Goal: Task Accomplishment & Management: Manage account settings

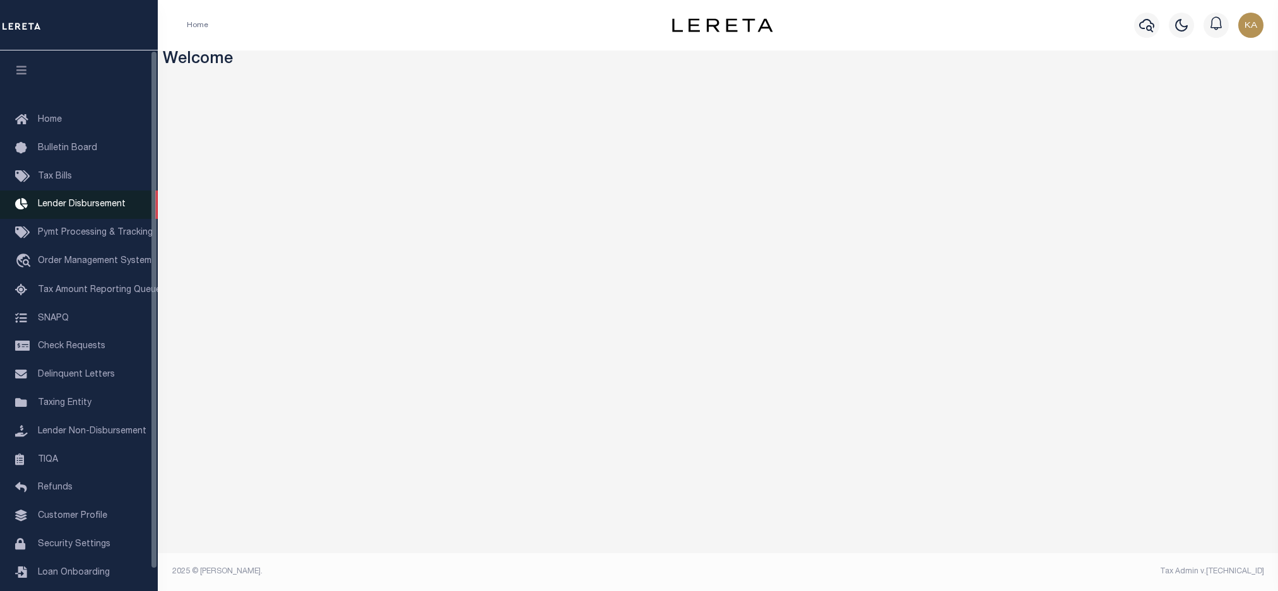
click at [68, 207] on span "Lender Disbursement" at bounding box center [82, 204] width 88 height 9
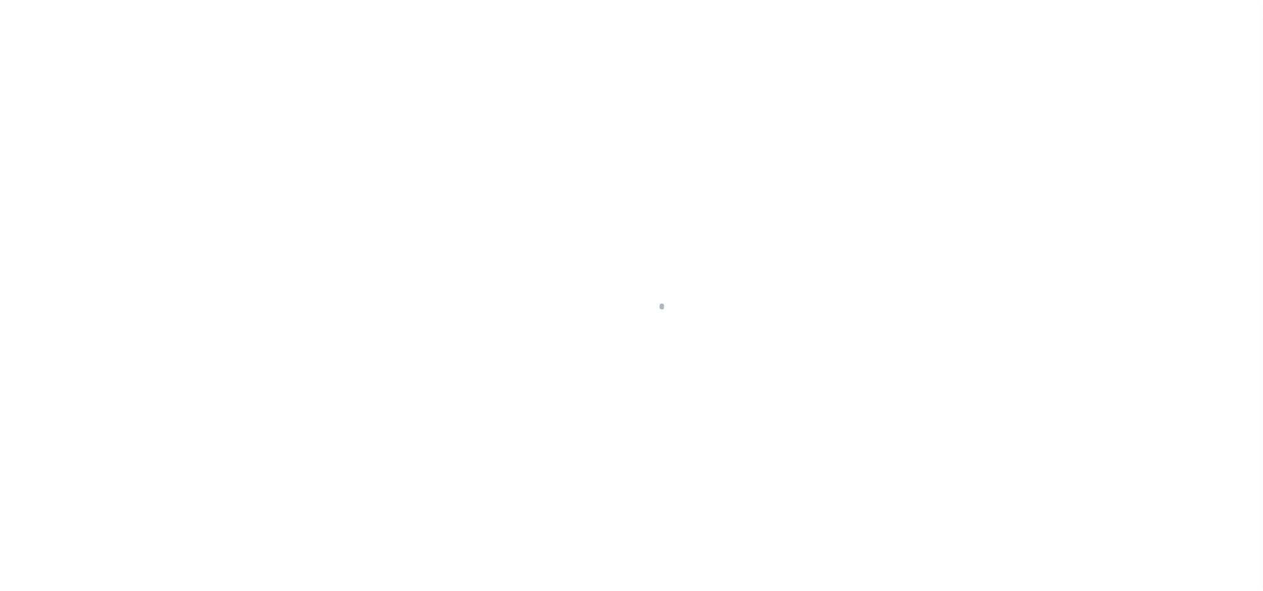
scroll to position [21, 0]
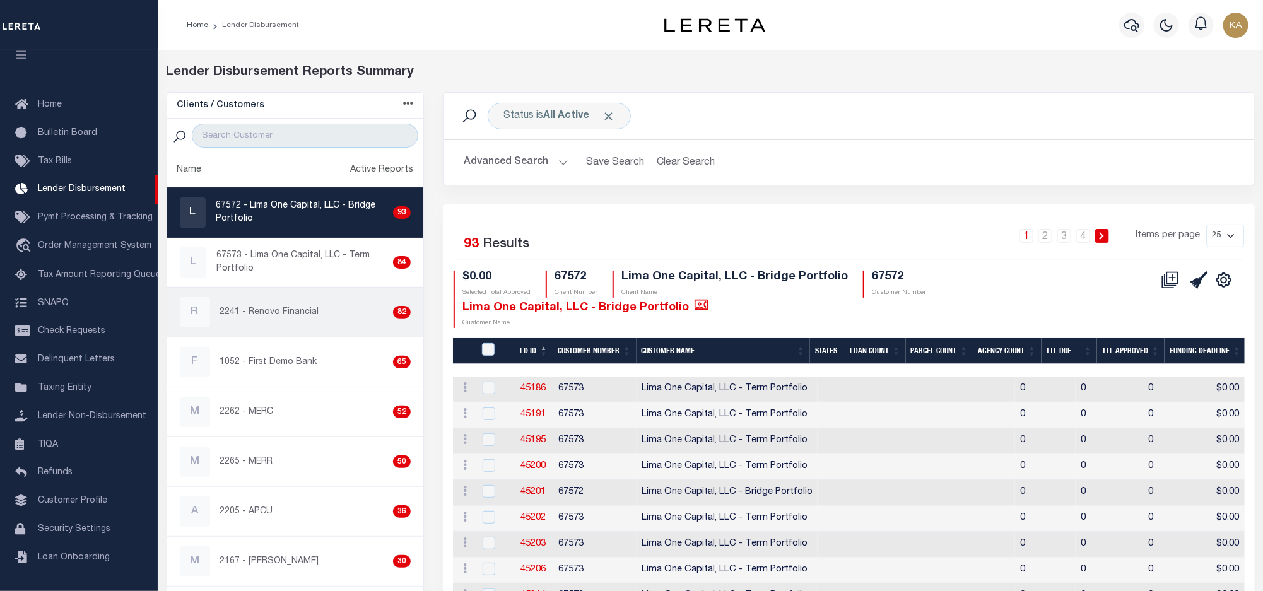
click at [285, 316] on p "2241 - Renovo Financial" at bounding box center [269, 312] width 99 height 13
checkbox input "true"
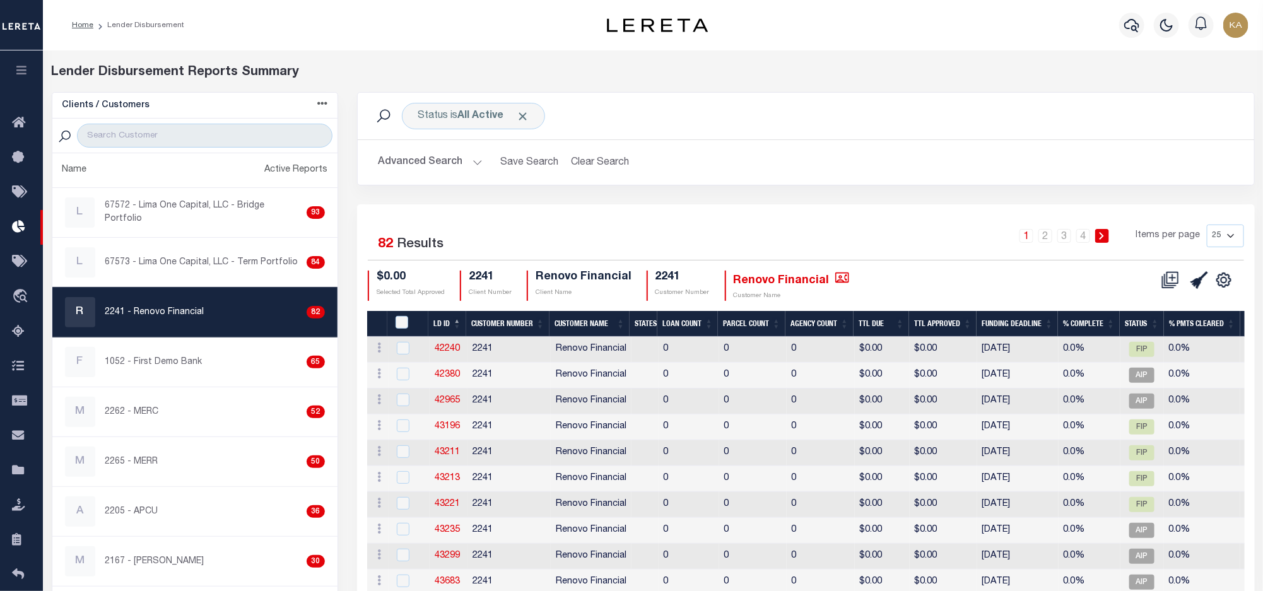
scroll to position [504, 0]
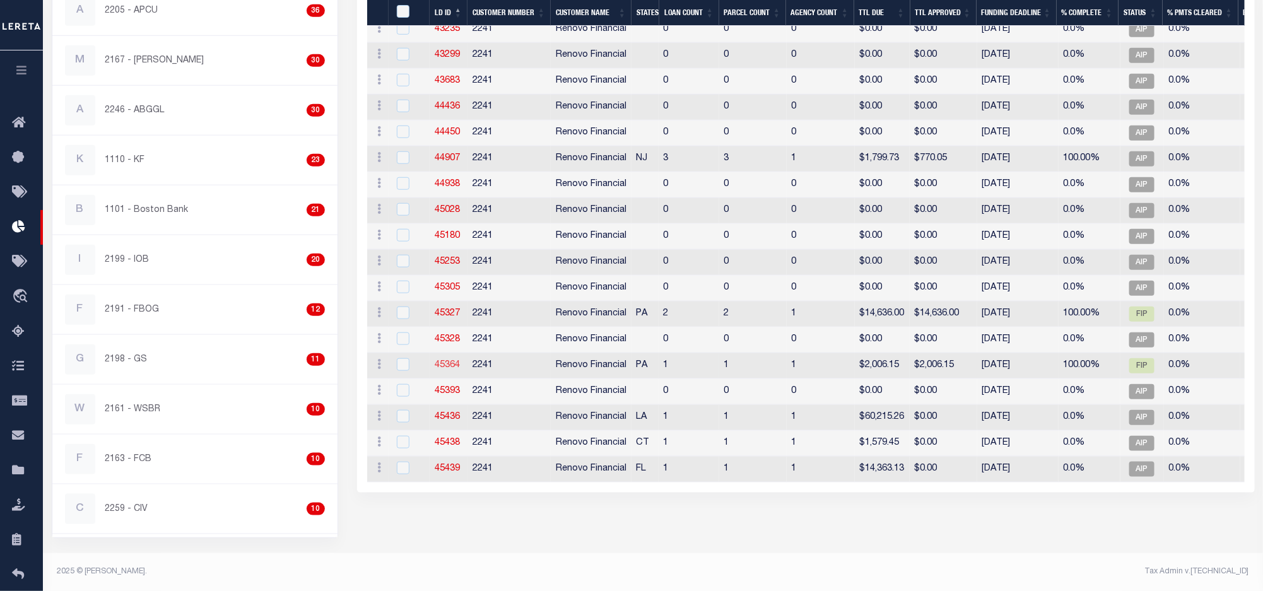
click at [447, 370] on link "45364" at bounding box center [447, 365] width 25 height 9
checkbox input "true"
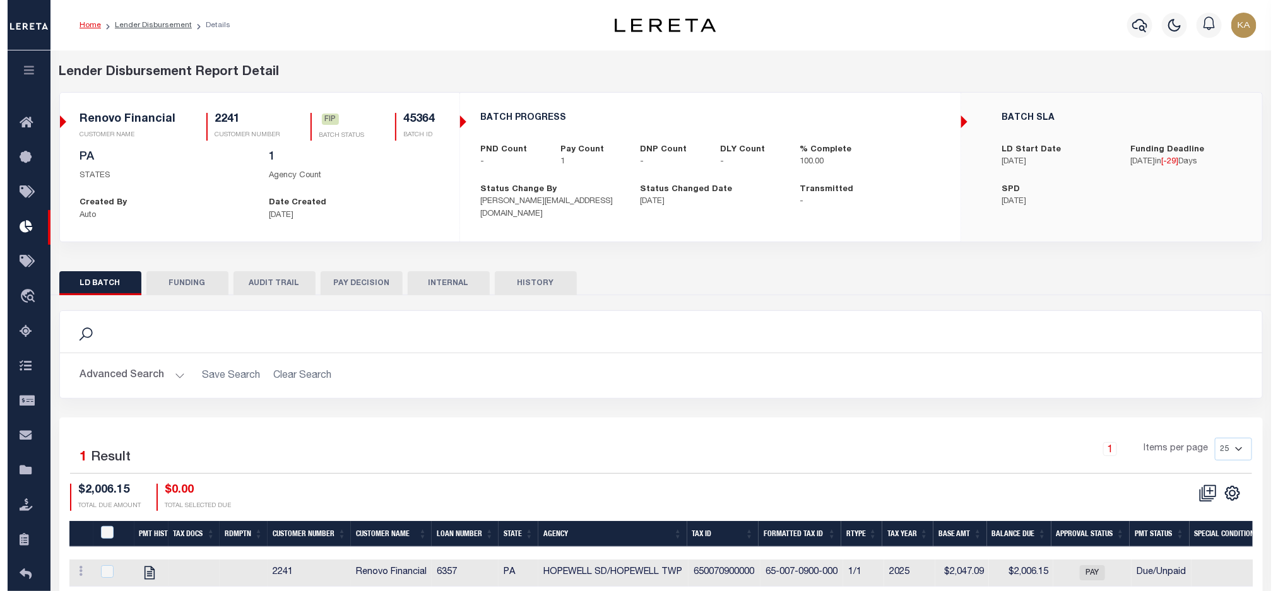
scroll to position [78, 0]
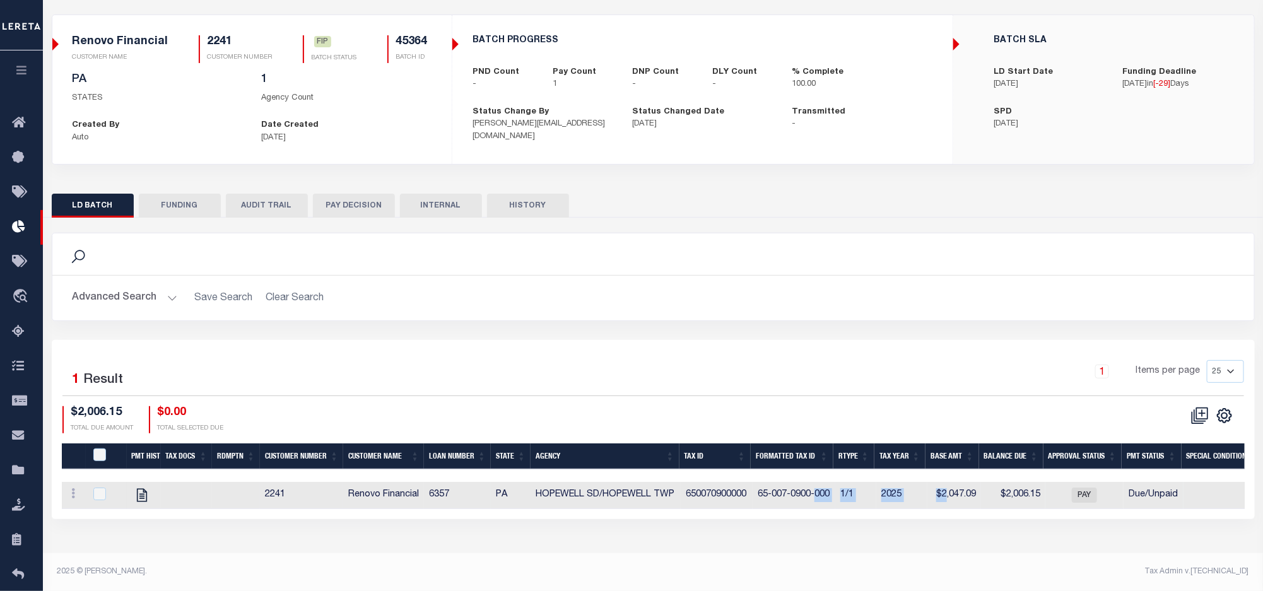
drag, startPoint x: 943, startPoint y: 506, endPoint x: 815, endPoint y: 499, distance: 128.3
click at [815, 499] on tr "View Tax Line Detail View Accutax Payment History 2241 Renovo Financial 6357 PA…" at bounding box center [880, 495] width 1637 height 27
click at [731, 493] on td "650070900000" at bounding box center [717, 495] width 72 height 27
checkbox input "true"
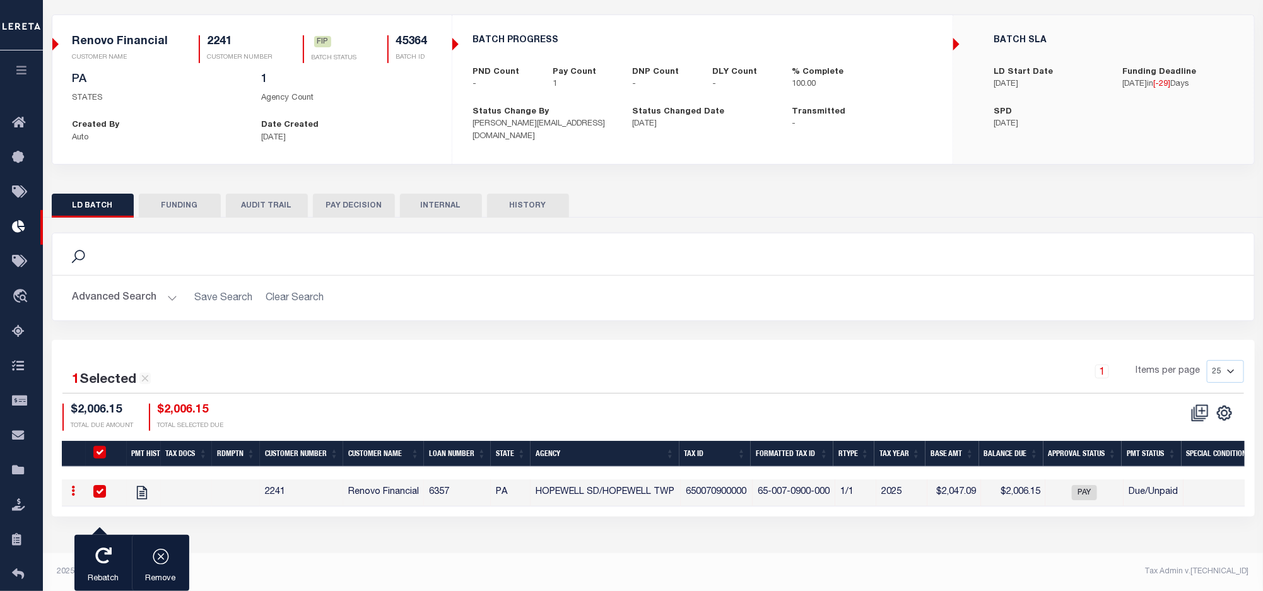
click at [731, 493] on td "650070900000" at bounding box center [717, 493] width 72 height 27
checkbox input "false"
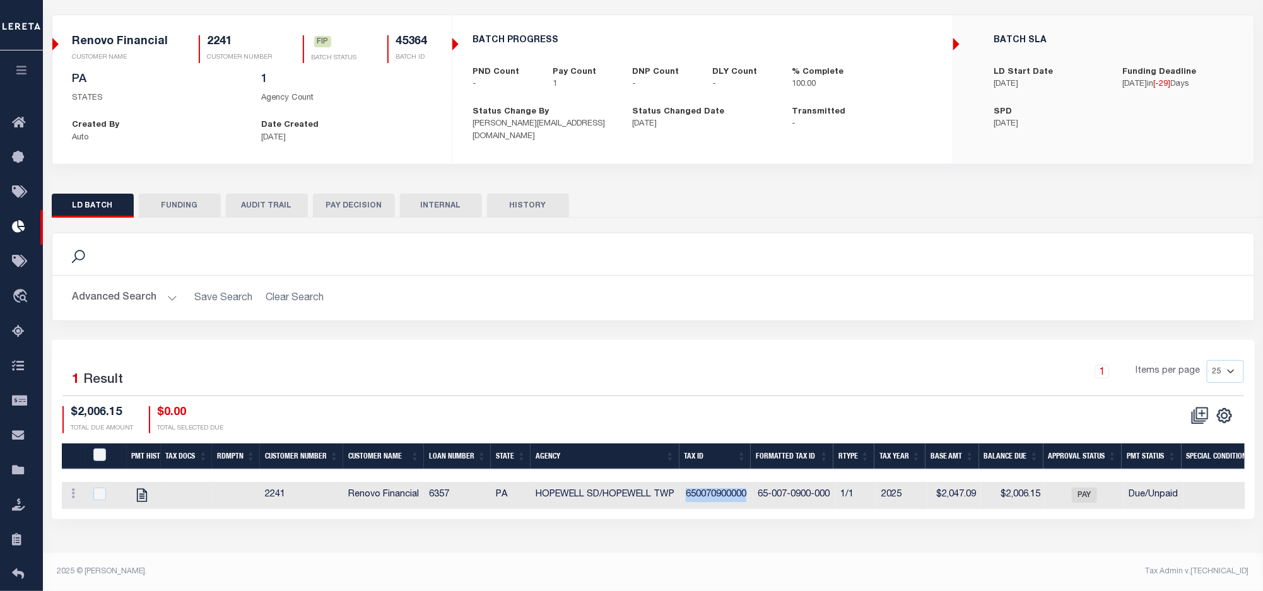
copy td "650070900000"
click at [139, 502] on icon "" at bounding box center [141, 494] width 10 height 13
checkbox input "true"
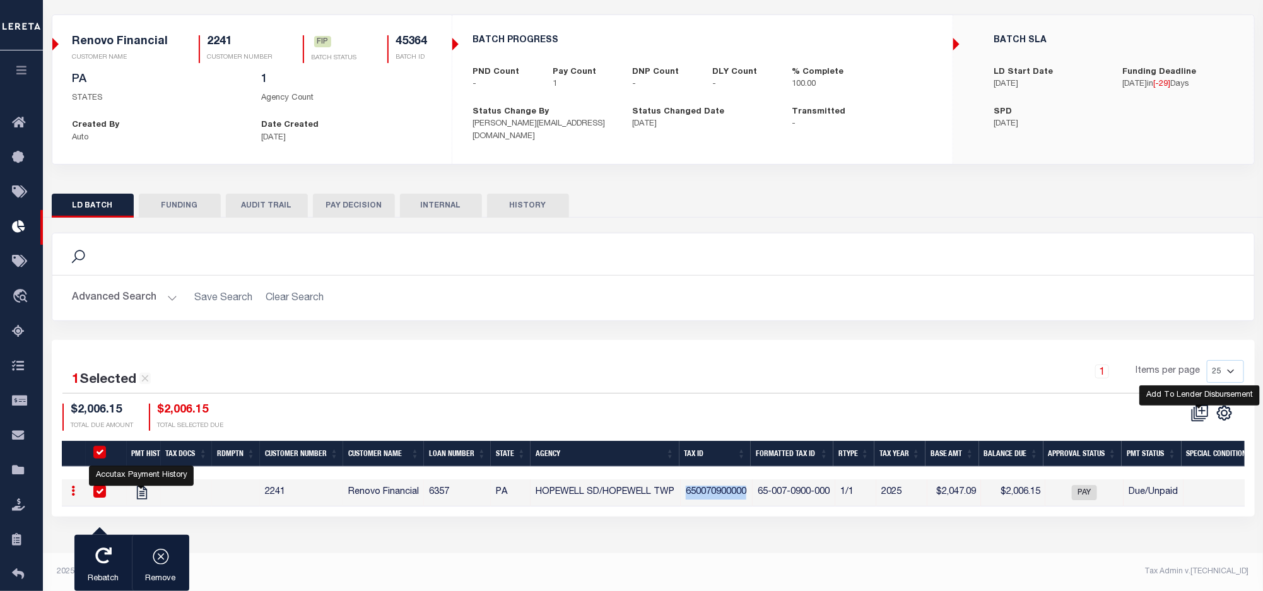
click at [1195, 421] on icon at bounding box center [1201, 414] width 18 height 18
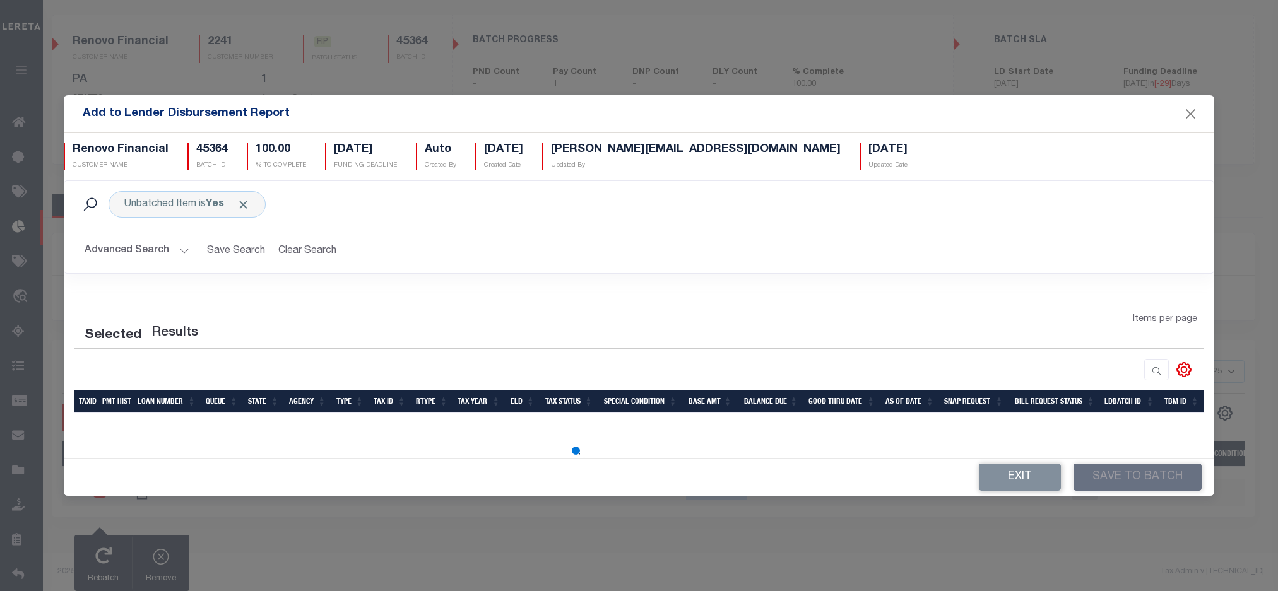
click at [167, 245] on button "Advanced Search" at bounding box center [137, 251] width 105 height 25
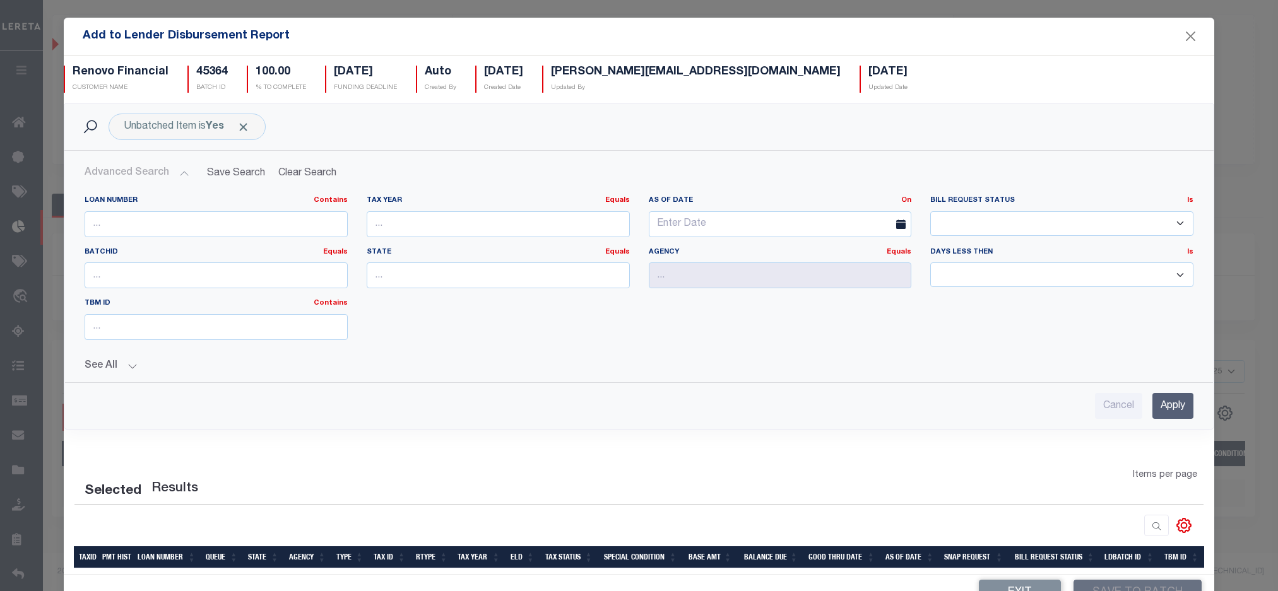
scroll to position [53, 0]
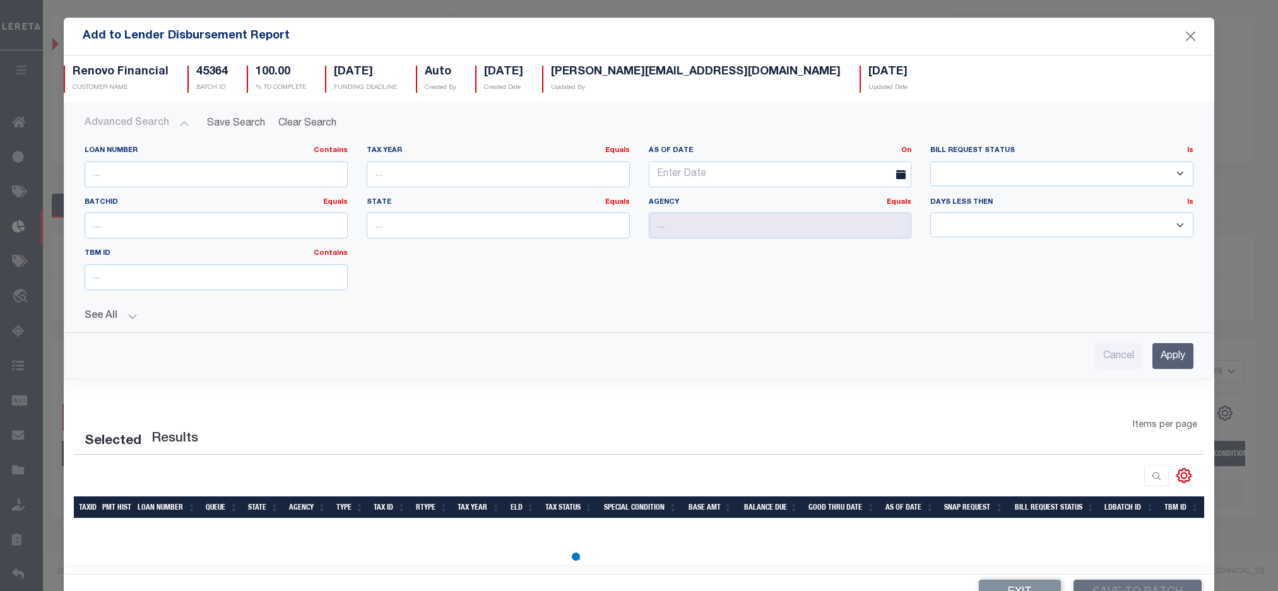
click at [124, 312] on button "See All" at bounding box center [639, 316] width 1109 height 12
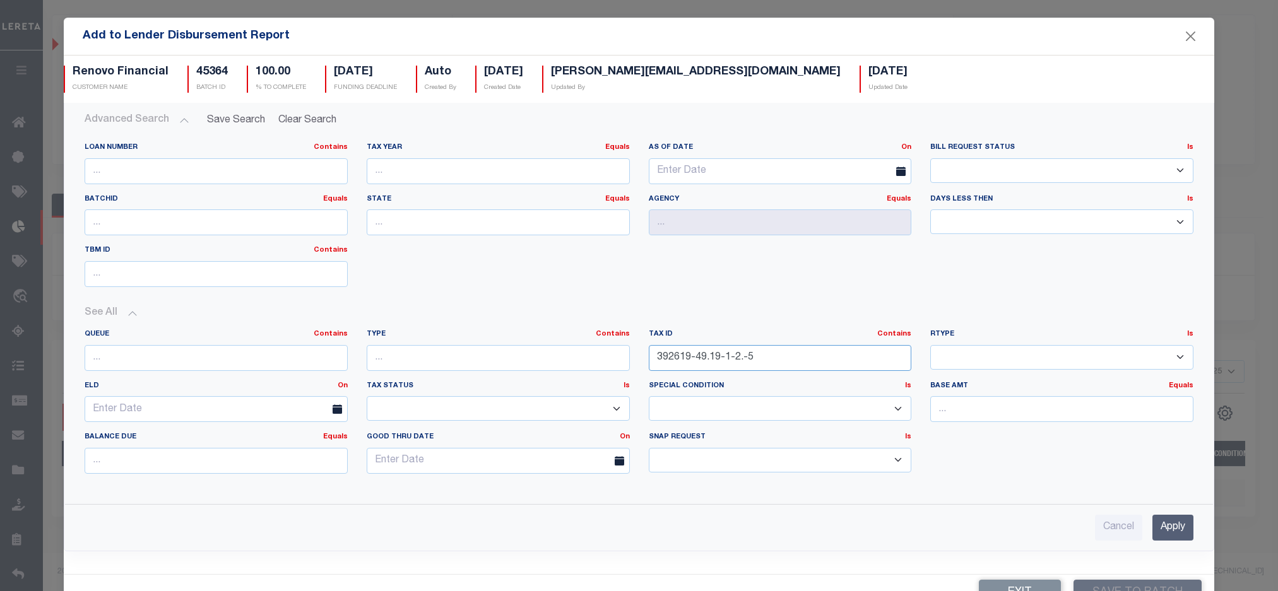
click at [708, 367] on input "392619-49.19-1-2.-5" at bounding box center [780, 358] width 263 height 26
paste input "650070900000"
type input "650070900000"
click at [1159, 536] on input "Apply" at bounding box center [1172, 528] width 41 height 26
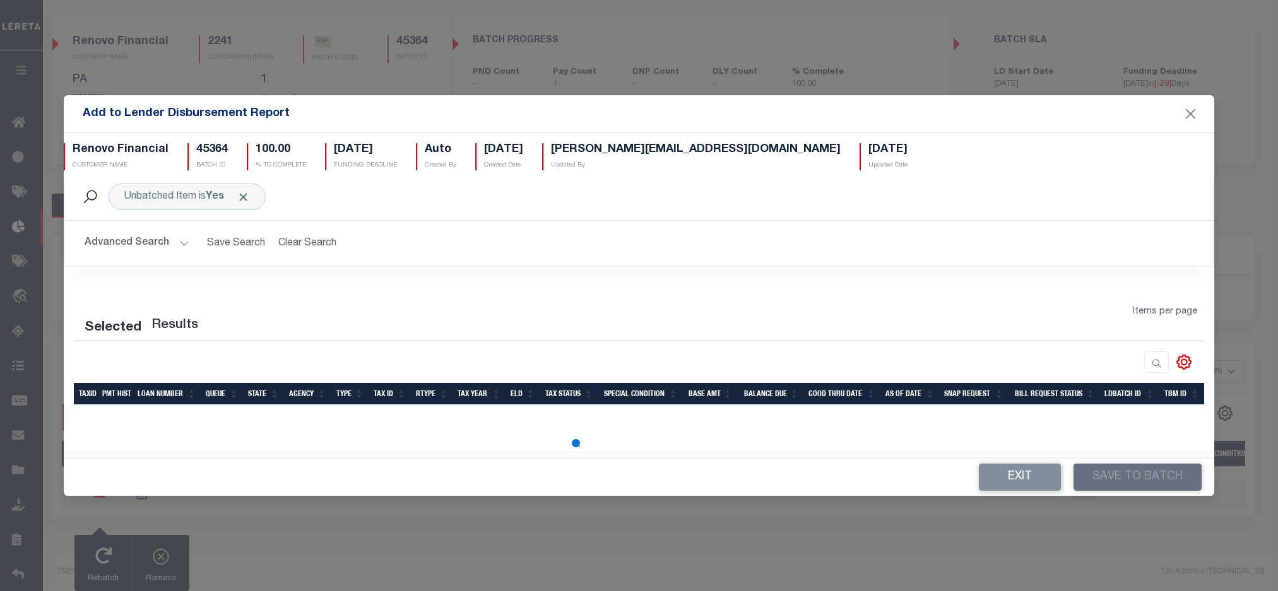
scroll to position [8, 0]
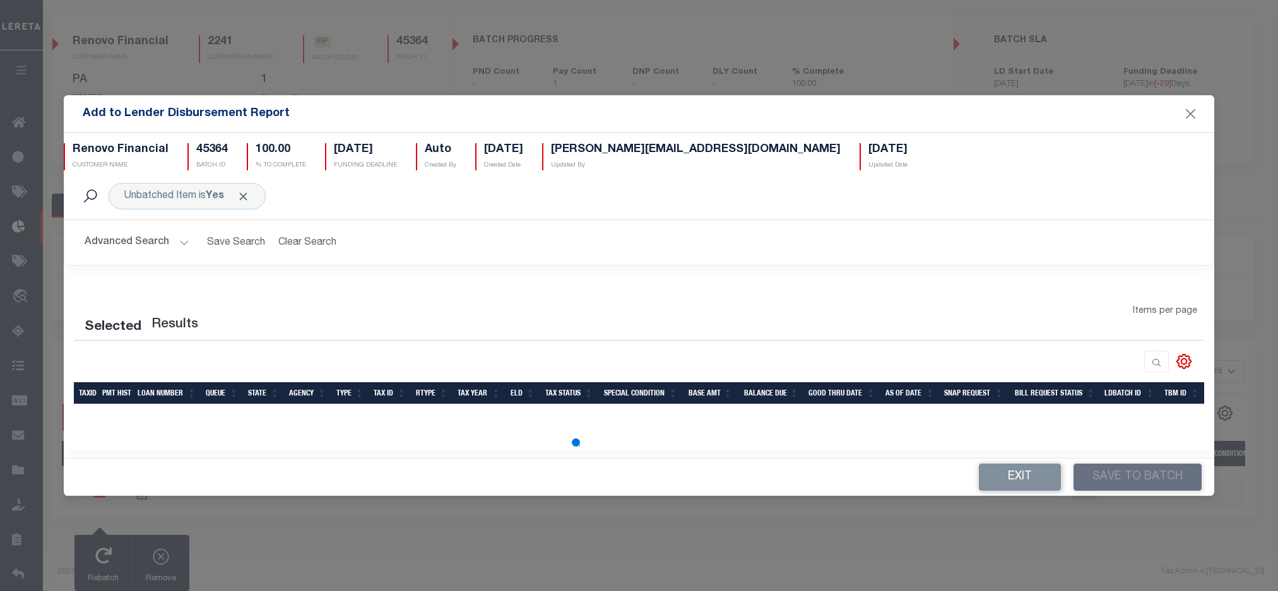
click at [172, 239] on button "Advanced Search" at bounding box center [137, 242] width 105 height 25
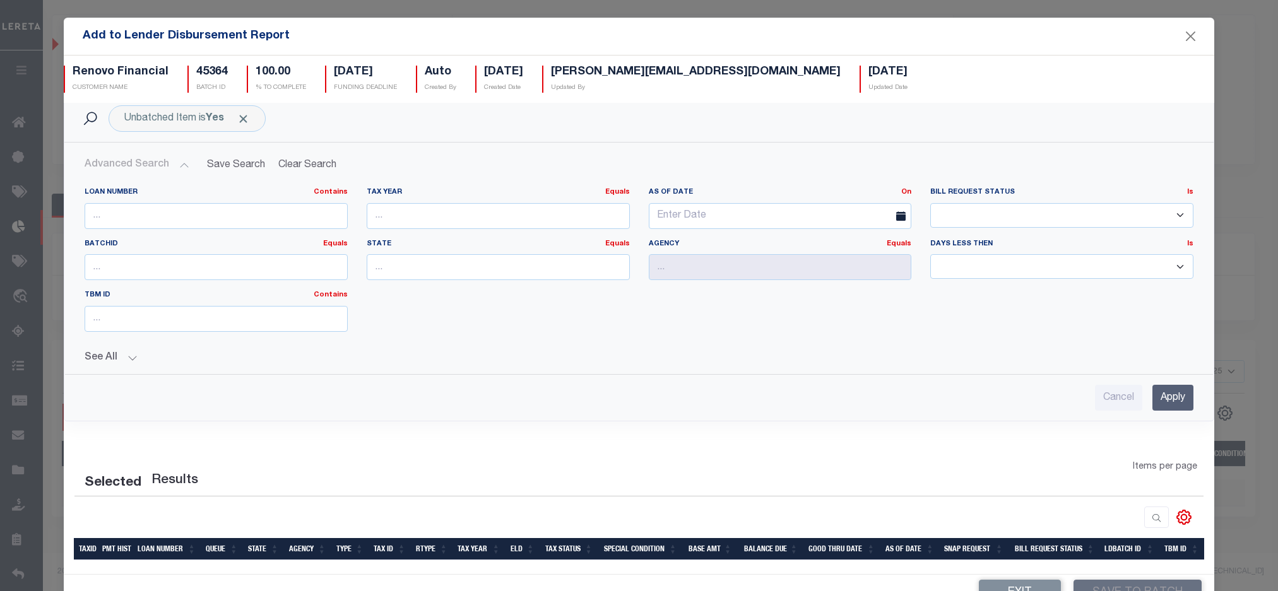
click at [123, 364] on button "See All" at bounding box center [639, 358] width 1109 height 12
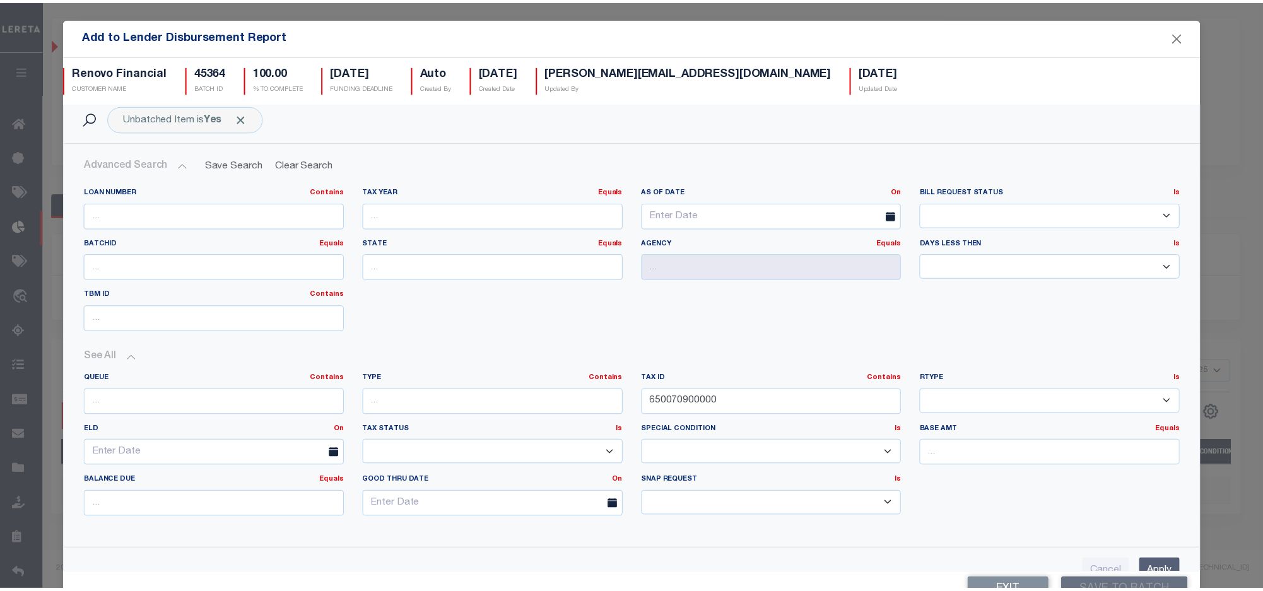
scroll to position [229, 0]
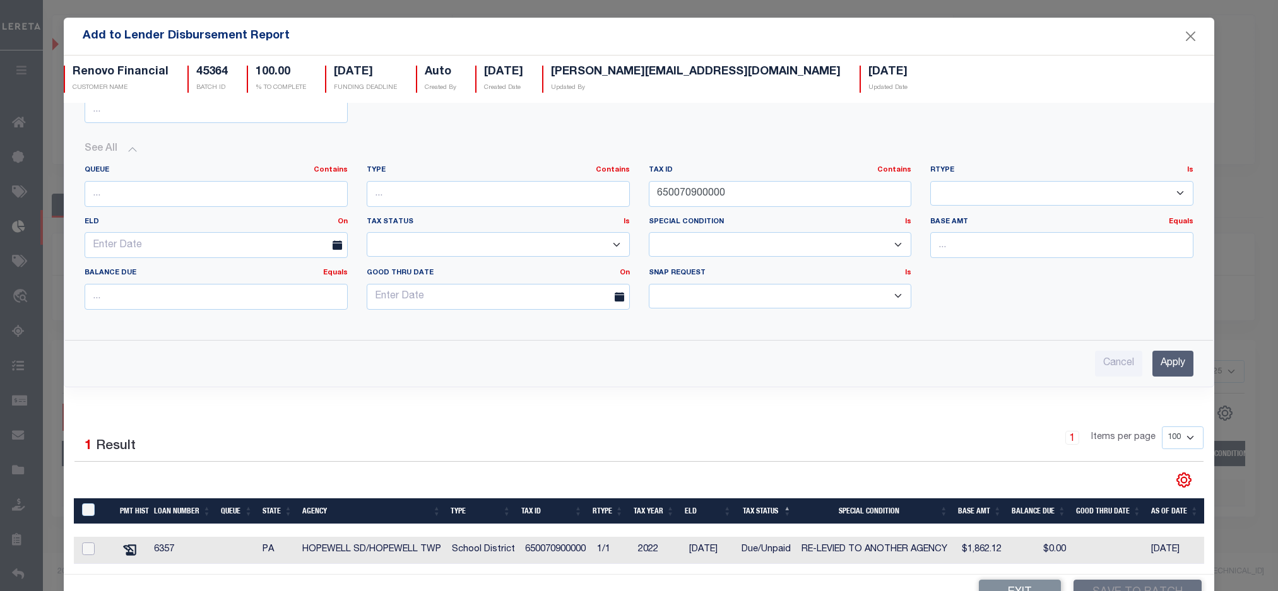
click at [89, 546] on input "checkbox" at bounding box center [88, 549] width 13 height 13
checkbox input "true"
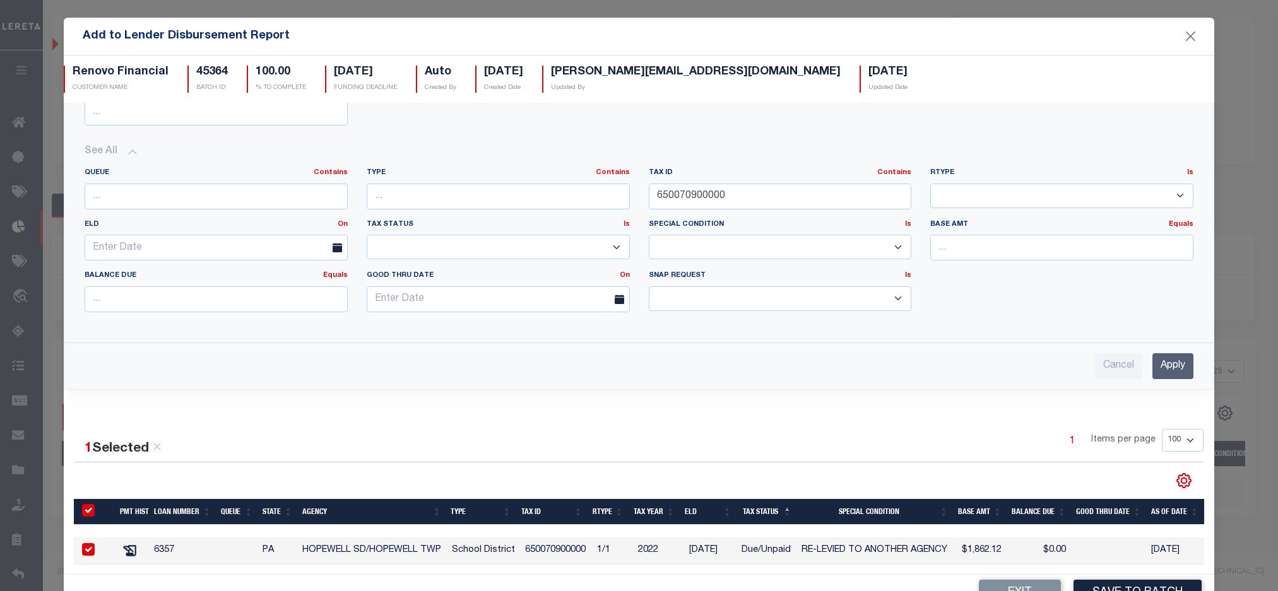
checkbox input "true"
click at [1153, 583] on button "Save to Batch" at bounding box center [1137, 593] width 128 height 27
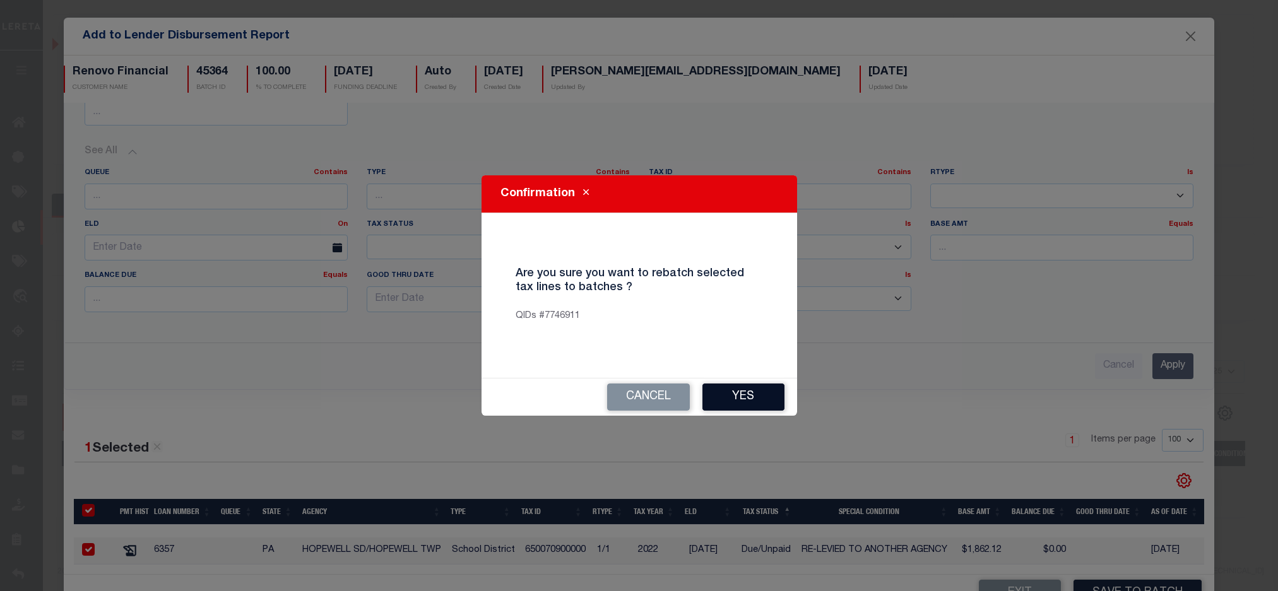
click at [747, 394] on button "Yes" at bounding box center [743, 397] width 82 height 27
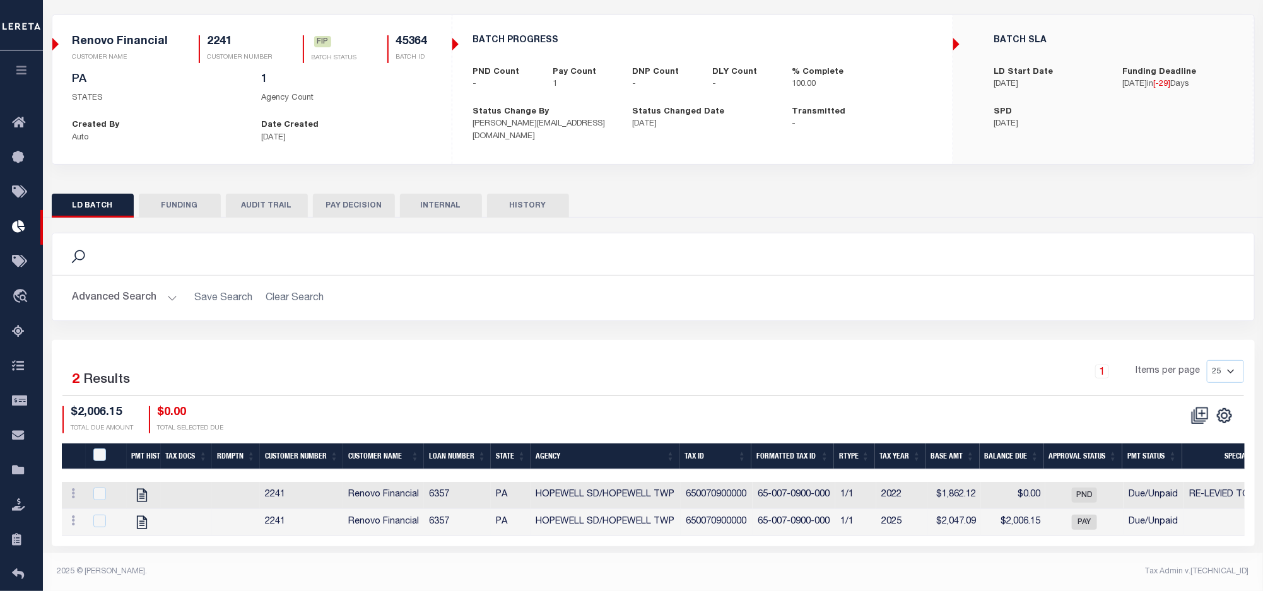
drag, startPoint x: 908, startPoint y: 519, endPoint x: 815, endPoint y: 515, distance: 92.8
click at [815, 515] on tr "View Tax Line Detail View Accutax Payment History 2241 Renovo Financial 6357 PA…" at bounding box center [918, 522] width 1713 height 27
drag, startPoint x: 820, startPoint y: 526, endPoint x: 916, endPoint y: 521, distance: 96.7
click at [916, 521] on tr "View Tax Line Detail View Accutax Payment History 2241 Renovo Financial 6357 PA…" at bounding box center [918, 522] width 1713 height 27
drag, startPoint x: 828, startPoint y: 494, endPoint x: 1039, endPoint y: 493, distance: 211.4
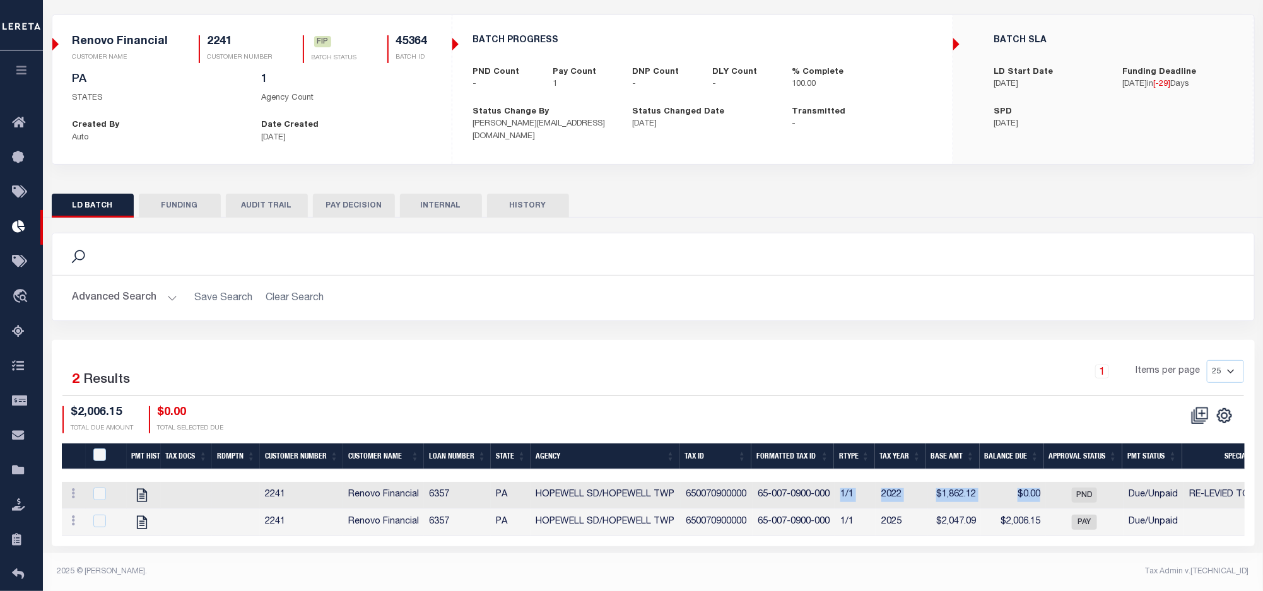
click at [1039, 493] on tr "View Tax Line Detail View Accutax Payment History 2241 Renovo Financial 6357 PA…" at bounding box center [918, 495] width 1713 height 27
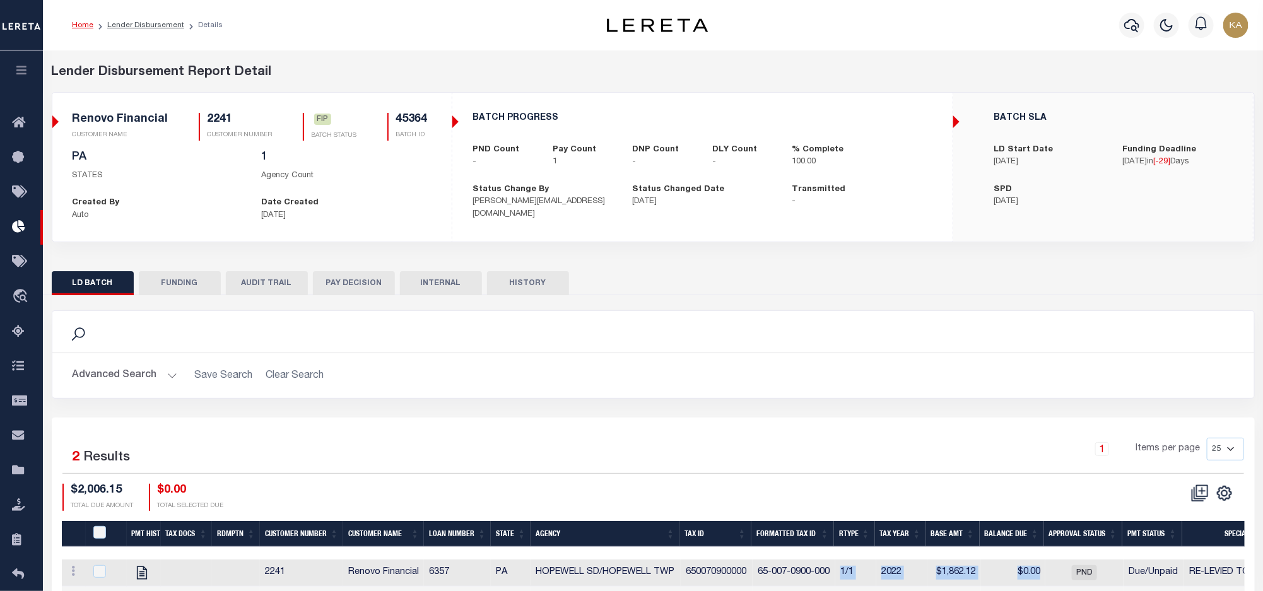
click at [413, 118] on h5 "45364" at bounding box center [412, 120] width 32 height 14
copy h5 "45364"
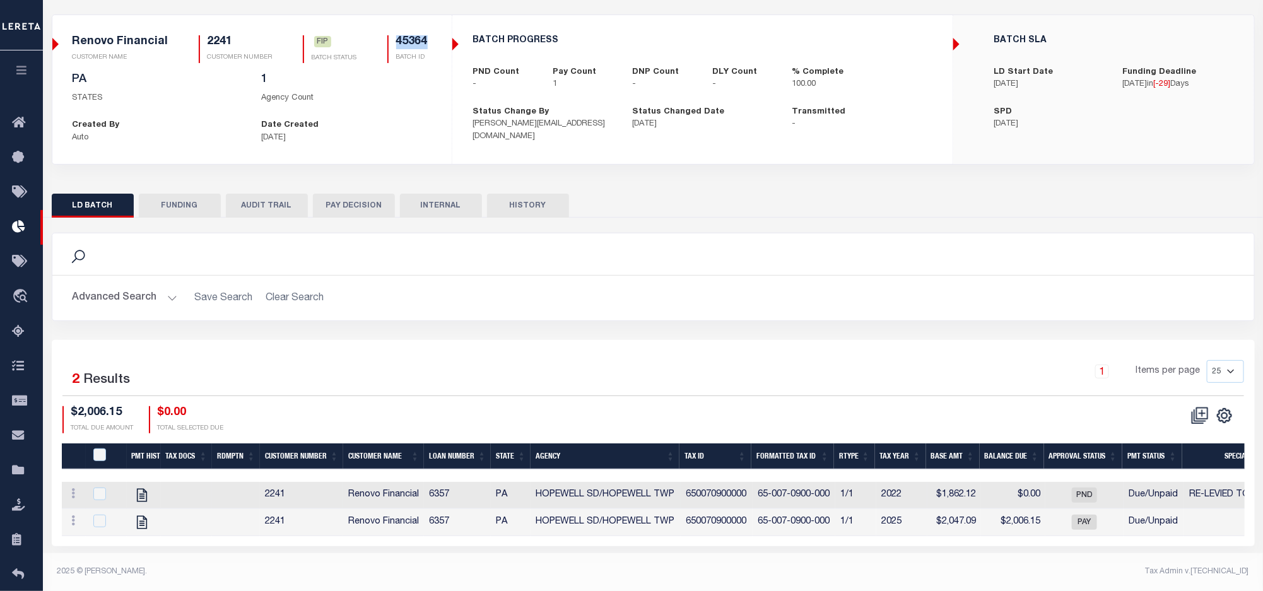
click at [699, 490] on td "650070900000" at bounding box center [717, 495] width 72 height 27
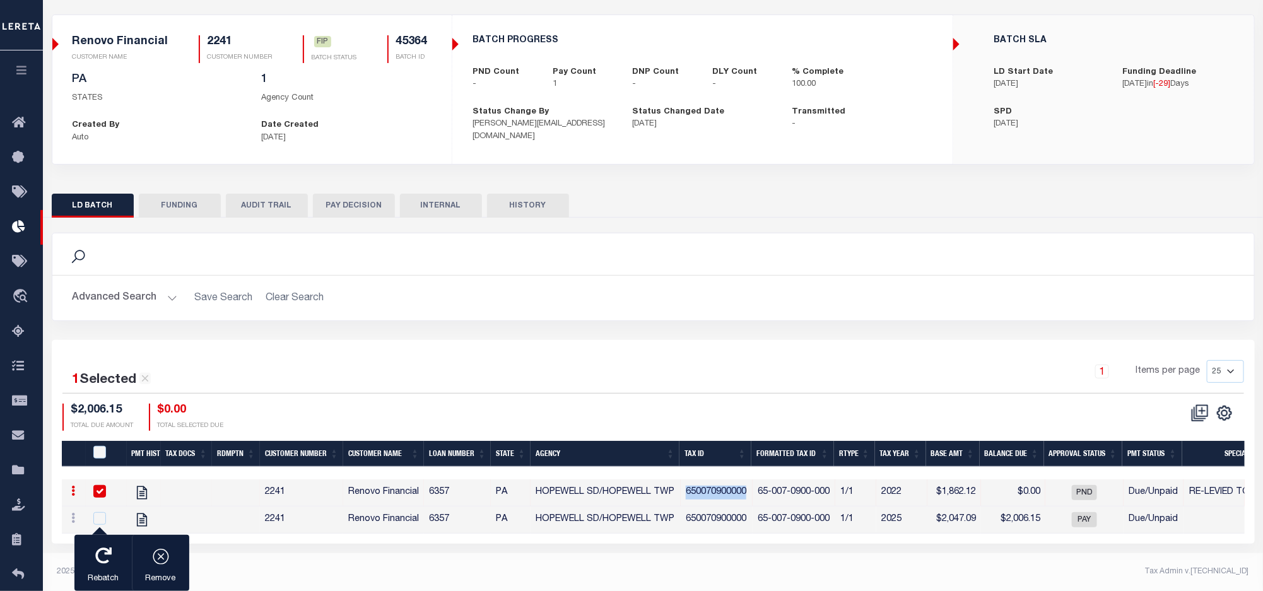
click at [699, 490] on td "650070900000" at bounding box center [717, 493] width 72 height 27
checkbox input "false"
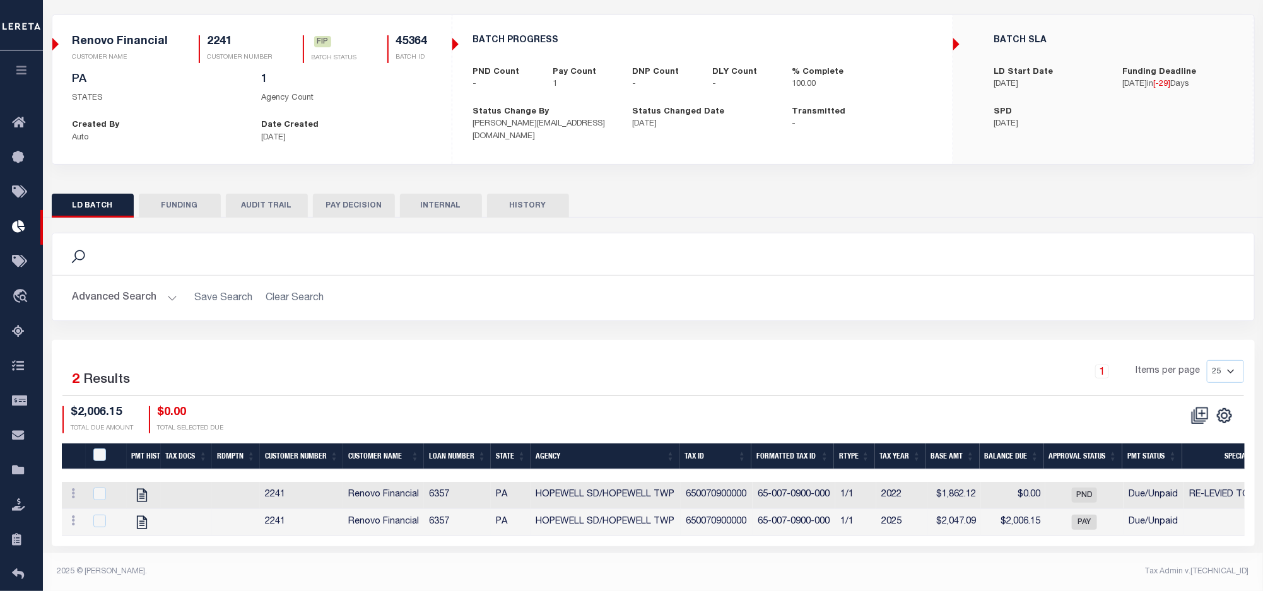
click at [707, 527] on td "650070900000" at bounding box center [717, 522] width 72 height 27
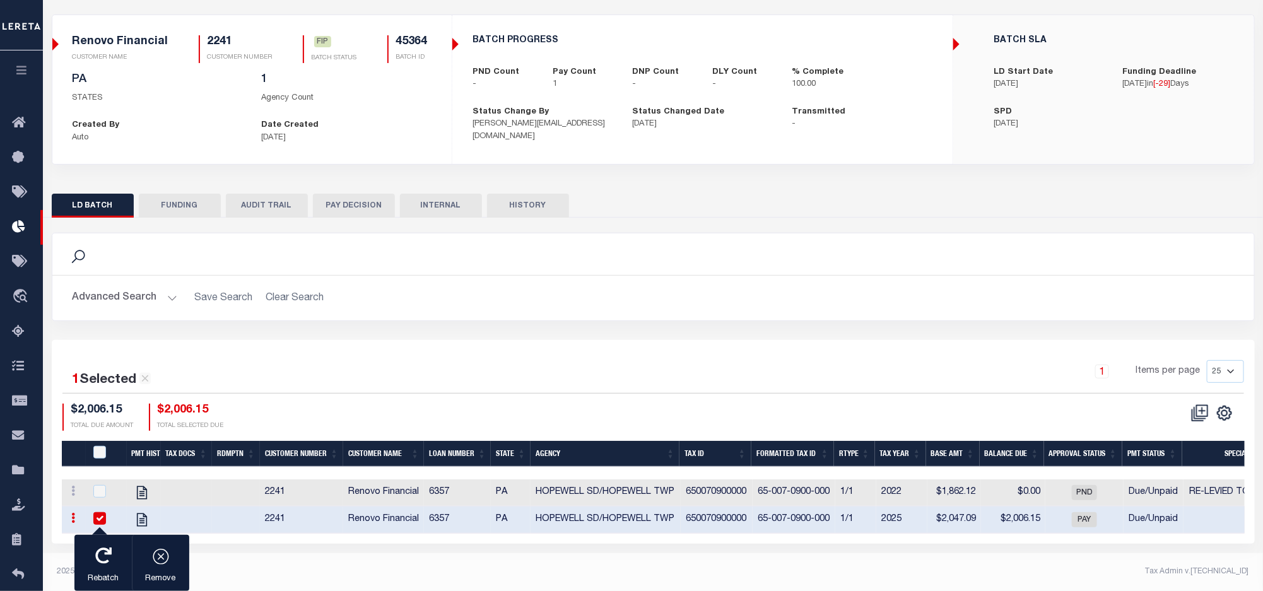
click at [707, 527] on td "650070900000" at bounding box center [717, 520] width 72 height 27
checkbox input "false"
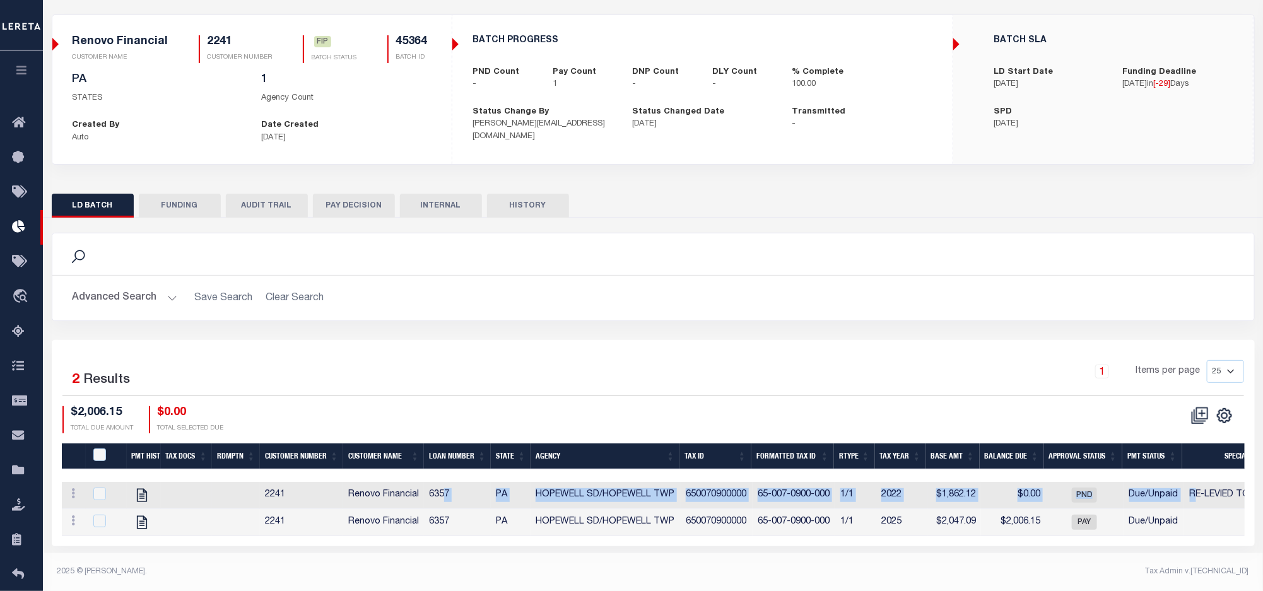
drag, startPoint x: 446, startPoint y: 499, endPoint x: 1195, endPoint y: 487, distance: 749.8
click at [1195, 487] on tr "View Tax Line Detail View Accutax Payment History 2241 Renovo Financial 6357 PA…" at bounding box center [918, 495] width 1713 height 27
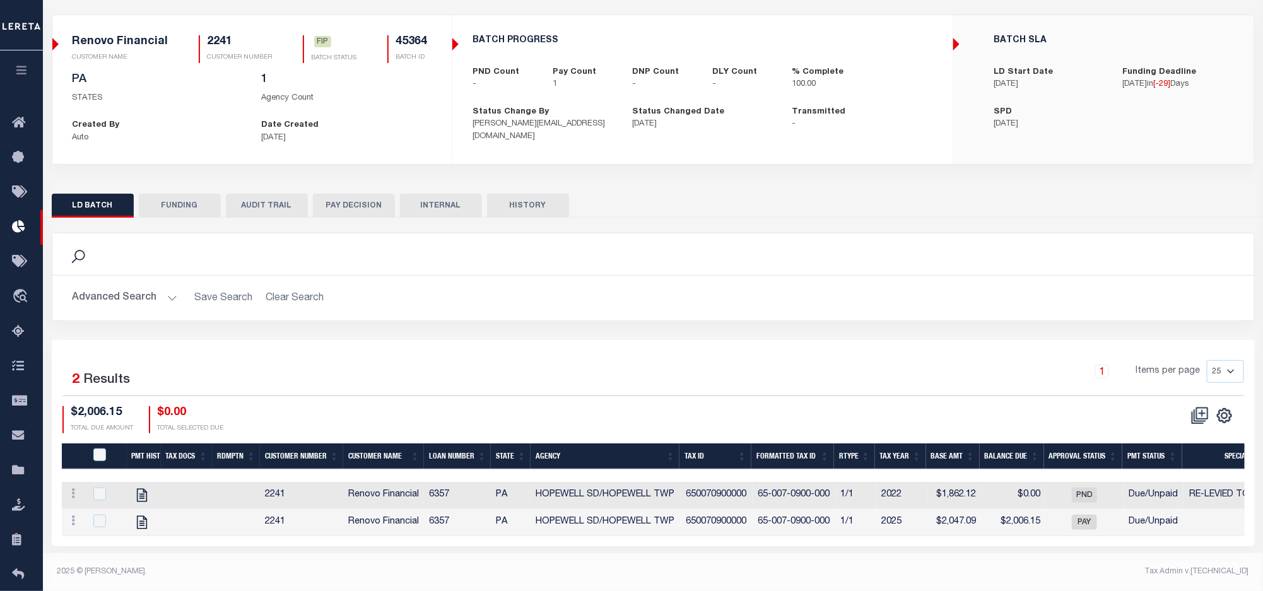
click at [682, 399] on div "1 Selected 2 Results 1 Items per page 25 50 100 200 $2,006.15 TOTAL DUE AMOUNT …" at bounding box center [653, 396] width 1202 height 73
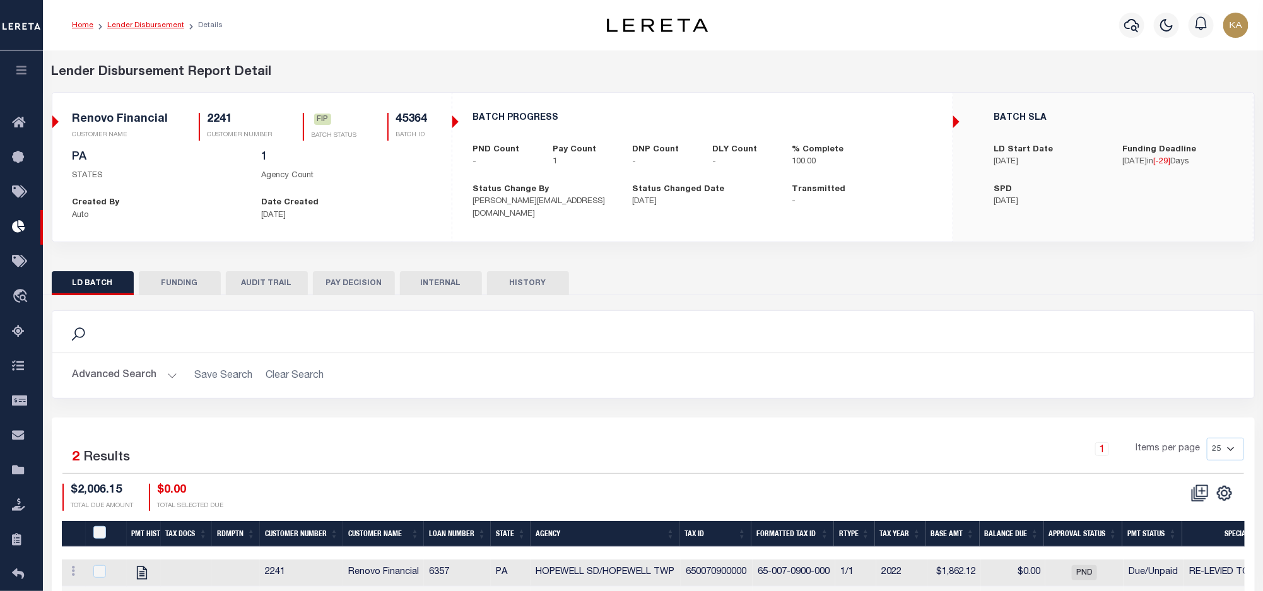
click at [162, 25] on link "Lender Disbursement" at bounding box center [145, 25] width 77 height 8
checkbox input "true"
select select
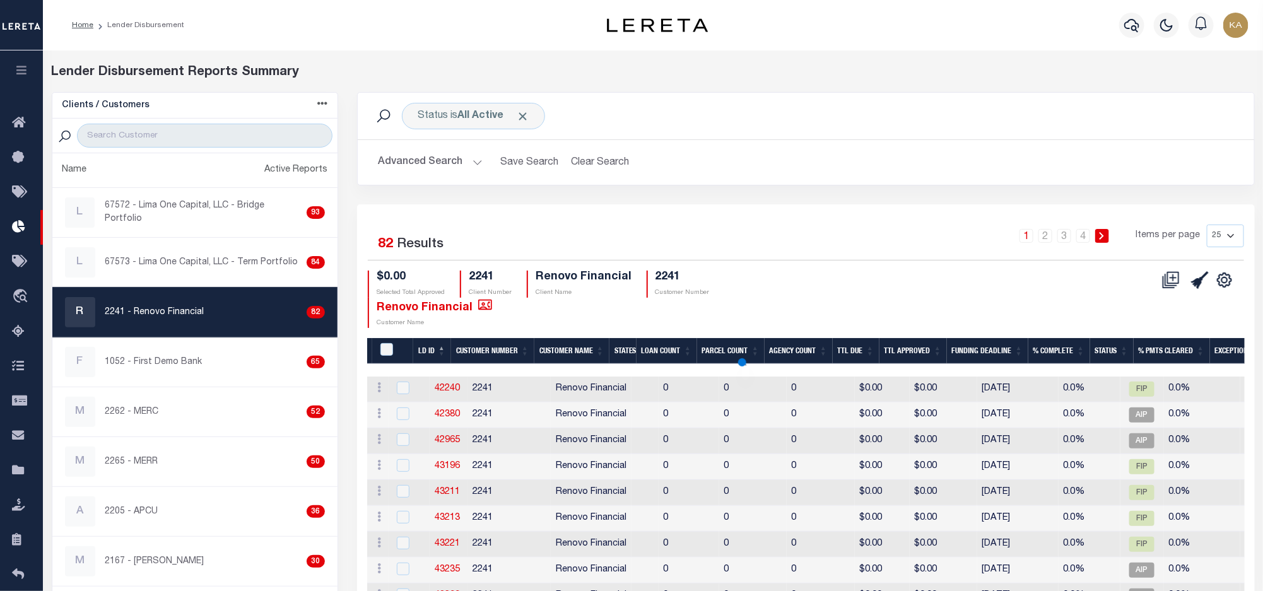
click at [429, 167] on button "Advanced Search" at bounding box center [430, 162] width 105 height 25
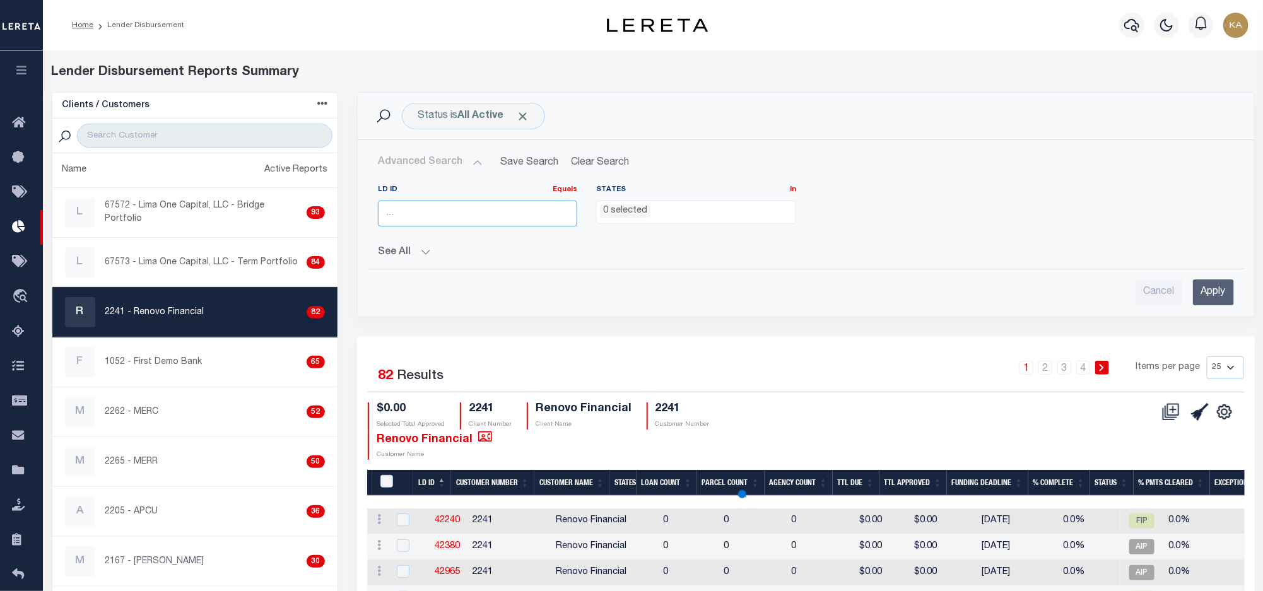
click at [443, 218] on input "number" at bounding box center [478, 214] width 200 height 26
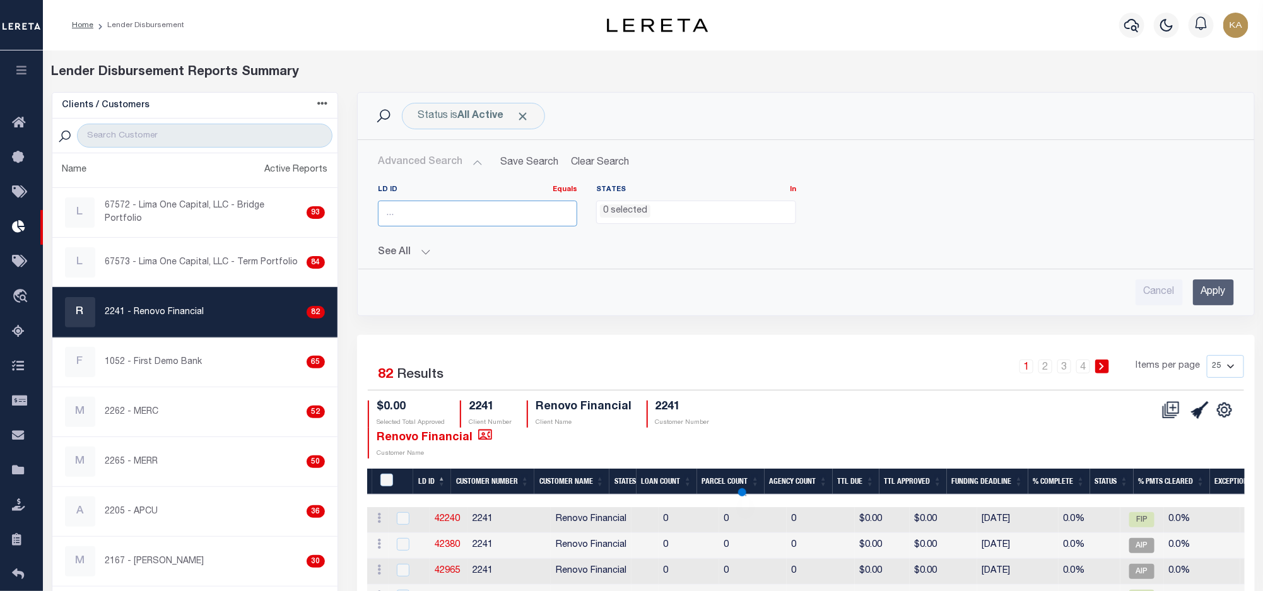
paste input "44907"
type input "44907"
click at [1219, 292] on input "Apply" at bounding box center [1213, 293] width 41 height 26
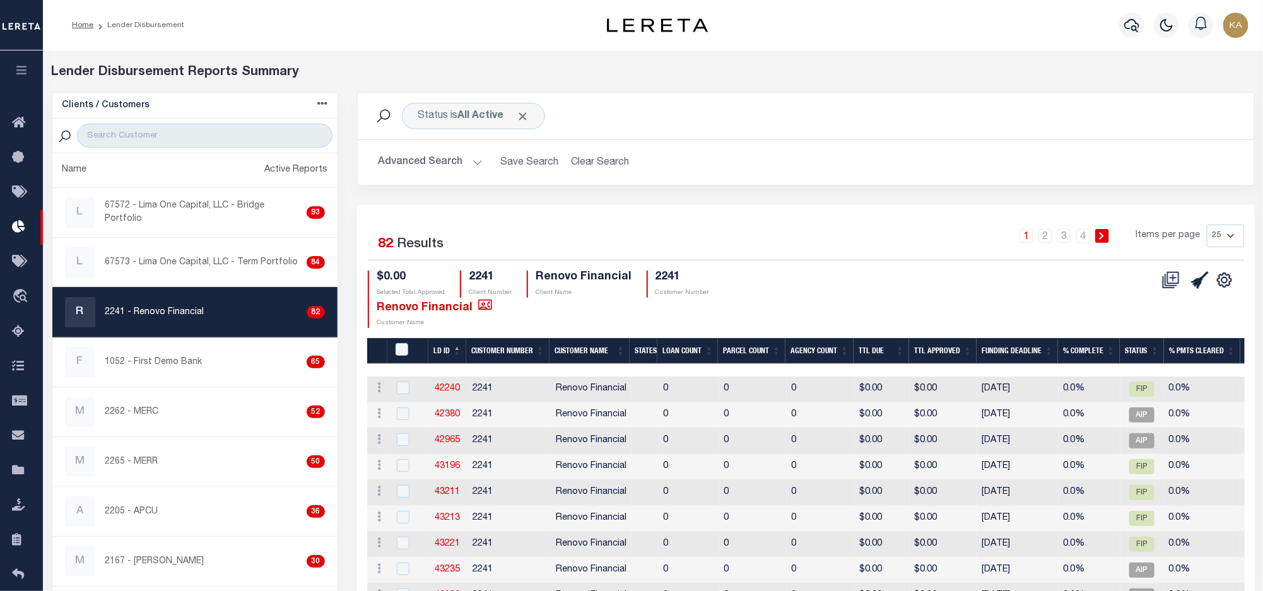
click at [438, 157] on button "Advanced Search" at bounding box center [430, 162] width 105 height 25
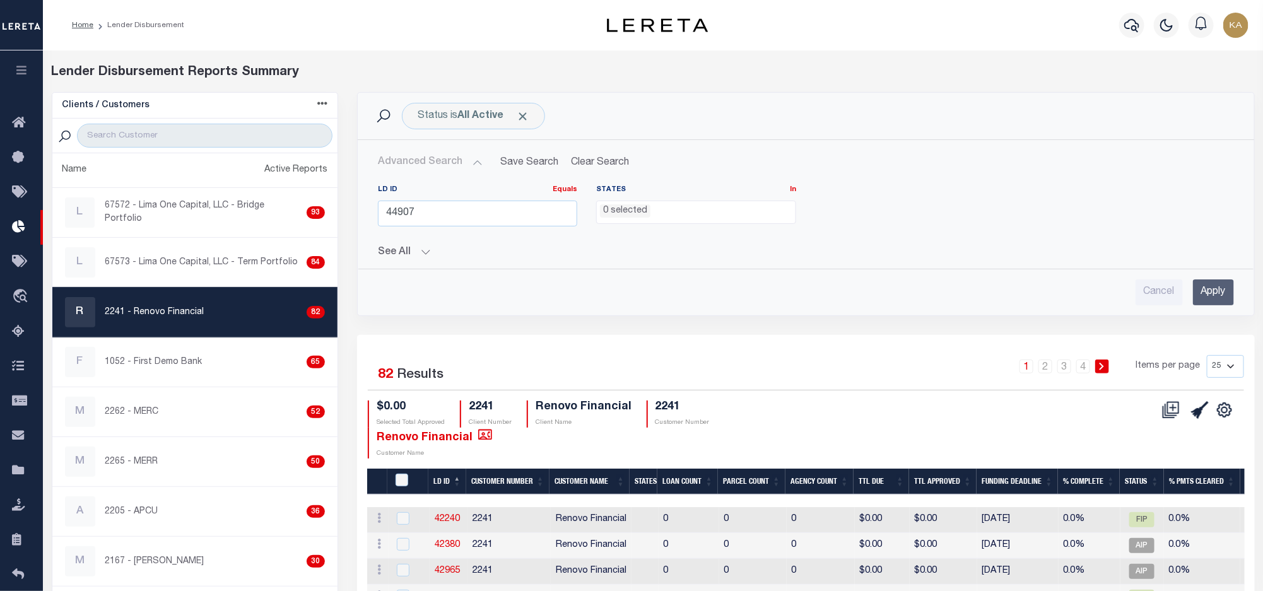
click at [1190, 300] on div "Cancel Apply" at bounding box center [806, 293] width 856 height 26
click at [1202, 296] on input "Apply" at bounding box center [1213, 293] width 41 height 26
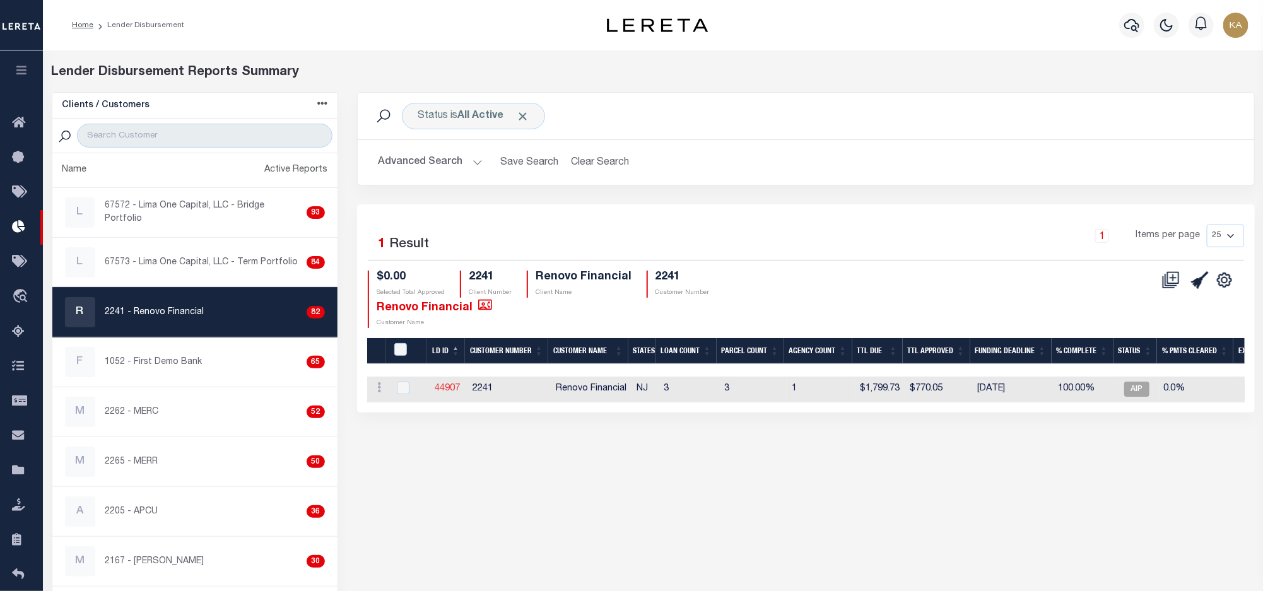
click at [445, 391] on link "44907" at bounding box center [447, 388] width 25 height 9
checkbox input "true"
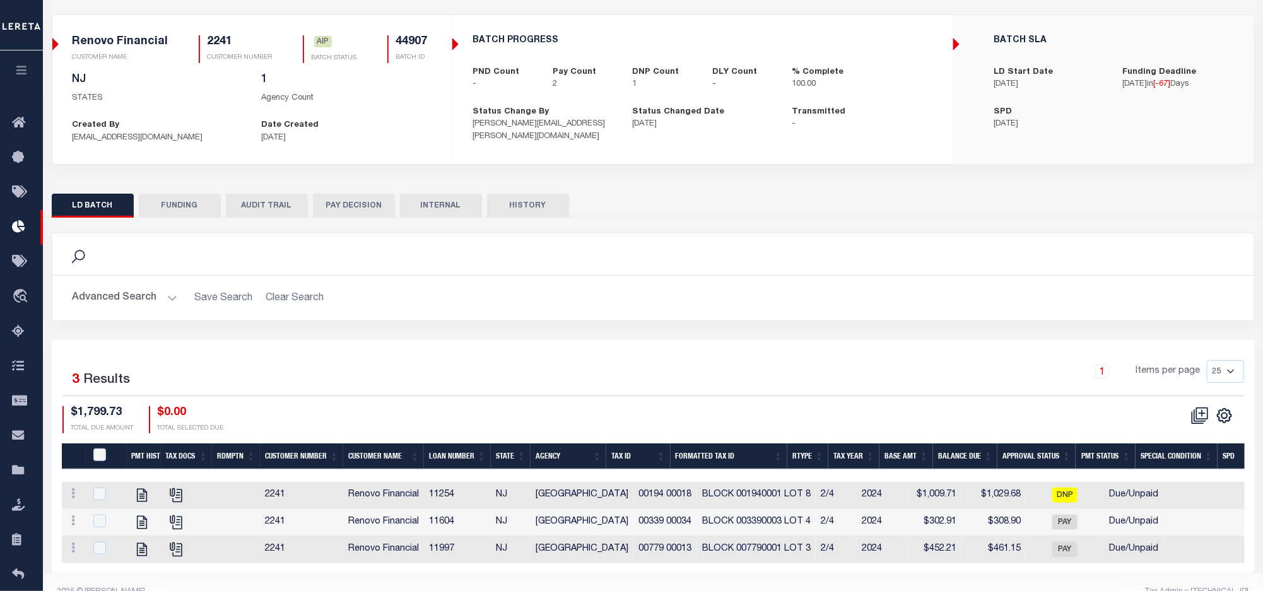
scroll to position [110, 0]
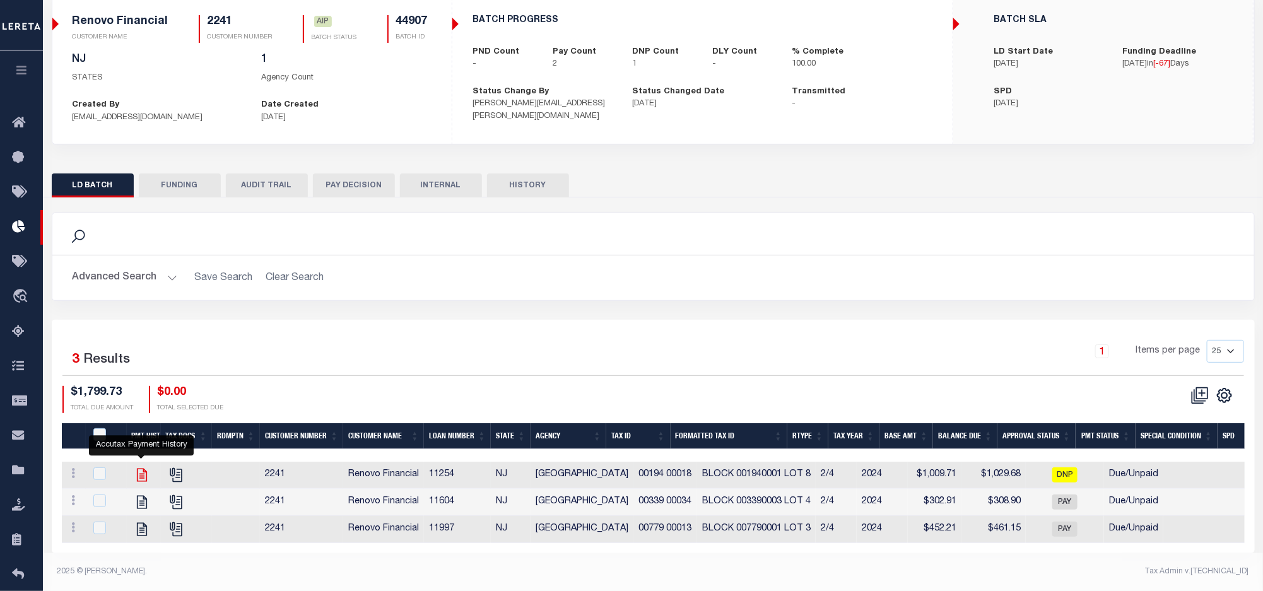
click at [142, 467] on icon "" at bounding box center [142, 475] width 16 height 16
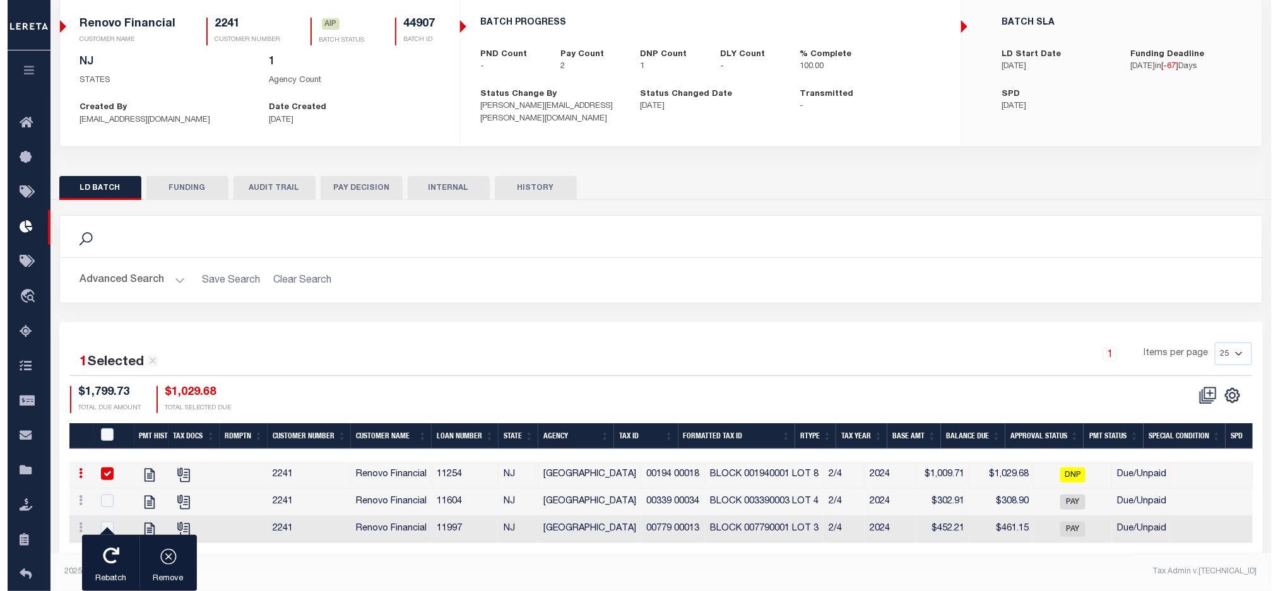
scroll to position [108, 0]
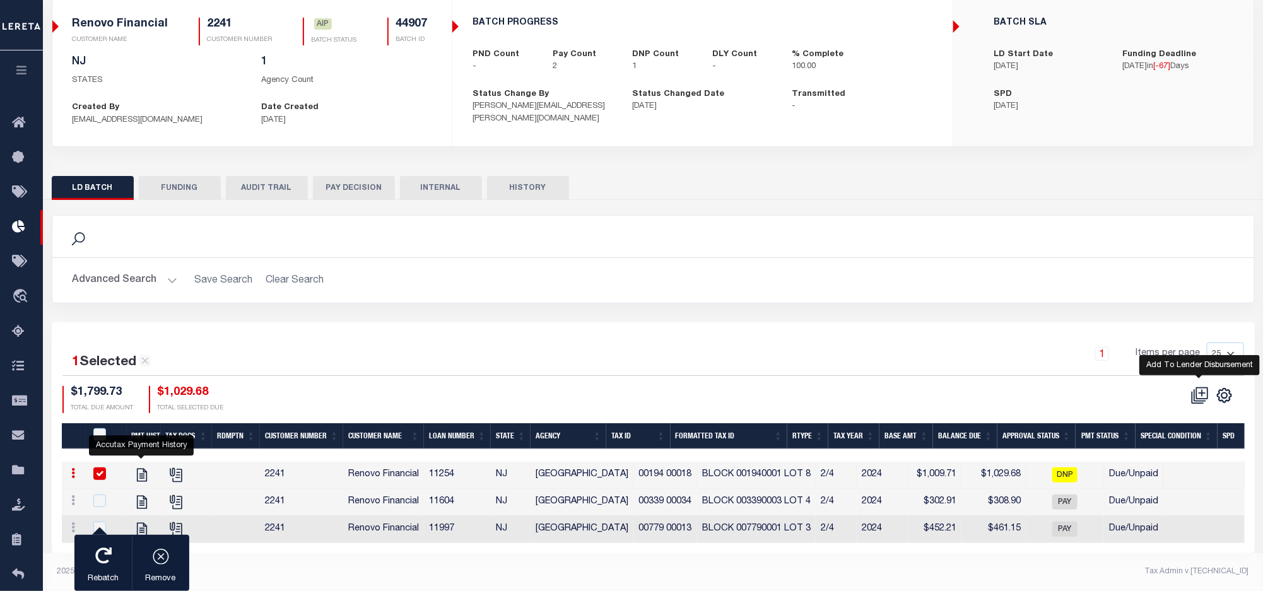
click at [1193, 389] on icon at bounding box center [1201, 396] width 18 height 18
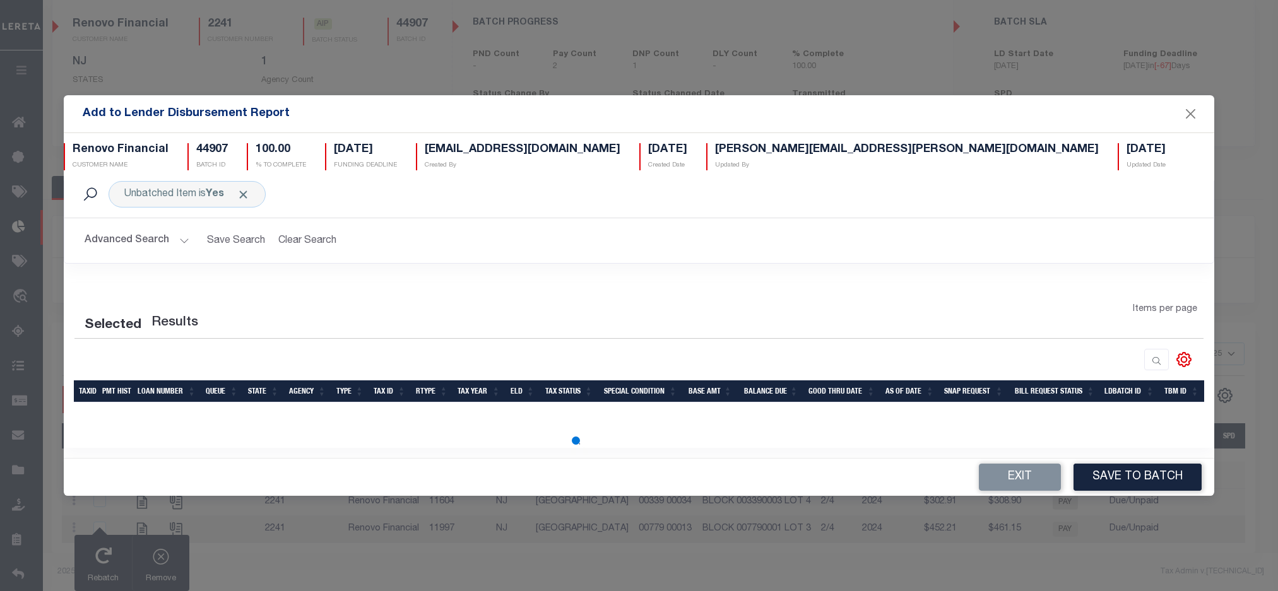
scroll to position [0, 0]
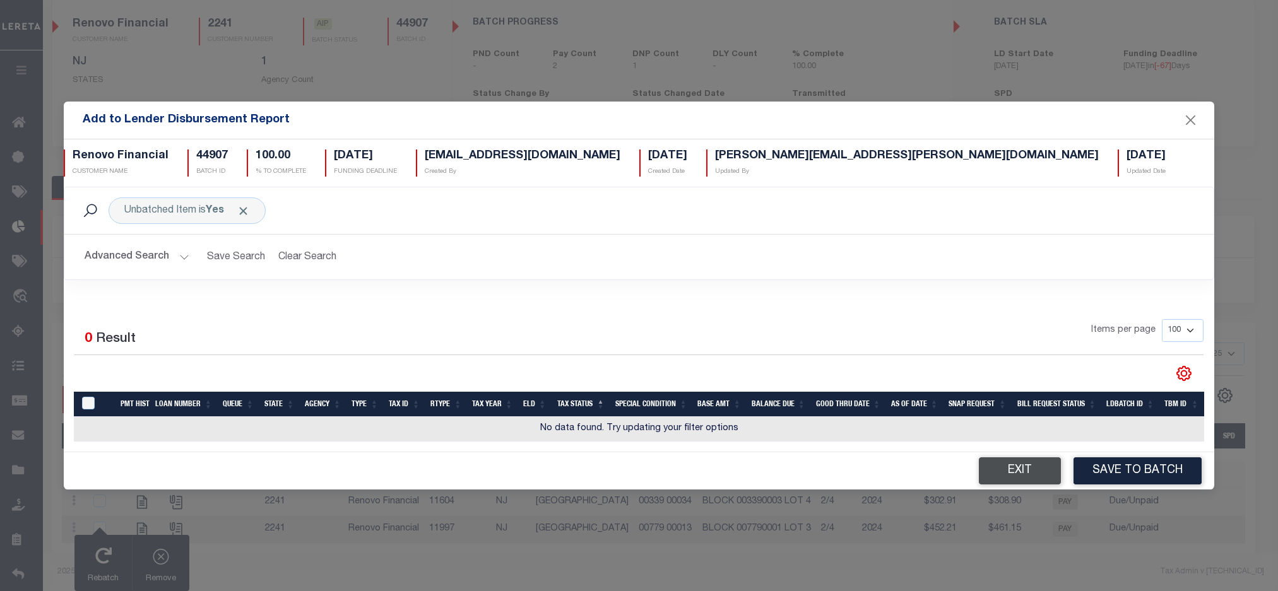
click at [1030, 483] on button "Exit" at bounding box center [1020, 471] width 82 height 27
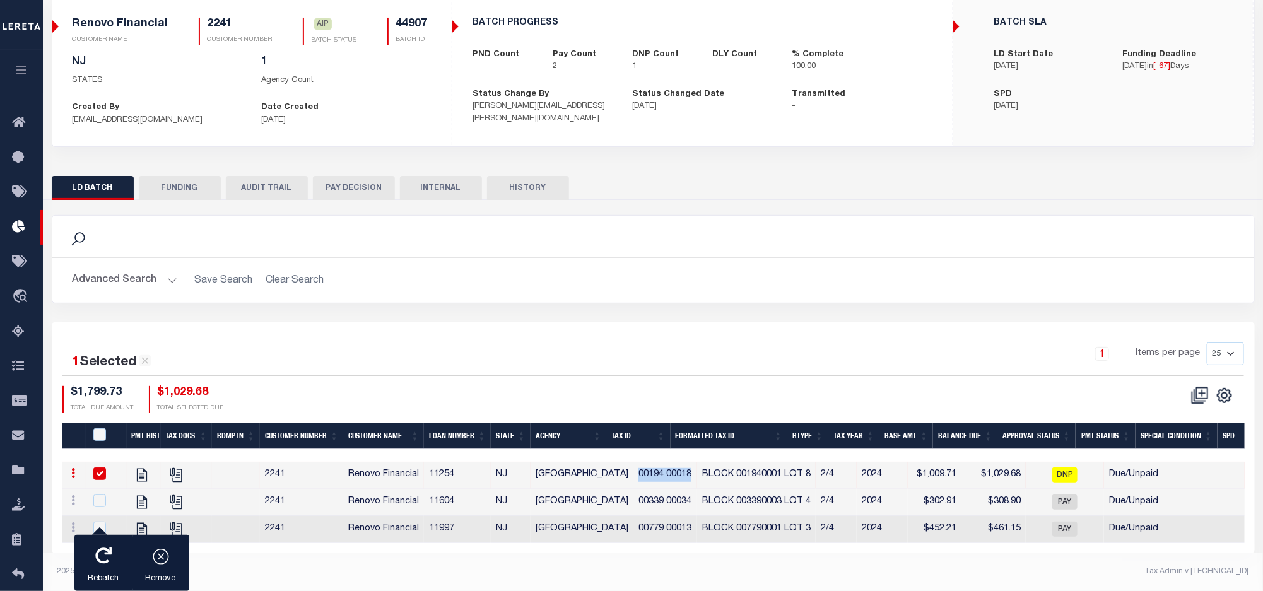
drag, startPoint x: 613, startPoint y: 466, endPoint x: 665, endPoint y: 464, distance: 51.8
click at [665, 464] on td "00194 00018" at bounding box center [666, 475] width 64 height 27
checkbox input "false"
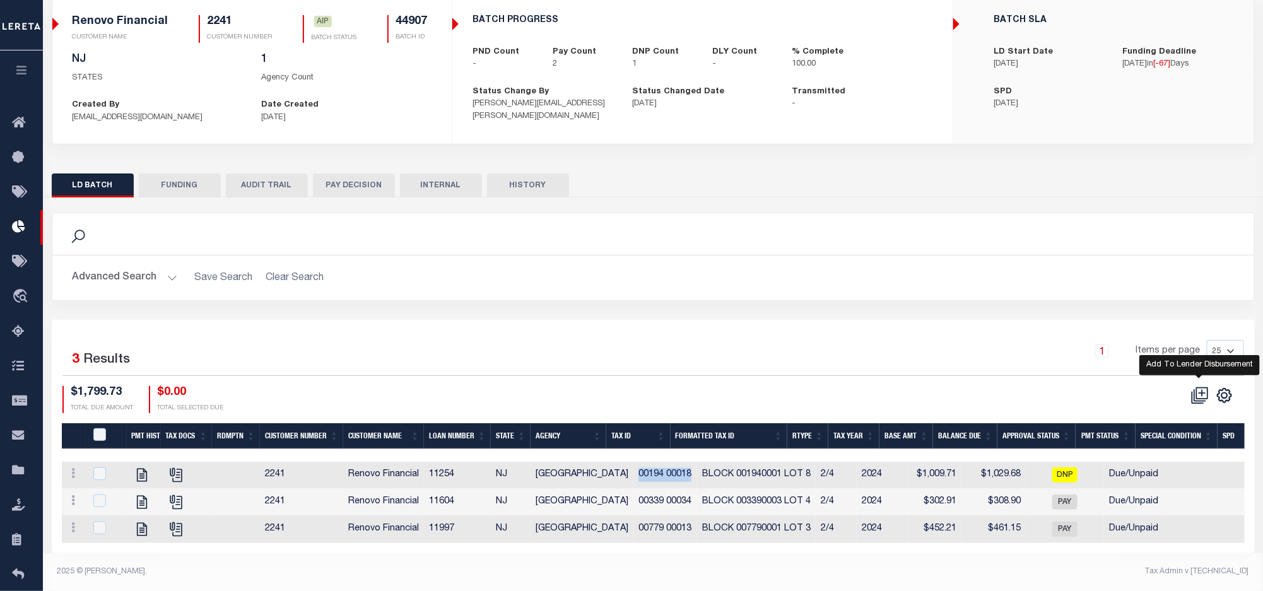
click at [1192, 392] on icon at bounding box center [1198, 398] width 12 height 12
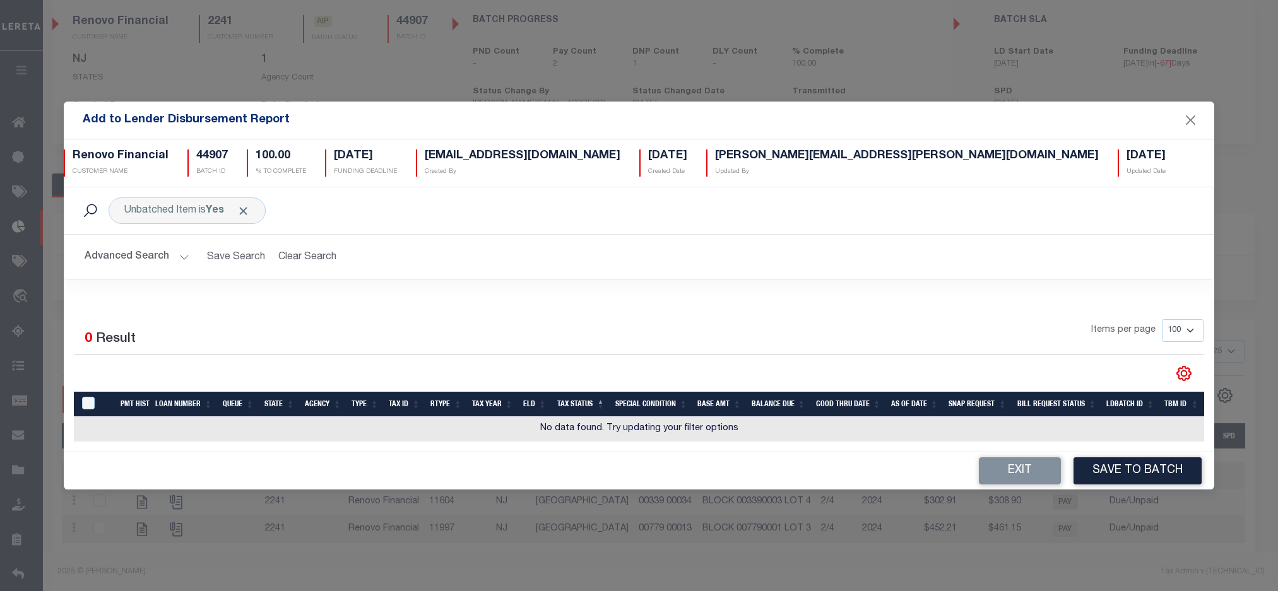
click at [122, 246] on button "Advanced Search" at bounding box center [137, 257] width 105 height 25
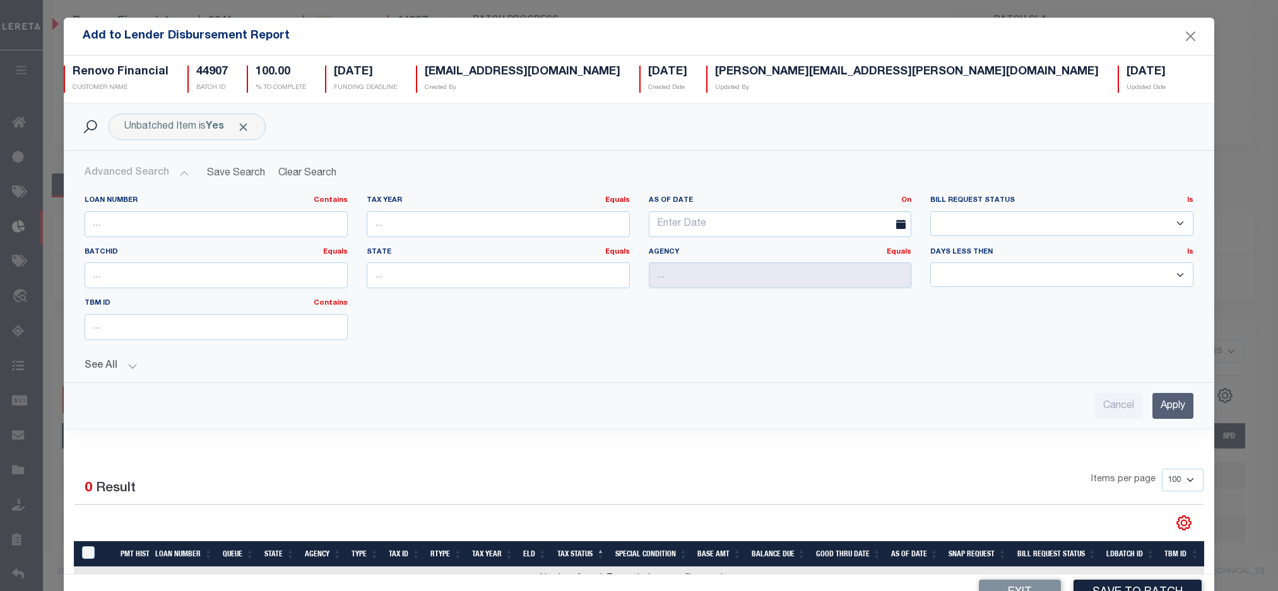
click at [137, 366] on button "See All" at bounding box center [639, 366] width 1109 height 12
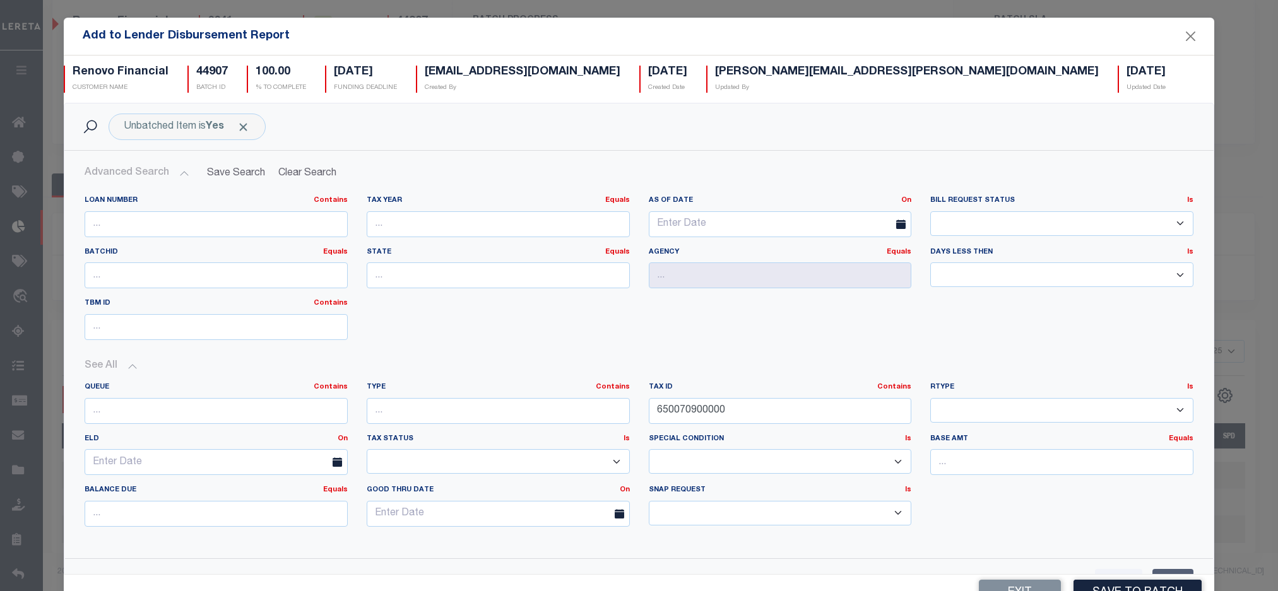
scroll to position [194, 0]
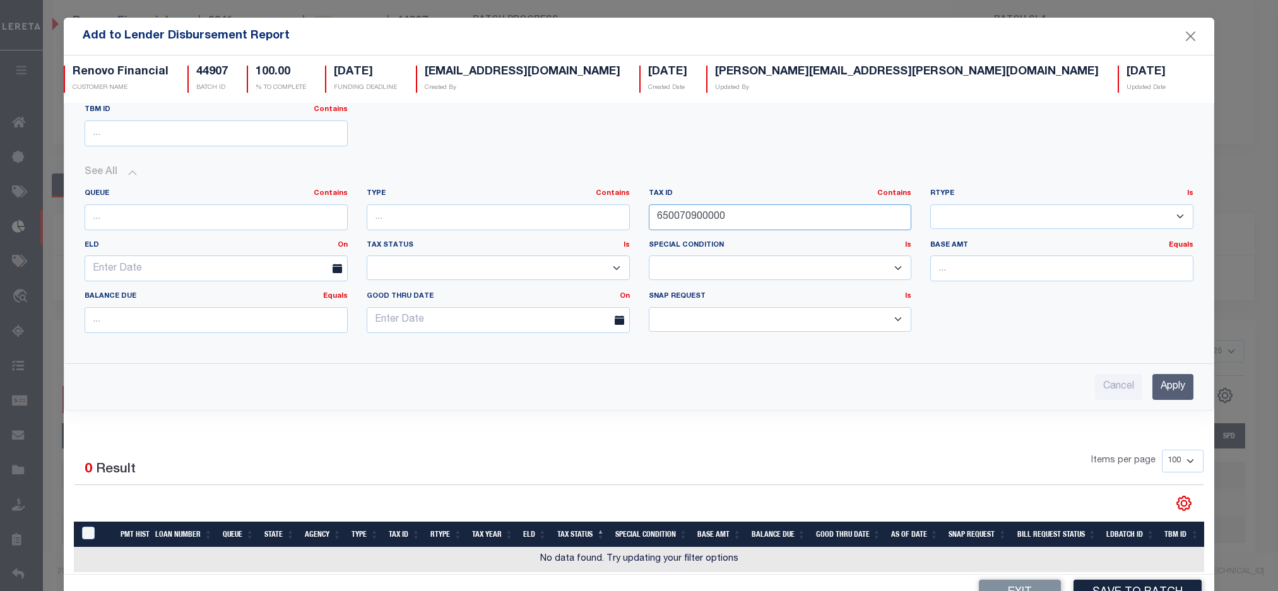
click at [663, 222] on input "650070900000" at bounding box center [780, 217] width 263 height 26
paste input "00194 00018"
click at [1152, 385] on input "Apply" at bounding box center [1172, 387] width 41 height 26
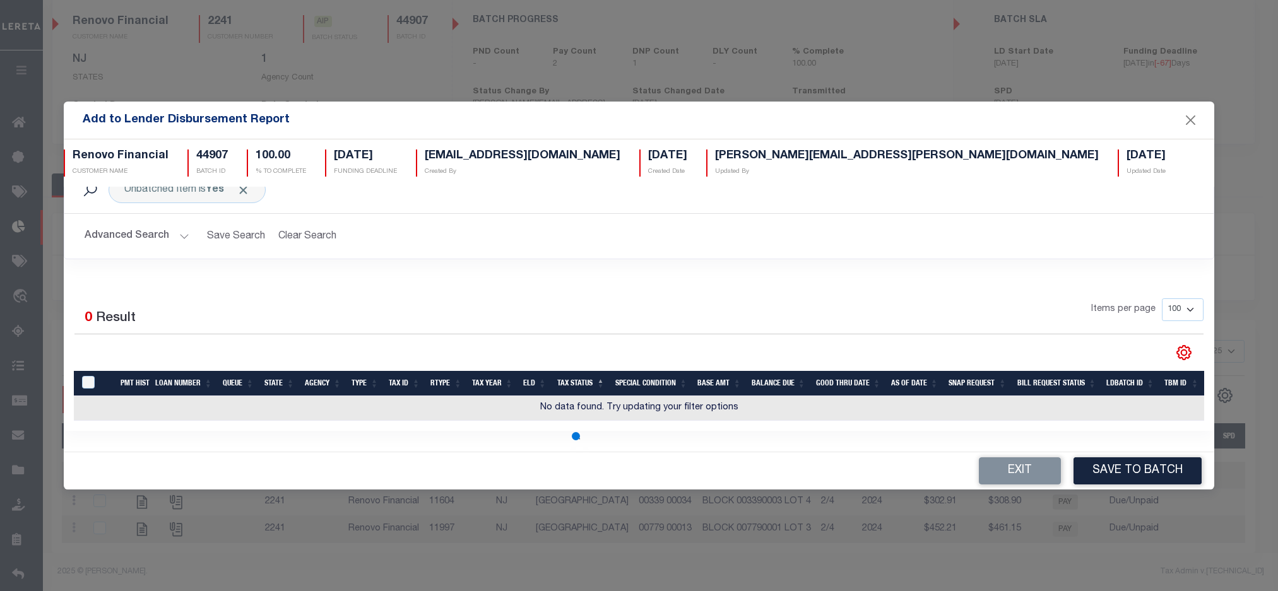
scroll to position [0, 0]
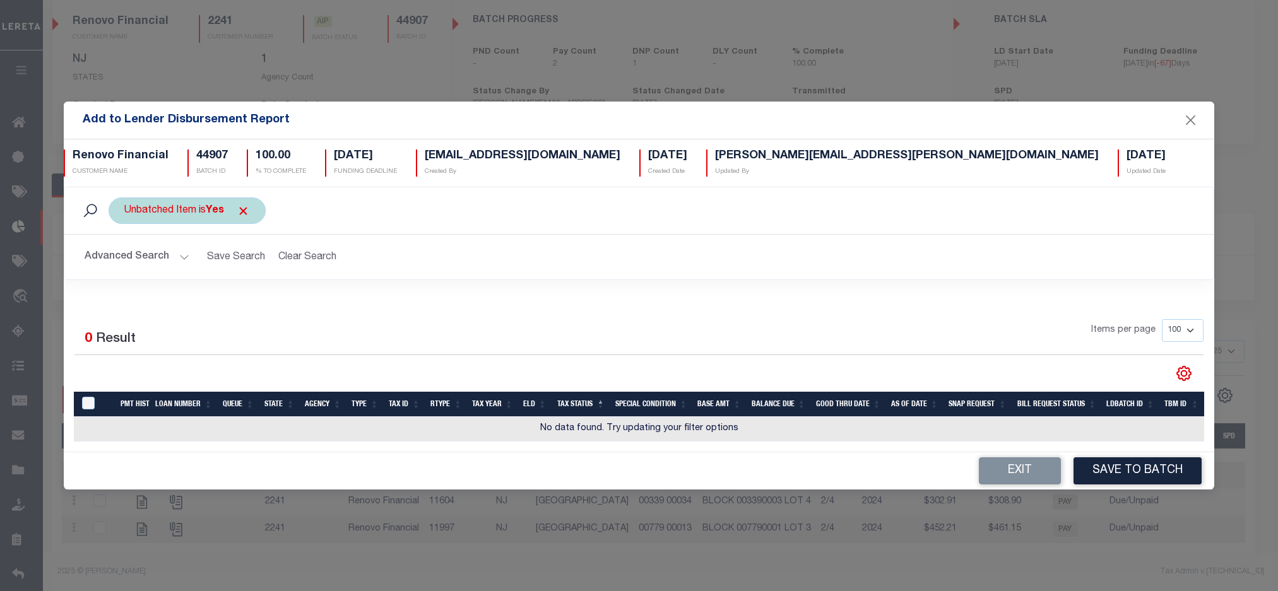
click at [251, 201] on div "Unbatched Item is Yes" at bounding box center [187, 211] width 157 height 27
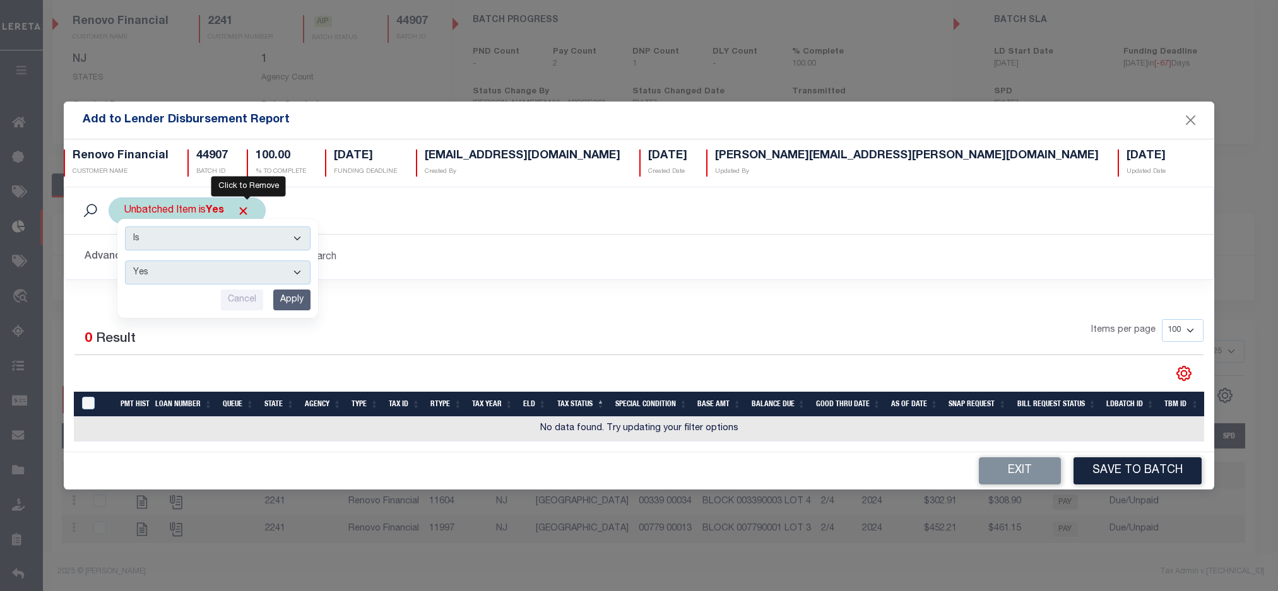
click at [246, 204] on span "Click to Remove" at bounding box center [243, 210] width 13 height 13
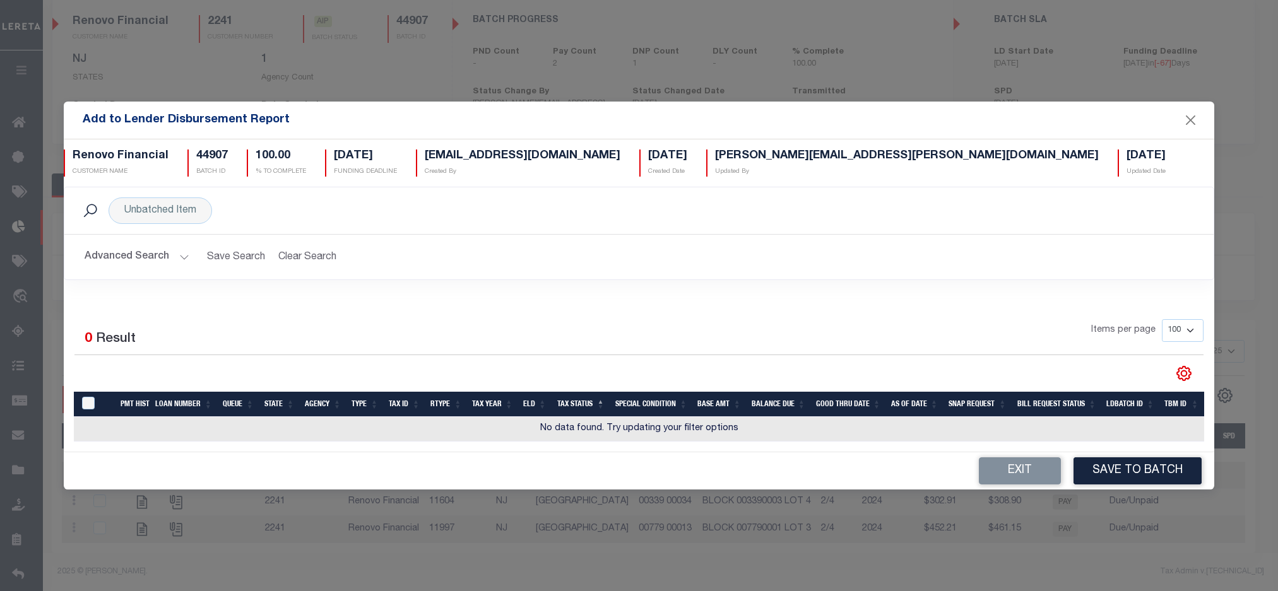
click at [180, 260] on button "Advanced Search" at bounding box center [137, 257] width 105 height 25
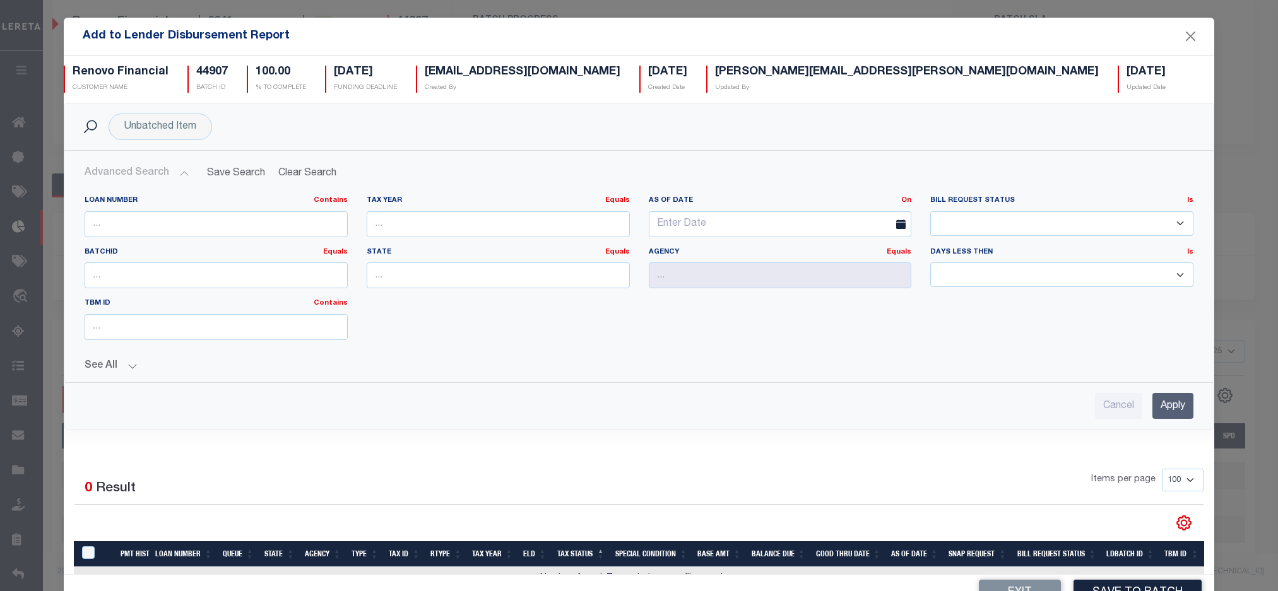
click at [129, 366] on button "See All" at bounding box center [639, 366] width 1109 height 12
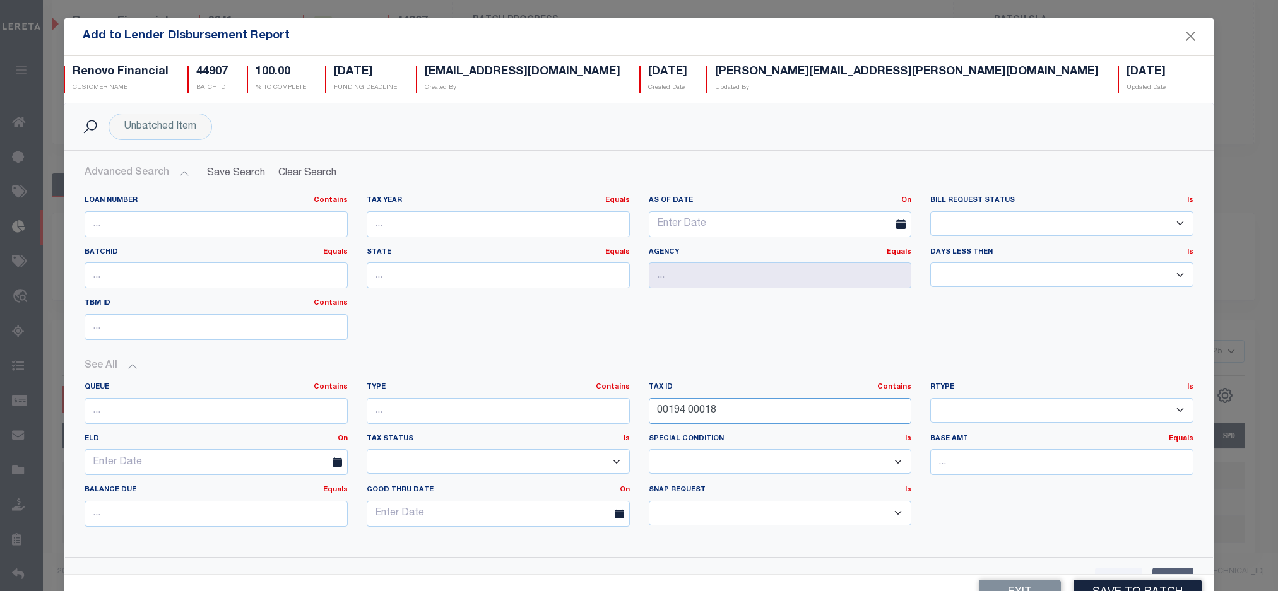
click at [675, 413] on input "00194 00018" at bounding box center [780, 411] width 263 height 26
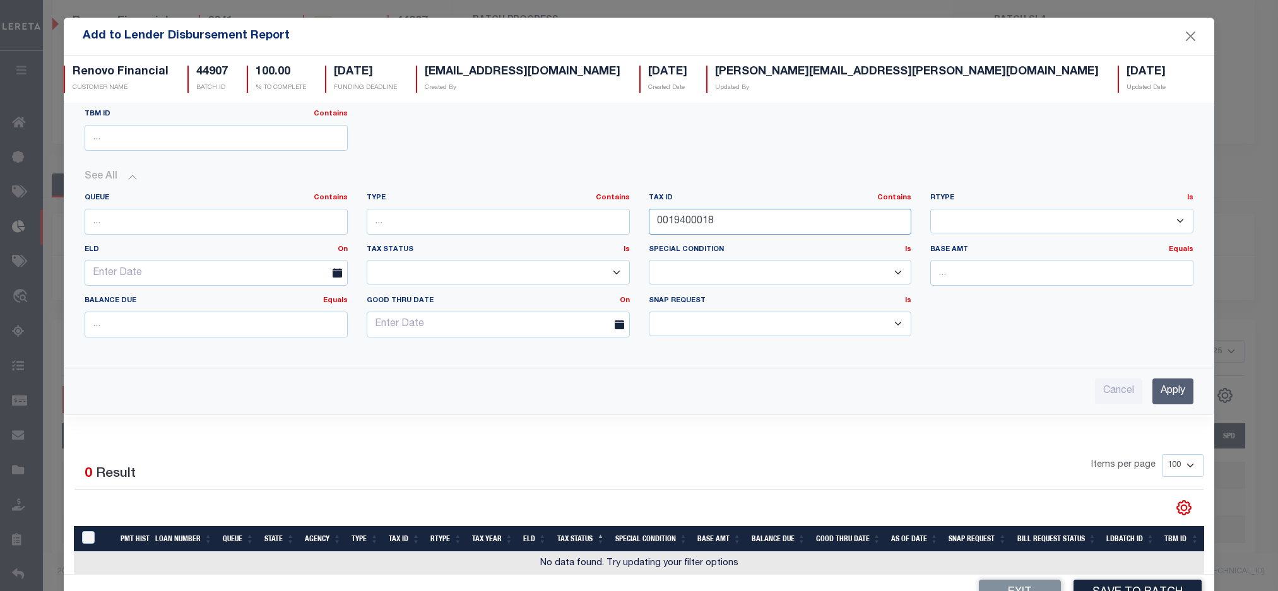
type input "0019400018"
click at [1162, 392] on input "Apply" at bounding box center [1172, 392] width 41 height 26
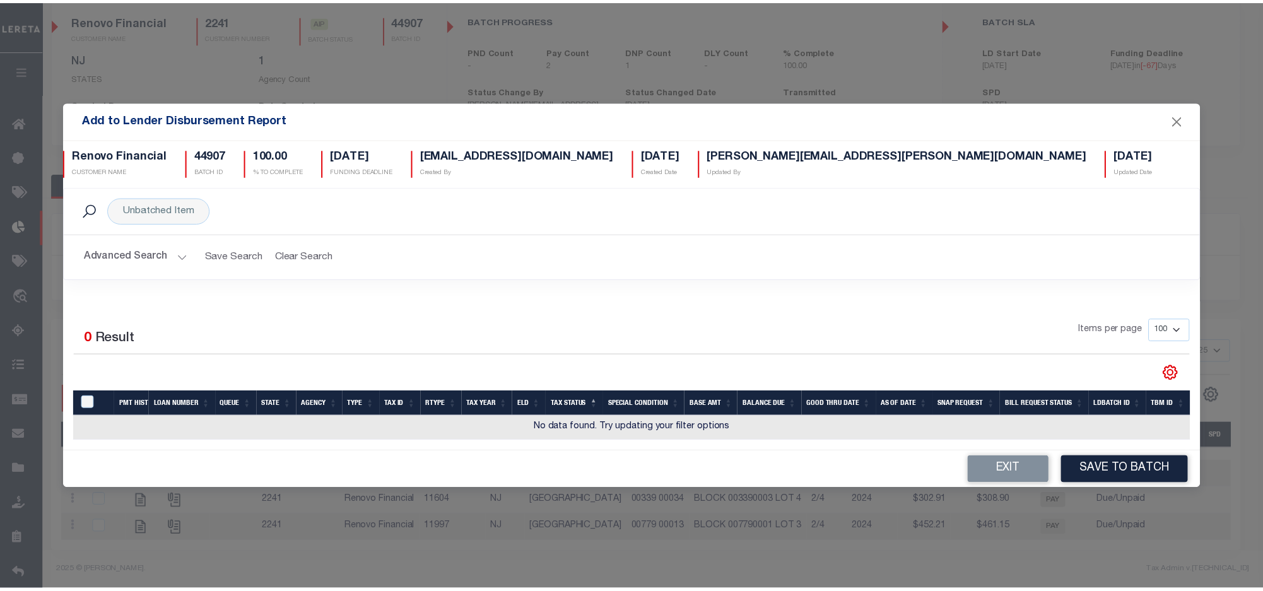
scroll to position [0, 0]
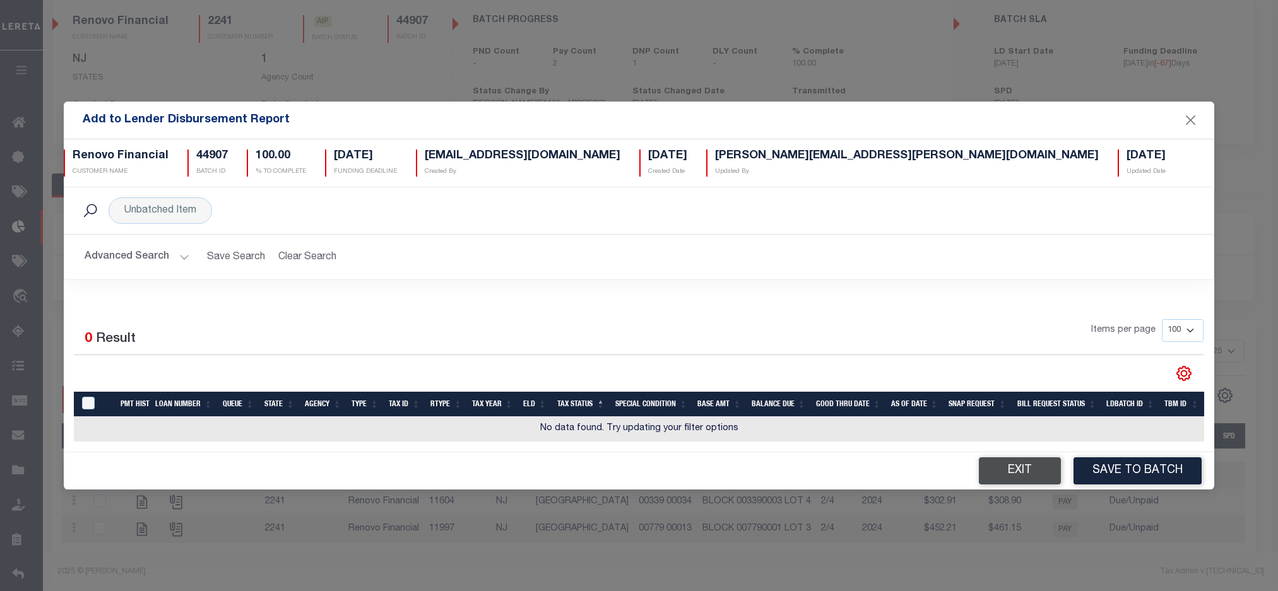
click at [1019, 468] on button "Exit" at bounding box center [1020, 471] width 82 height 27
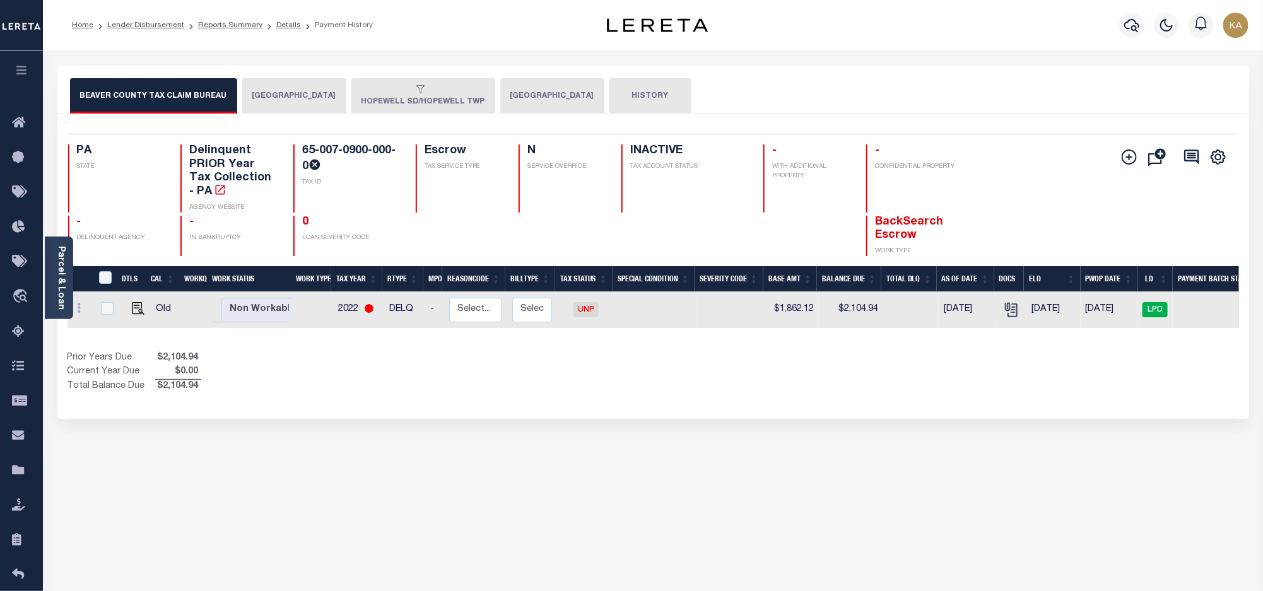
click at [386, 100] on button "HOPEWELL SD/HOPEWELL TWP" at bounding box center [424, 95] width 144 height 35
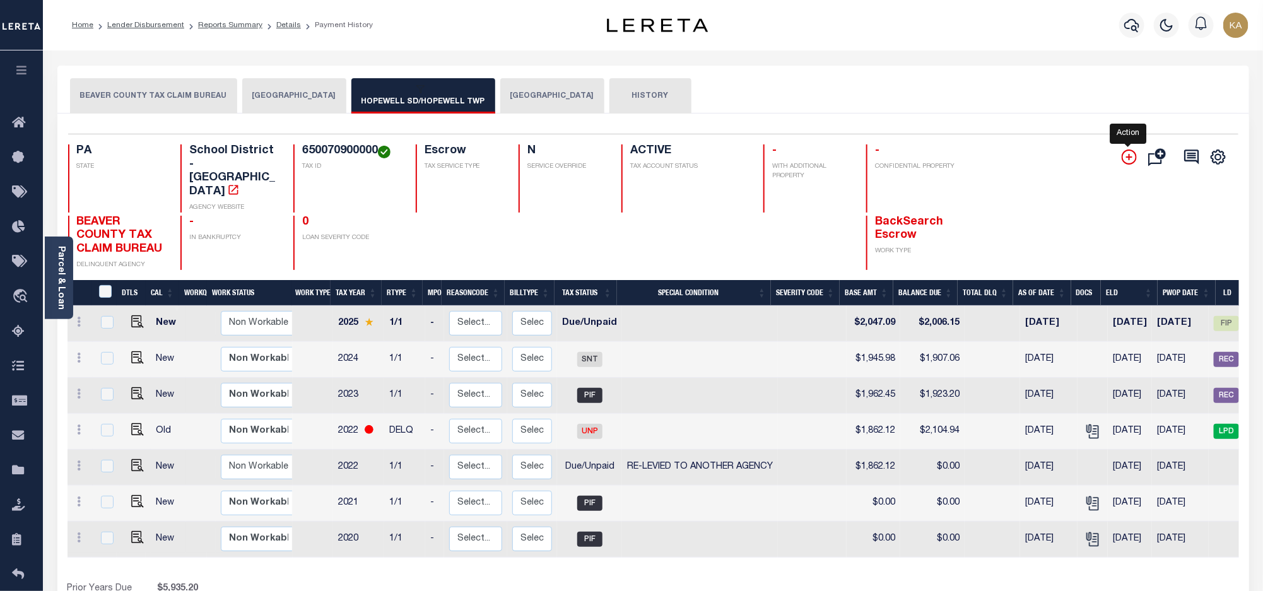
click at [1131, 155] on icon "" at bounding box center [1129, 157] width 15 height 15
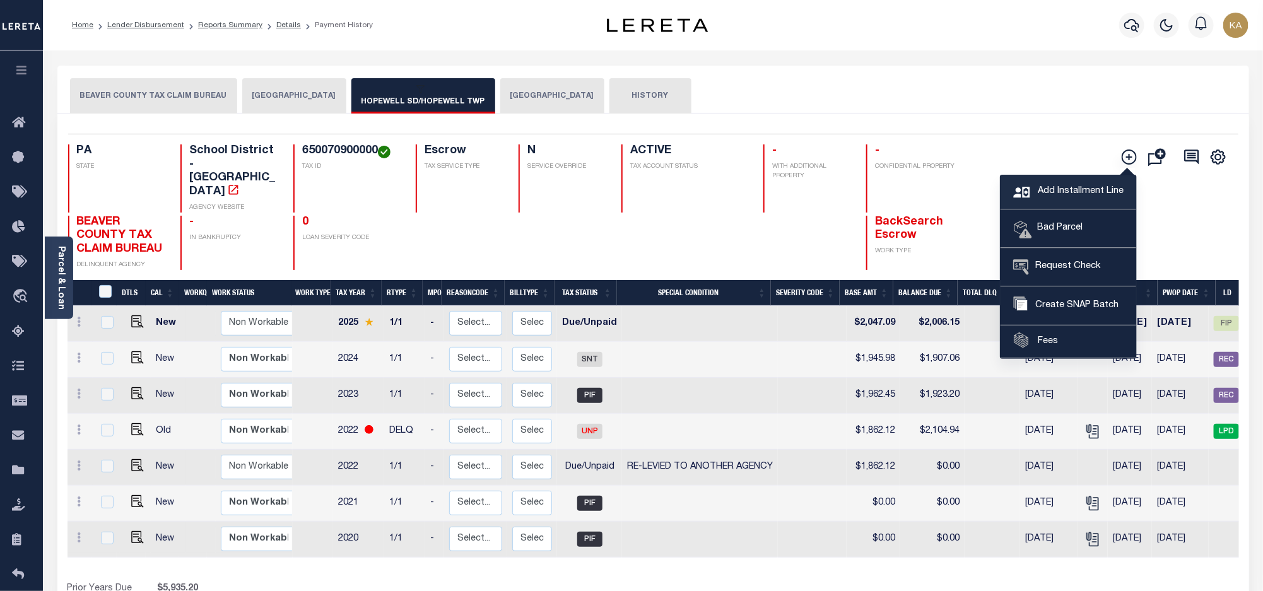
click at [1080, 184] on link "Add Installment Line" at bounding box center [1069, 192] width 136 height 34
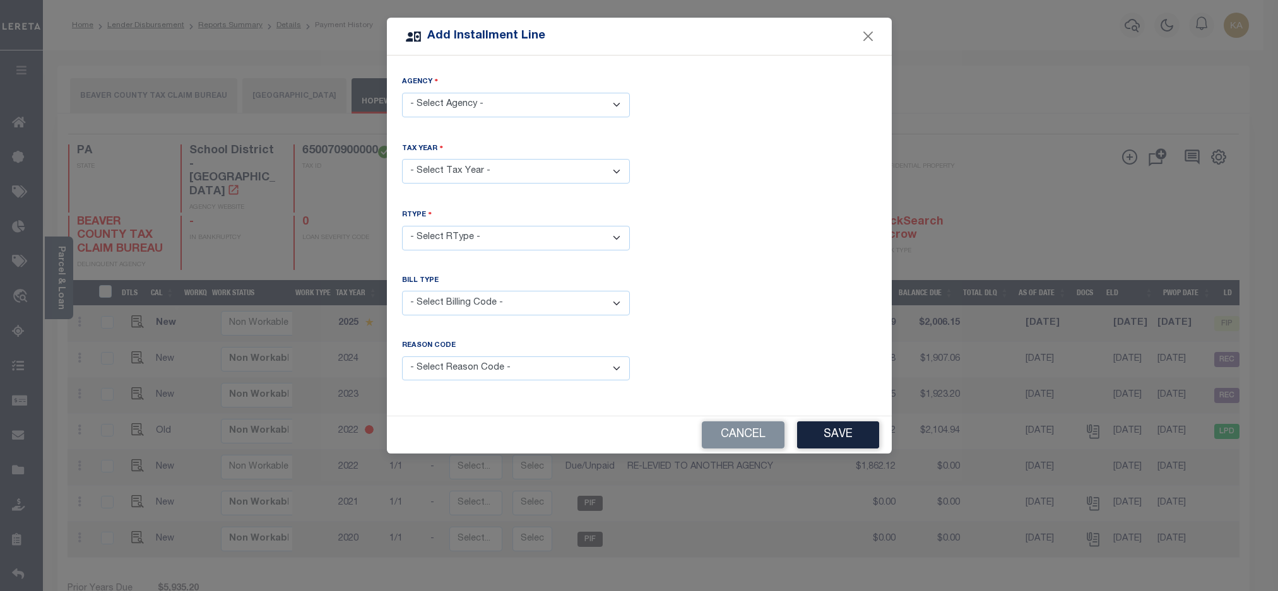
click at [550, 110] on select "- Select Agency - BEAVER COUNTY - County BEAVER COUNTY TAX CLAIM BUREAU - Delin…" at bounding box center [516, 105] width 228 height 25
select select "4200716011"
click at [402, 93] on select "- Select Agency - BEAVER COUNTY - County BEAVER COUNTY TAX CLAIM BUREAU - Delin…" at bounding box center [516, 105] width 228 height 25
click at [487, 169] on select "- Select Year - 2005 2006 2007 2008 2009 2010 2011 2012 2013 2014 2015 2016 201…" at bounding box center [516, 171] width 228 height 25
select select "2023"
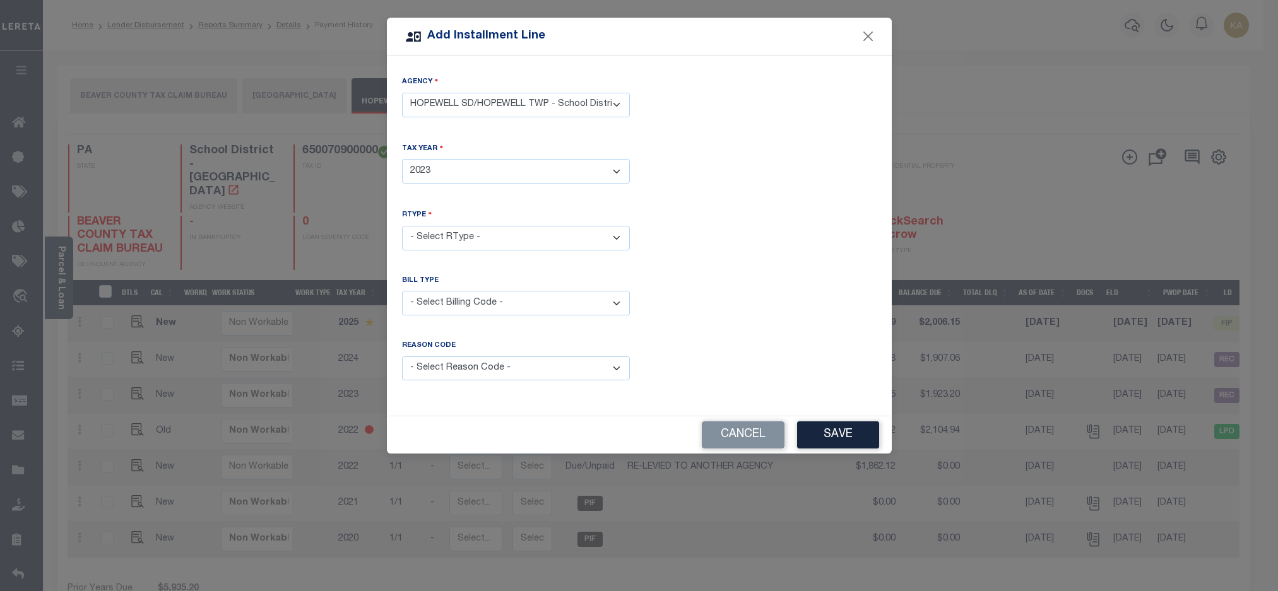
click at [402, 159] on select "- Select Year - 2005 2006 2007 2008 2009 2010 2011 2012 2013 2014 2015 2016 201…" at bounding box center [516, 171] width 228 height 25
click at [456, 241] on select "- Select RType - 1/1" at bounding box center [516, 238] width 228 height 25
select select "0"
click at [402, 226] on select "- Select RType - 1/1" at bounding box center [516, 238] width 228 height 25
click at [464, 307] on select "- Select Billing Code - Regular Delinquent Supplemental Corrected/Adjusted Bill…" at bounding box center [516, 303] width 228 height 25
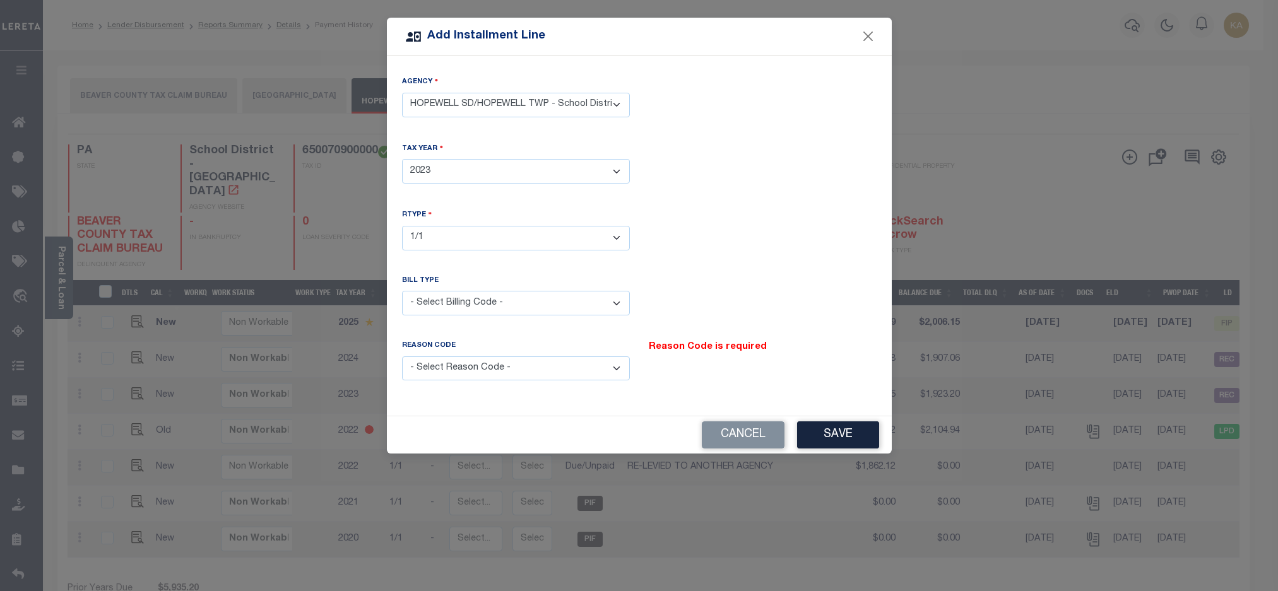
select select "1"
click at [402, 291] on select "- Select Billing Code - Regular Delinquent Supplemental Corrected/Adjusted Bill…" at bounding box center [516, 303] width 228 height 25
click at [489, 375] on select "- Select Reason Code - Payment Reversal Taxable Value Change Assessment Change …" at bounding box center [516, 369] width 228 height 25
select select "1"
click at [402, 357] on select "- Select Reason Code - Payment Reversal Taxable Value Change Assessment Change …" at bounding box center [516, 369] width 228 height 25
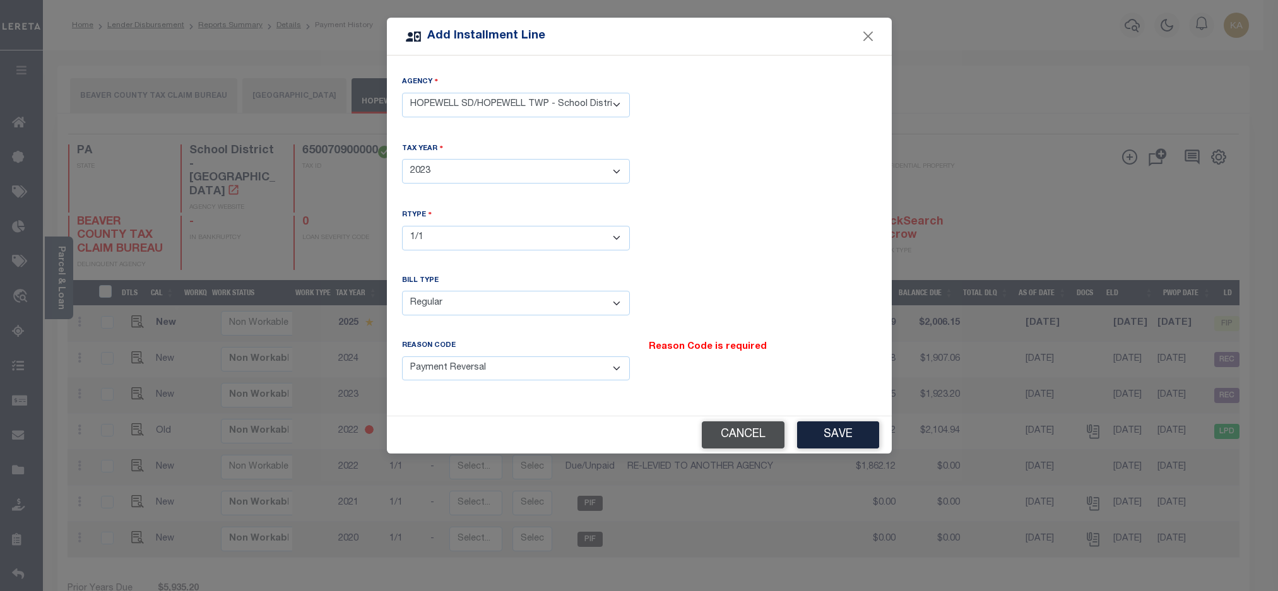
click at [726, 439] on button "Cancel" at bounding box center [743, 435] width 83 height 27
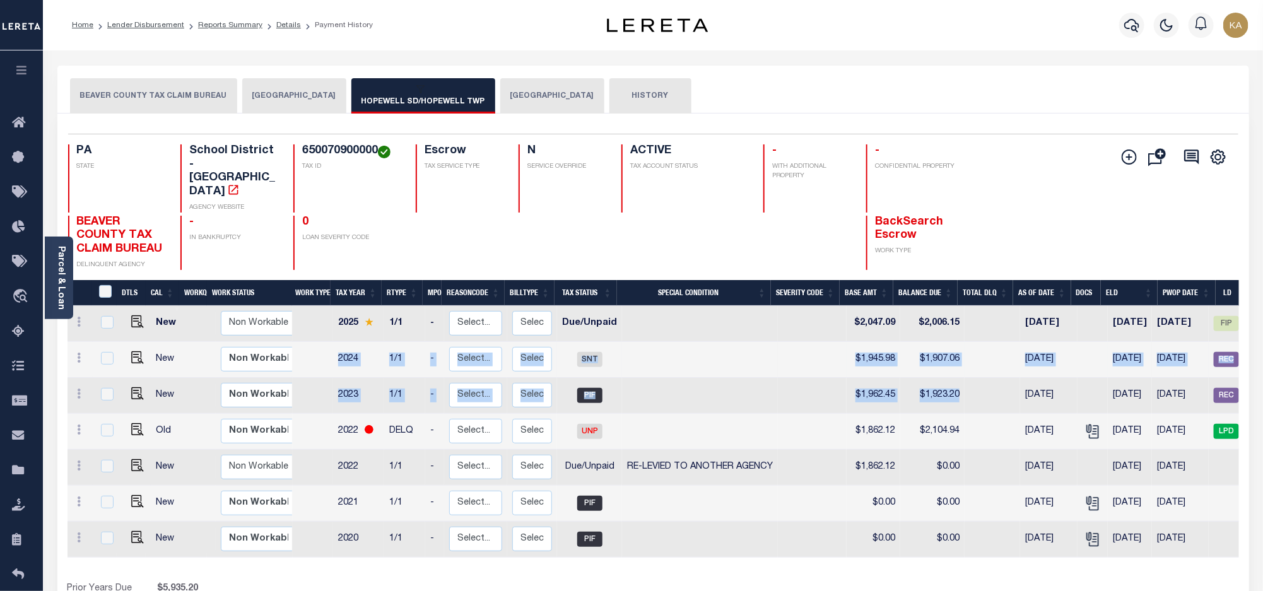
drag, startPoint x: 334, startPoint y: 331, endPoint x: 936, endPoint y: 321, distance: 602.2
click at [967, 364] on tbody "New Non Workable Workable 2025 1/1 - Select... Payment Reversal Taxable Value C…" at bounding box center [724, 432] width 1312 height 252
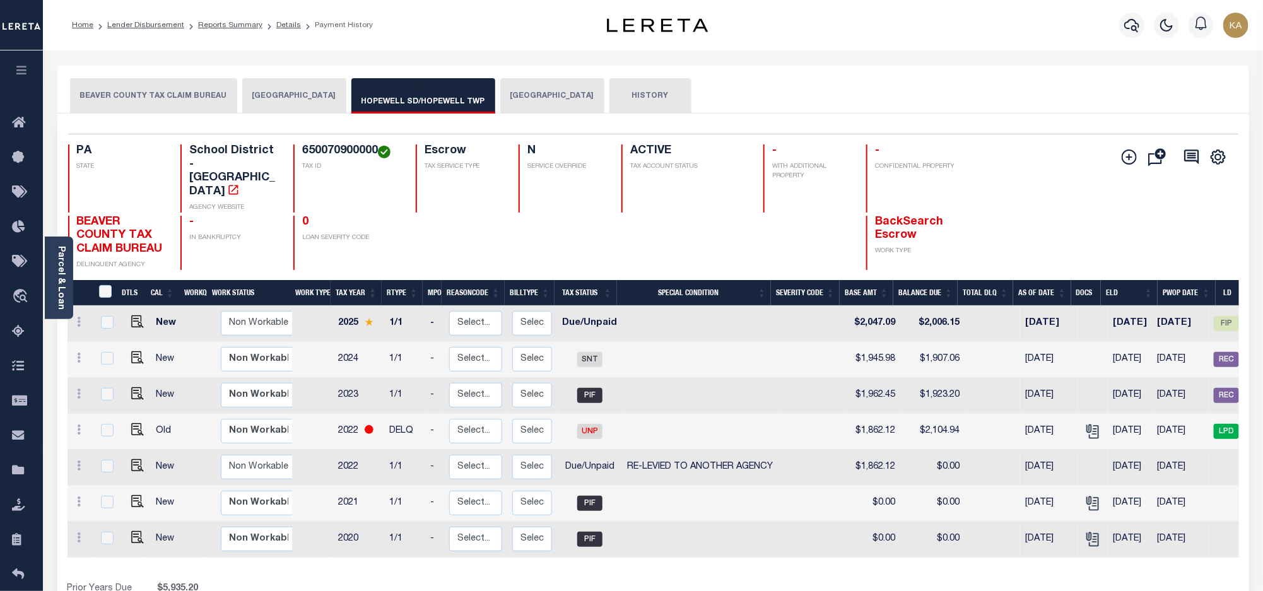
click at [625, 232] on div at bounding box center [685, 243] width 127 height 54
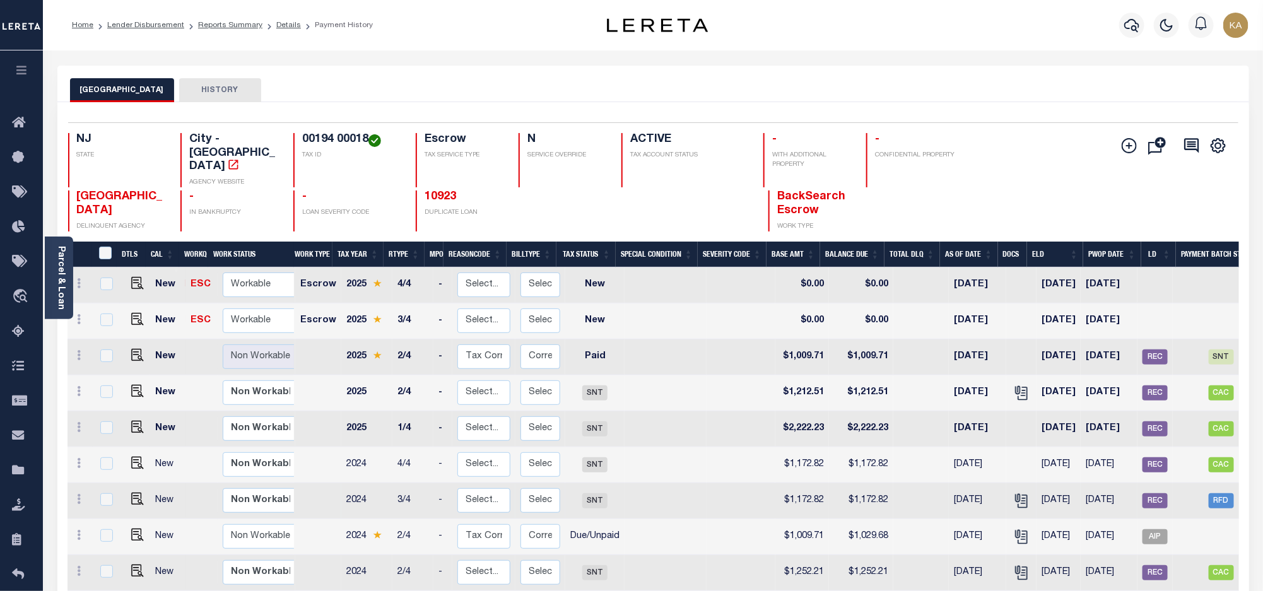
scroll to position [95, 0]
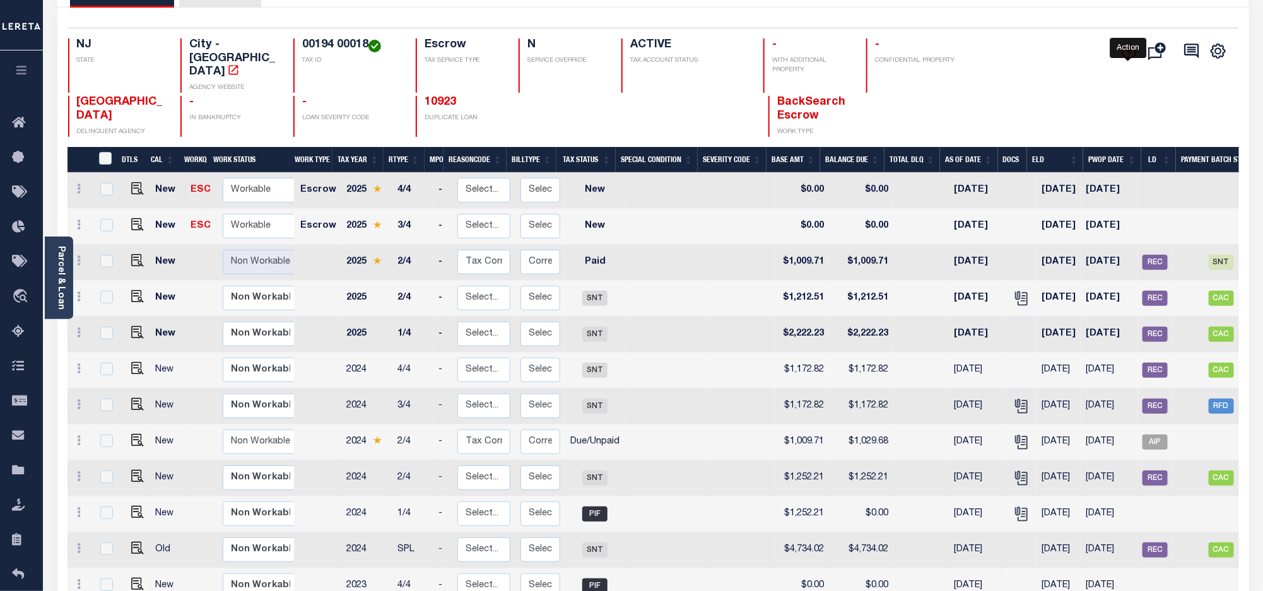
click at [1130, 54] on icon "" at bounding box center [1129, 51] width 15 height 15
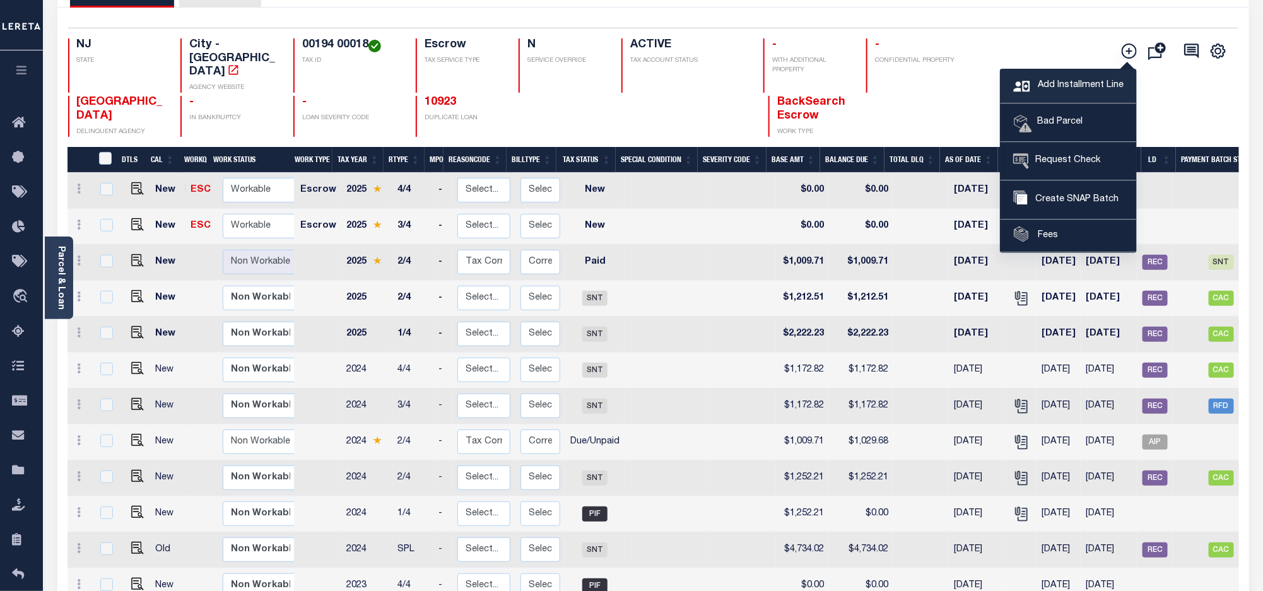
click at [1064, 85] on span "Add Installment Line" at bounding box center [1079, 86] width 89 height 14
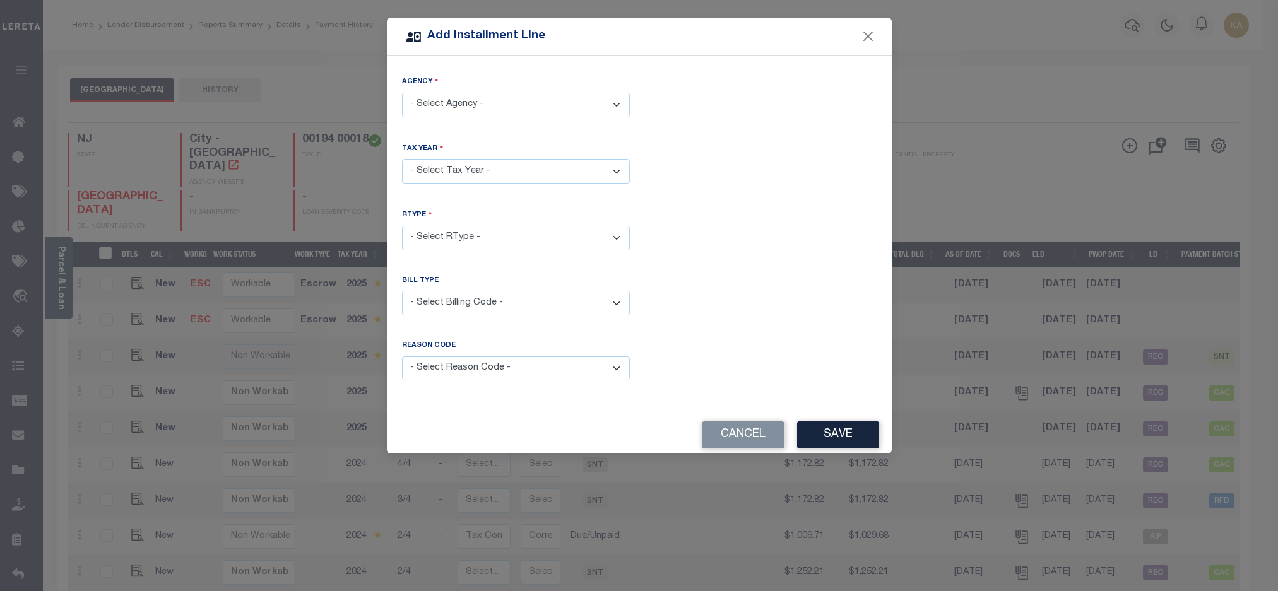
click at [534, 112] on select "- Select Agency - ATLANTIC CITY - City" at bounding box center [516, 105] width 228 height 25
select select "3400104002"
click at [402, 93] on select "- Select Agency - ATLANTIC CITY - City" at bounding box center [516, 105] width 228 height 25
click at [470, 169] on select "- Select Year - 2005 2006 2007 2008 2009 2010 2011 2012 2013 2014 2015 2016 201…" at bounding box center [516, 171] width 228 height 25
select select "2024"
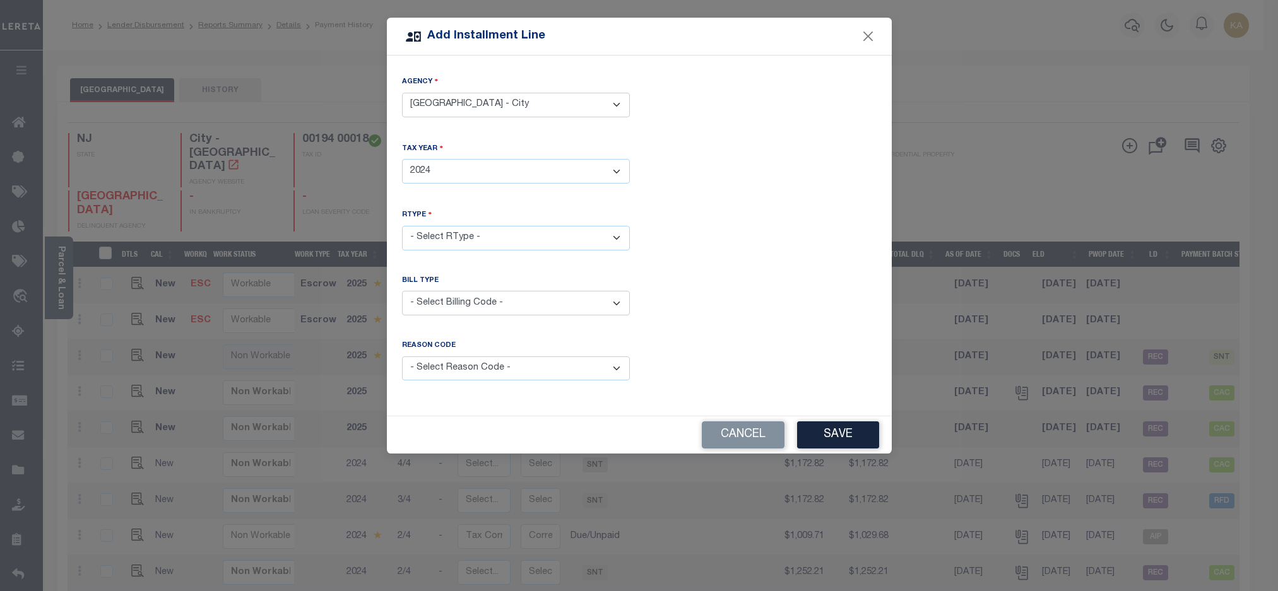
click at [402, 159] on select "- Select Year - 2005 2006 2007 2008 2009 2010 2011 2012 2013 2014 2015 2016 201…" at bounding box center [516, 171] width 228 height 25
click at [457, 237] on select "- Select RType - 1/4 2/4 3/4 4/4" at bounding box center [516, 238] width 228 height 25
select select "0"
click at [402, 226] on select "- Select RType - 1/4 2/4 3/4 4/4" at bounding box center [516, 238] width 228 height 25
click at [430, 293] on select "- Select Billing Code - Regular Delinquent Supplemental Corrected/Adjusted Bill…" at bounding box center [516, 303] width 228 height 25
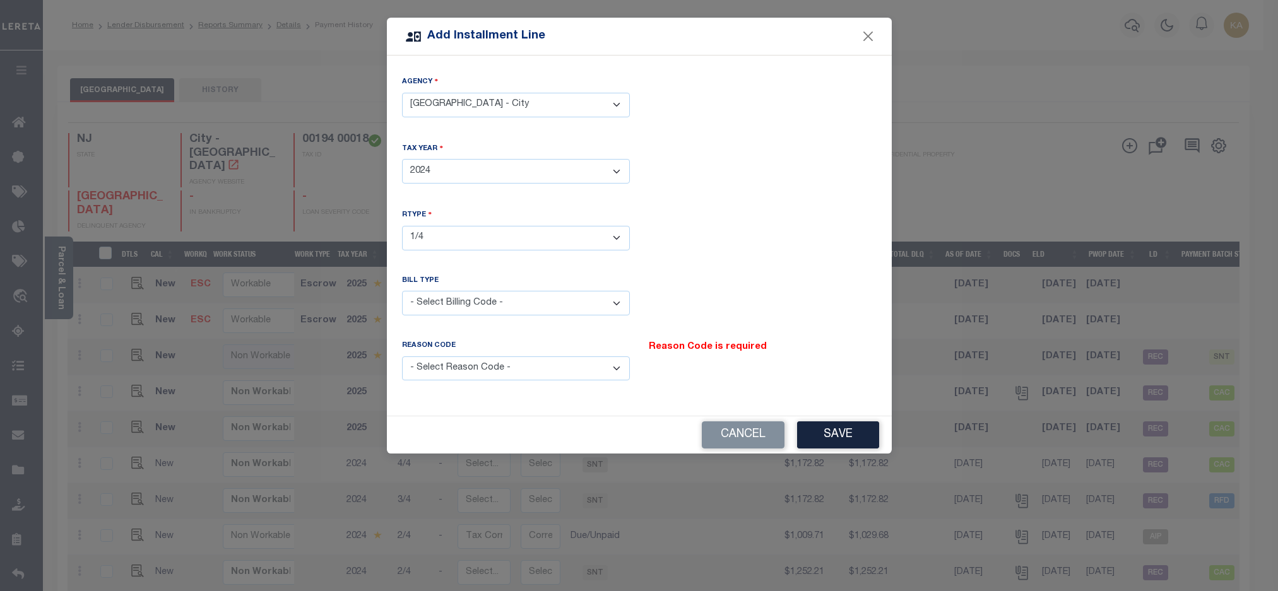
select select "1"
click at [402, 291] on select "- Select Billing Code - Regular Delinquent Supplemental Corrected/Adjusted Bill…" at bounding box center [516, 303] width 228 height 25
click at [496, 372] on select "- Select Reason Code - Payment Reversal Taxable Value Change Assessment Change …" at bounding box center [516, 369] width 228 height 25
select select "1"
click at [402, 357] on select "- Select Reason Code - Payment Reversal Taxable Value Change Assessment Change …" at bounding box center [516, 369] width 228 height 25
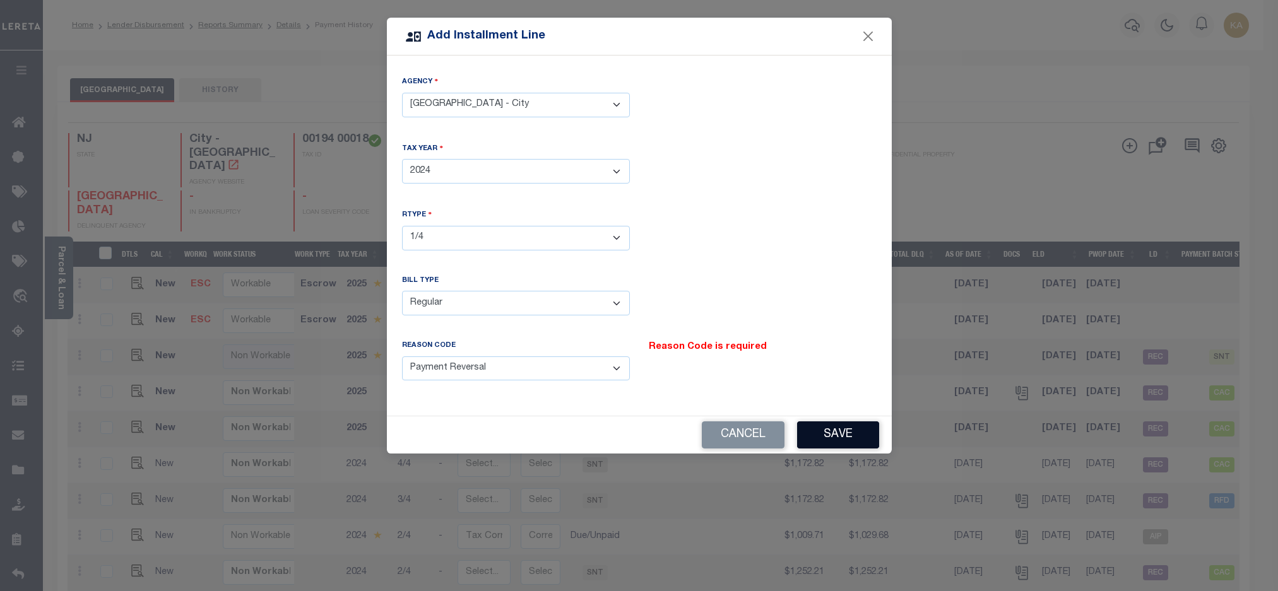
click at [845, 440] on button "Save" at bounding box center [838, 435] width 82 height 27
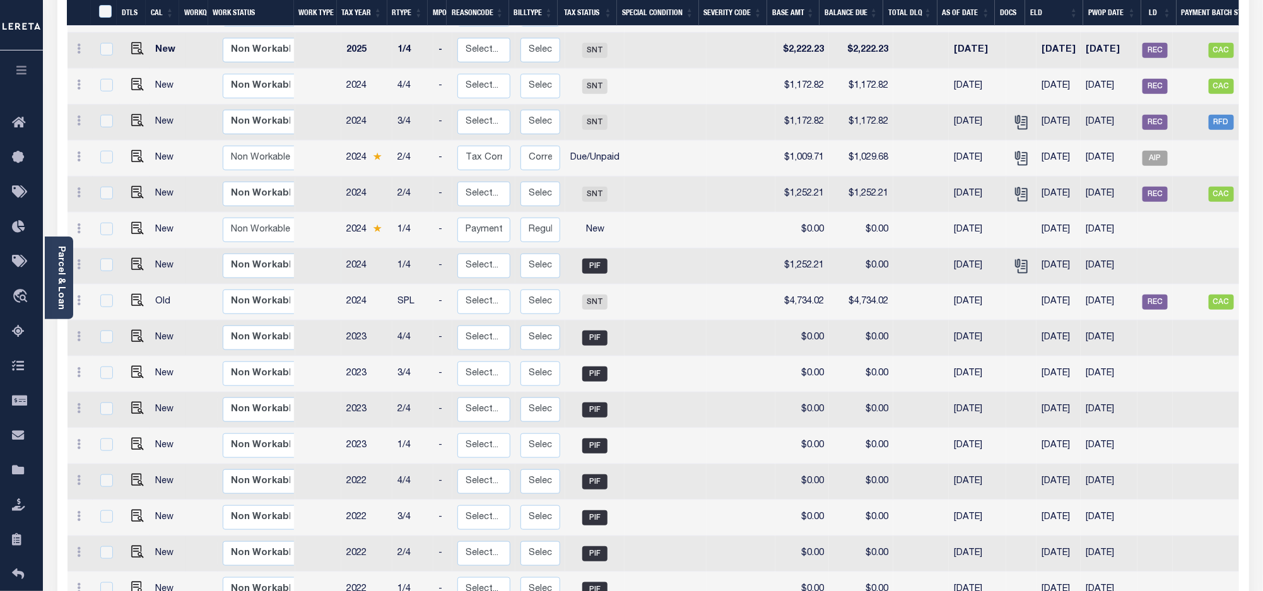
scroll to position [284, 0]
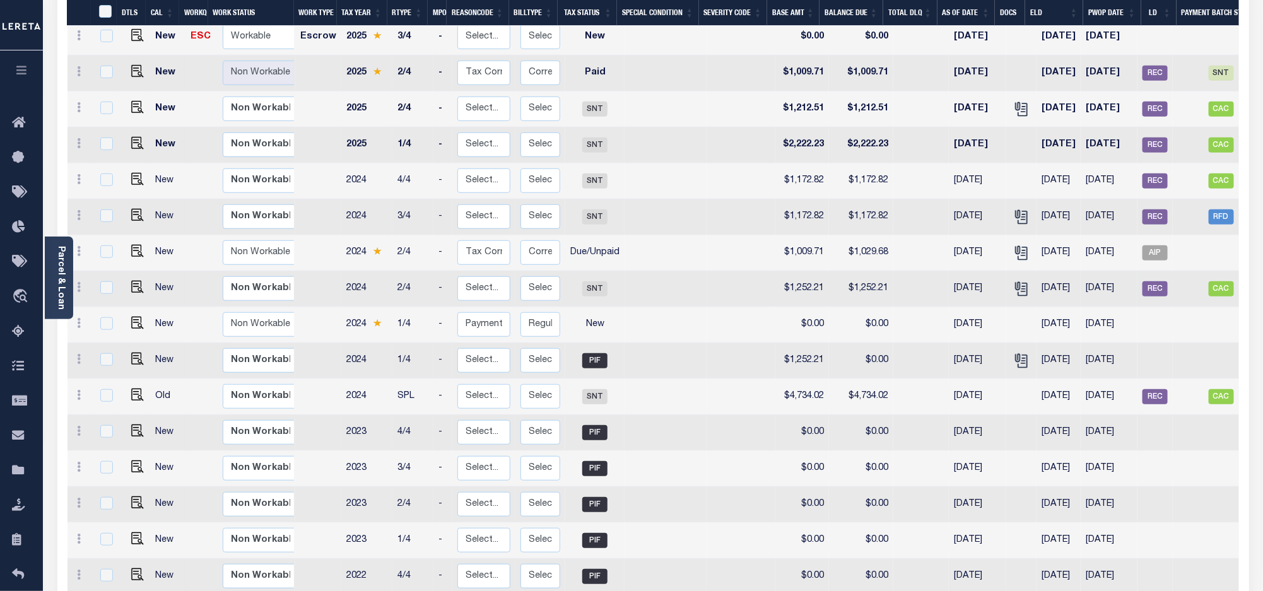
click at [316, 277] on td at bounding box center [318, 289] width 46 height 36
checkbox input "true"
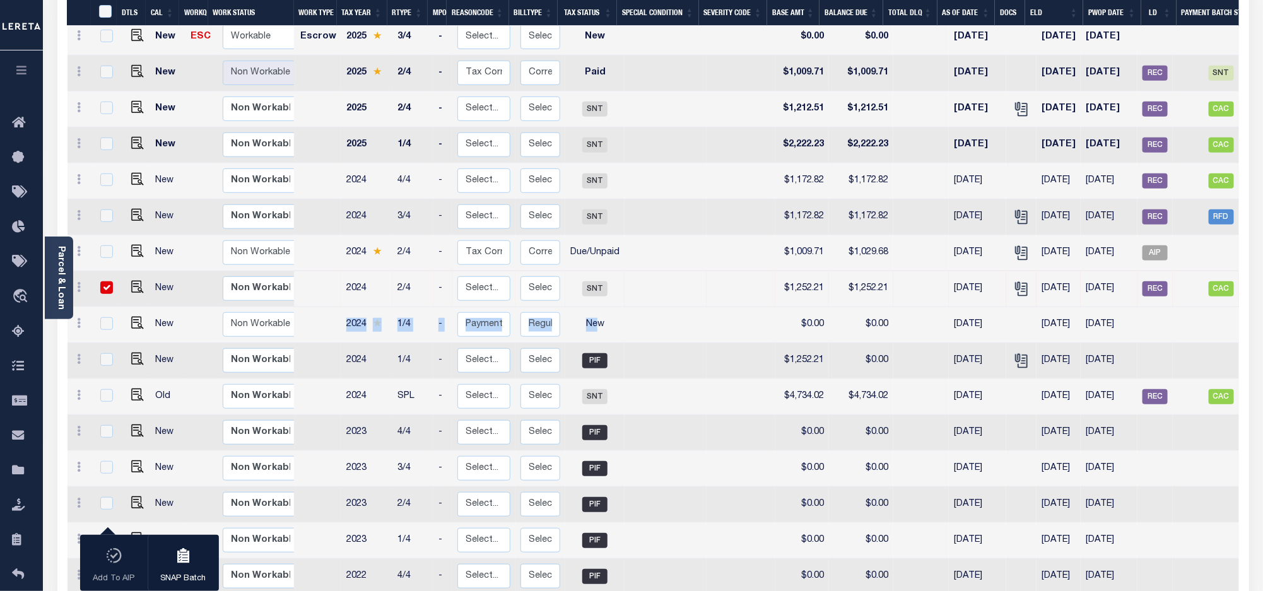
drag, startPoint x: 319, startPoint y: 307, endPoint x: 589, endPoint y: 297, distance: 270.9
click at [589, 307] on tr "New Non Workable Workable 2024 1/4 - Select... Payment Reversal Taxable Value C…" at bounding box center [688, 325] width 1241 height 36
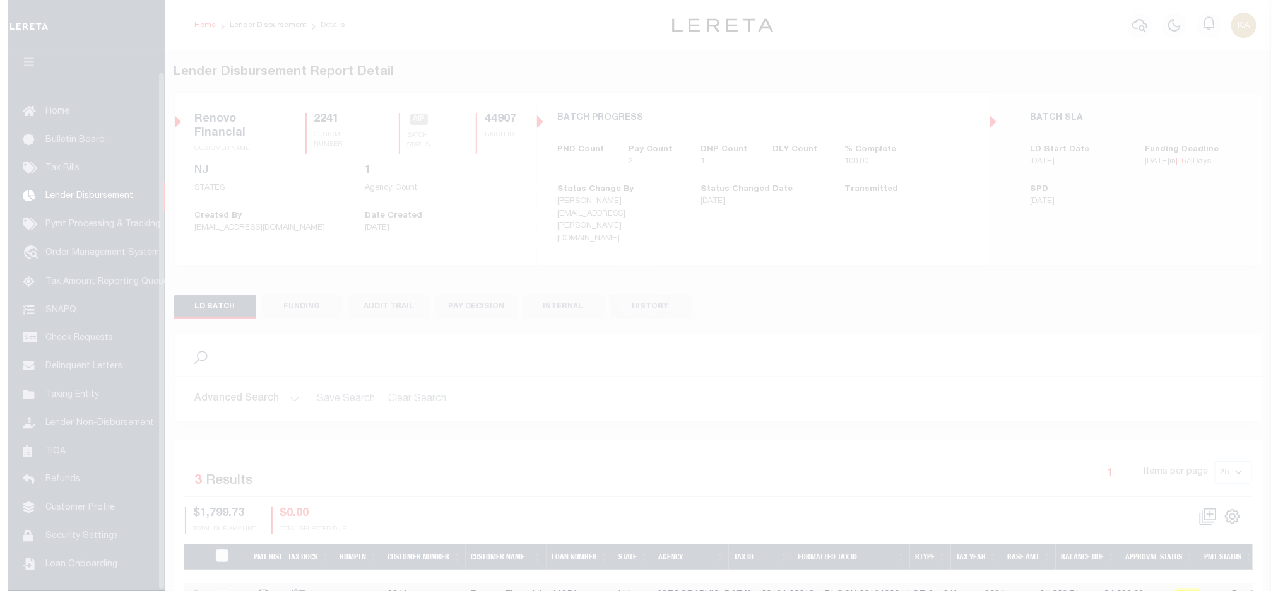
scroll to position [23, 0]
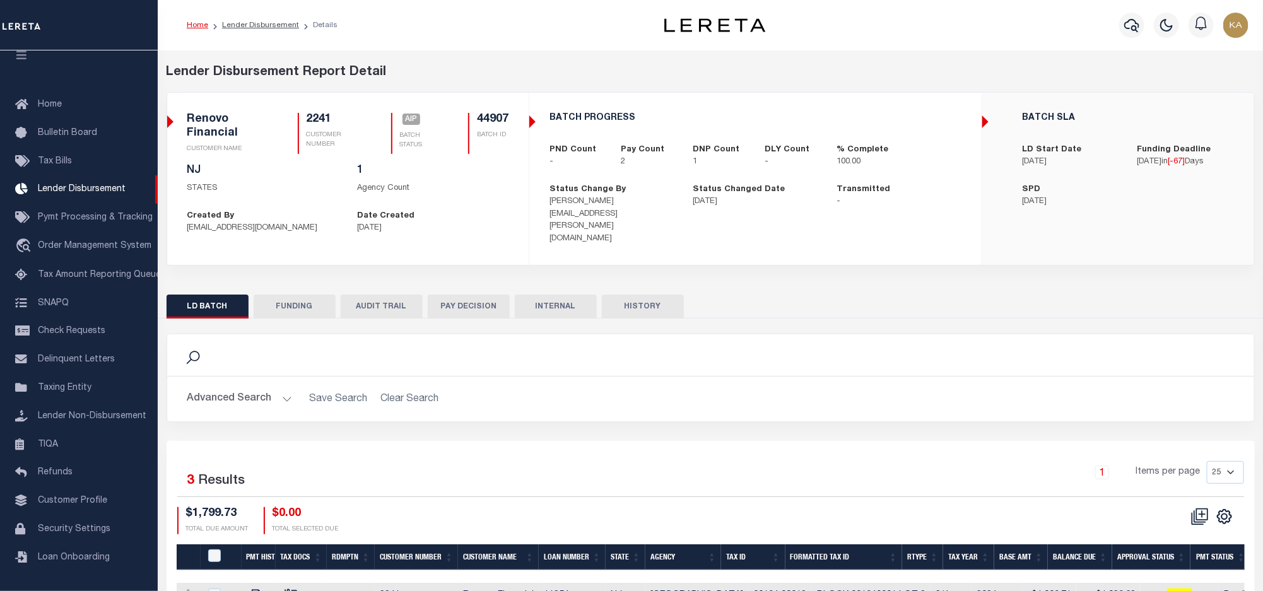
click at [1195, 517] on icon at bounding box center [1201, 517] width 18 height 18
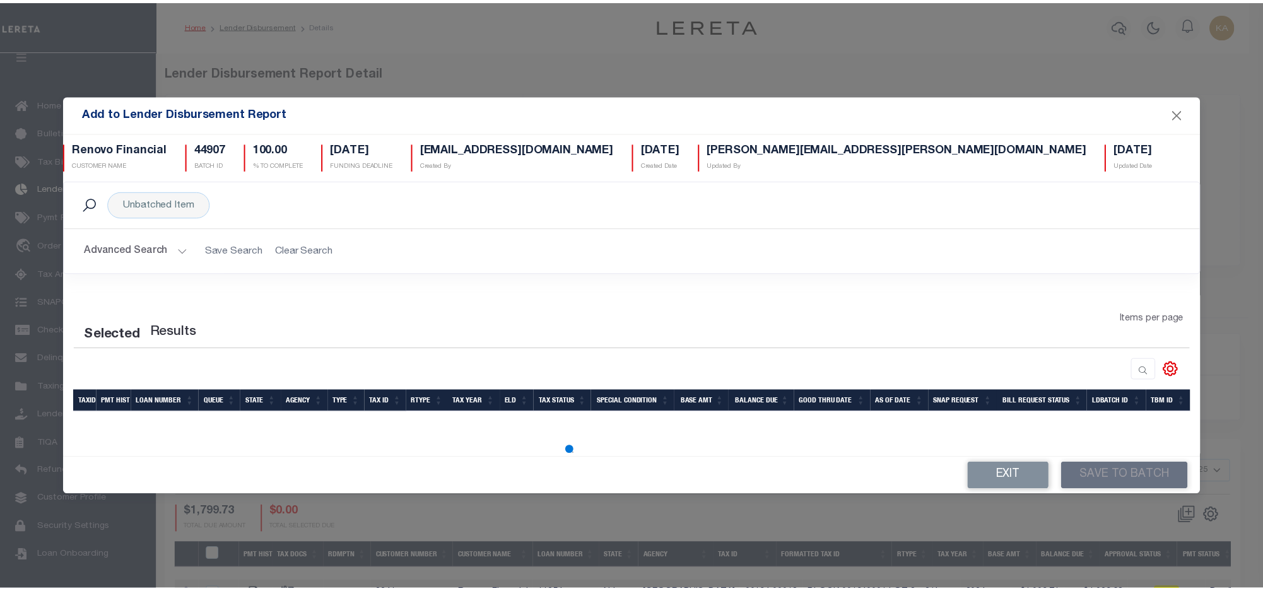
scroll to position [0, 0]
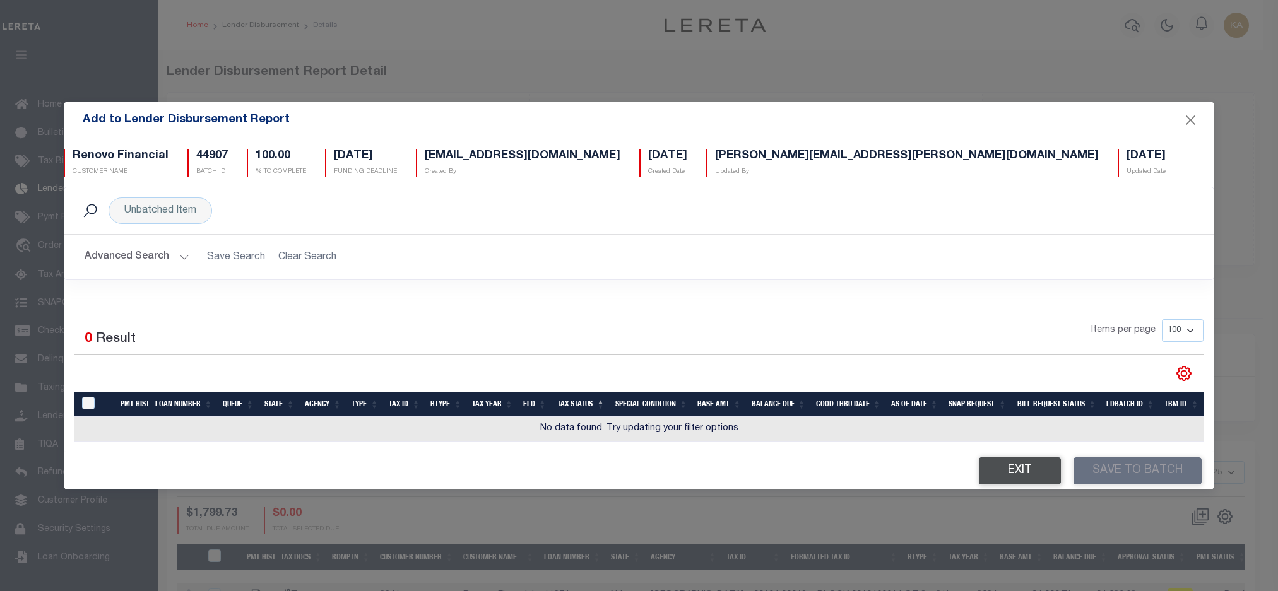
click at [1043, 479] on button "Exit" at bounding box center [1020, 471] width 82 height 27
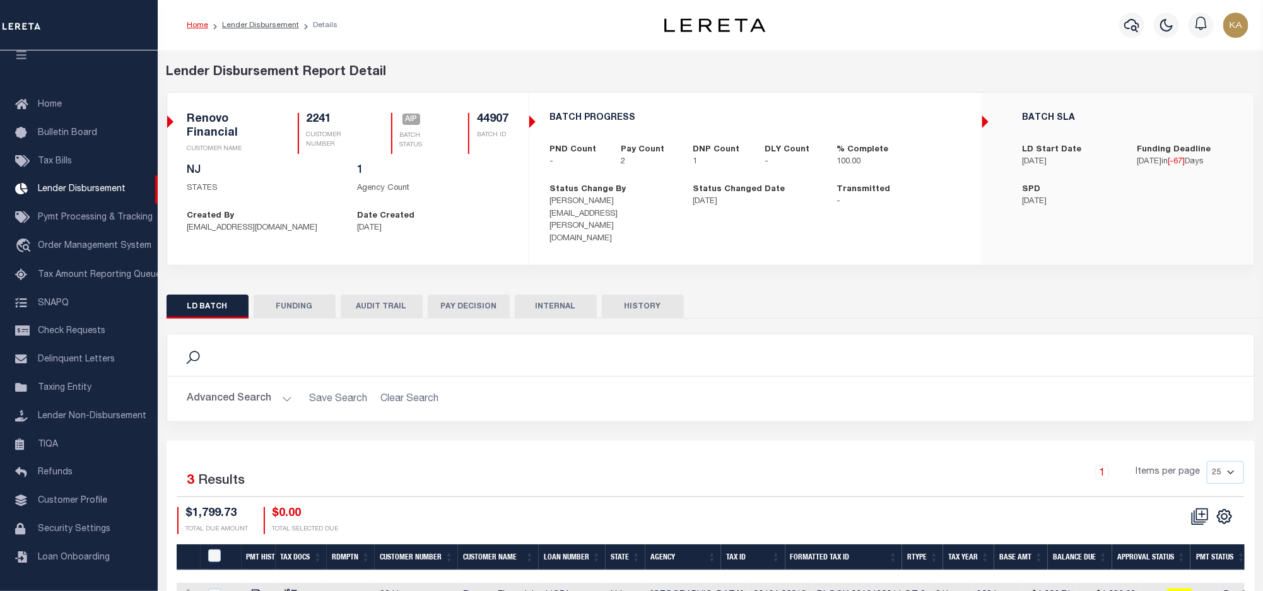
scroll to position [122, 0]
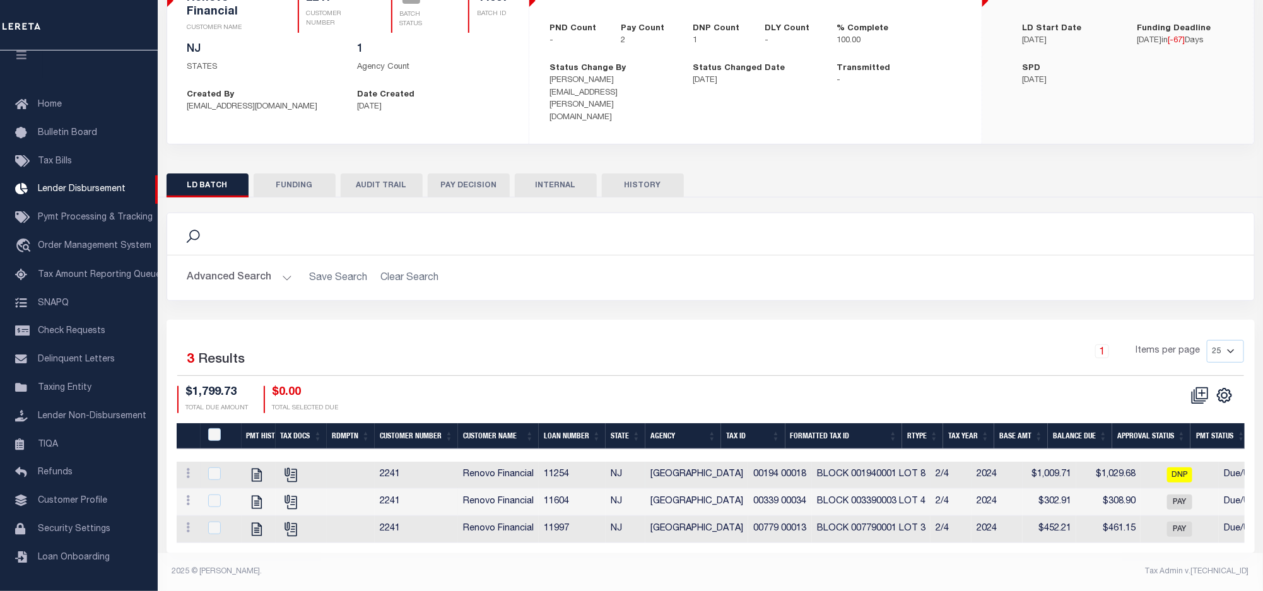
click at [765, 462] on td "00194 00018" at bounding box center [780, 475] width 64 height 27
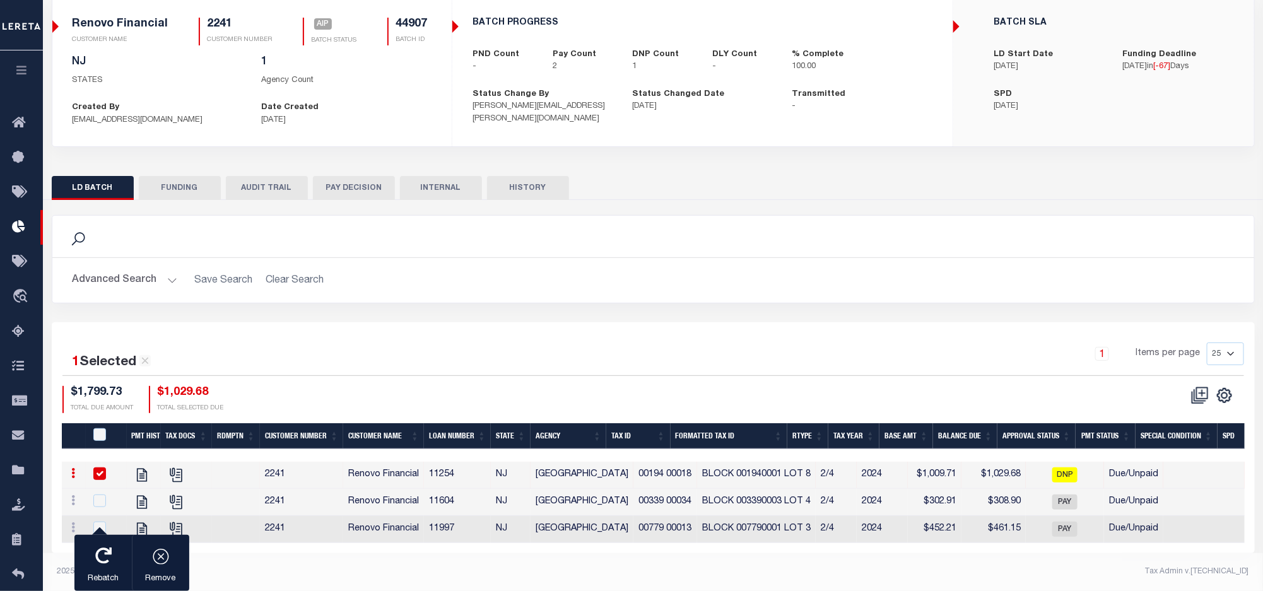
click at [765, 462] on tr "View Tax Line Detail View Accutax Payment History 2241 Renovo Financial 11254 N…" at bounding box center [857, 475] width 1591 height 27
click at [764, 463] on td "BLOCK 001940001 LOT 8" at bounding box center [756, 475] width 119 height 27
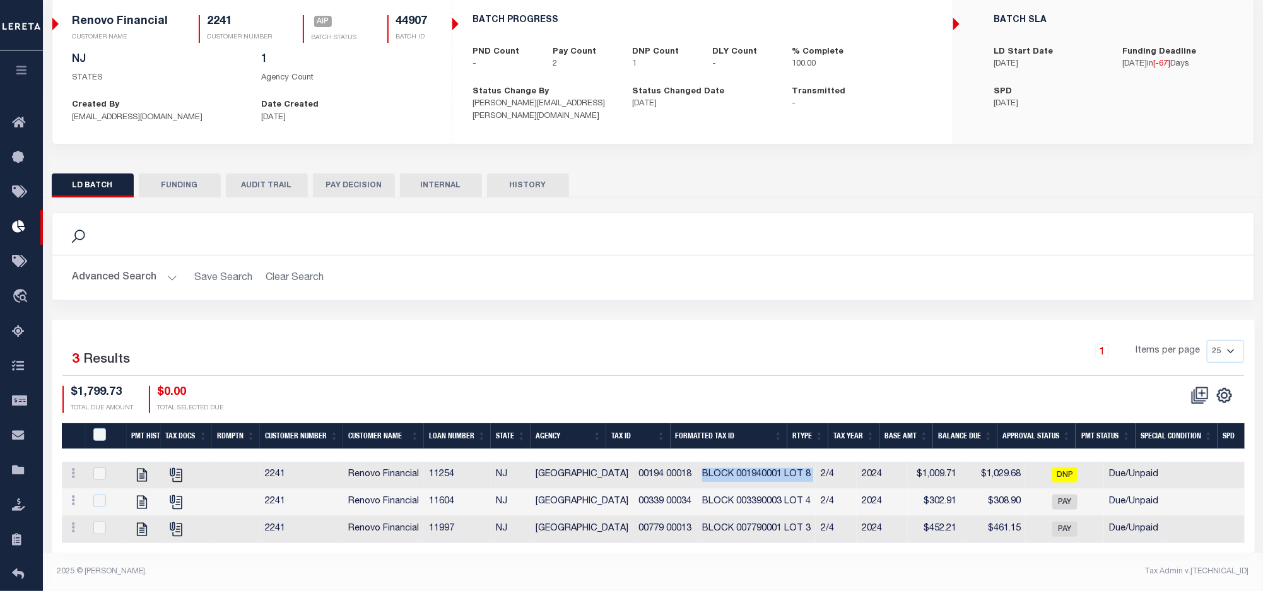
scroll to position [0, 0]
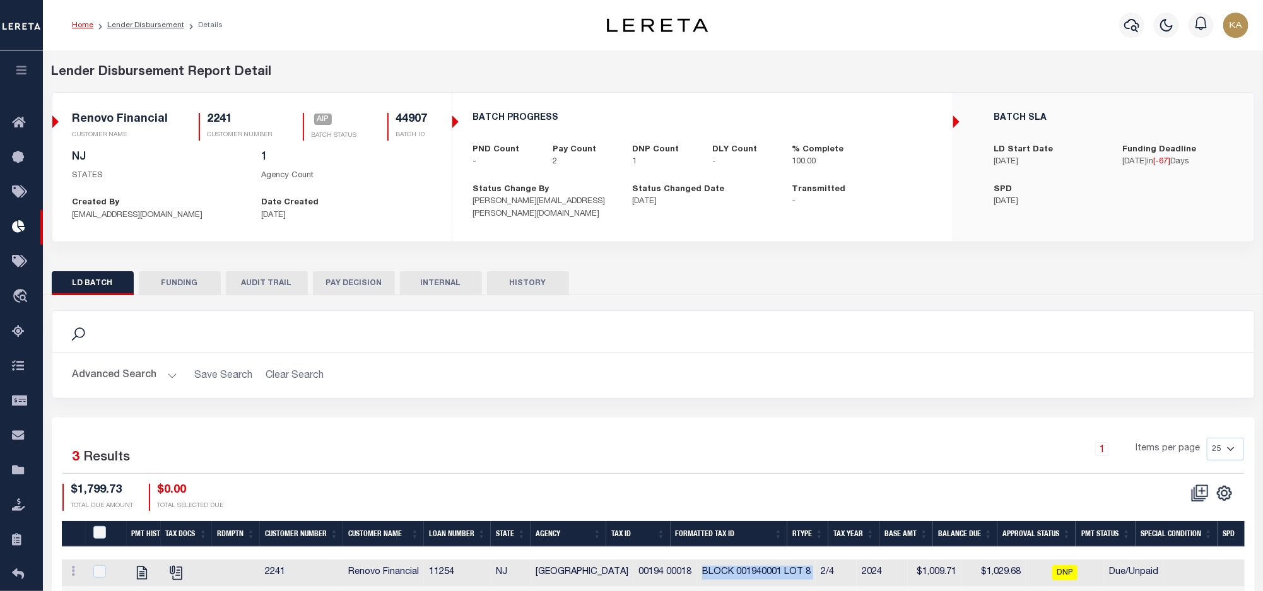
drag, startPoint x: 145, startPoint y: 28, endPoint x: 244, endPoint y: 29, distance: 99.7
click at [145, 28] on link "Lender Disbursement" at bounding box center [145, 25] width 77 height 8
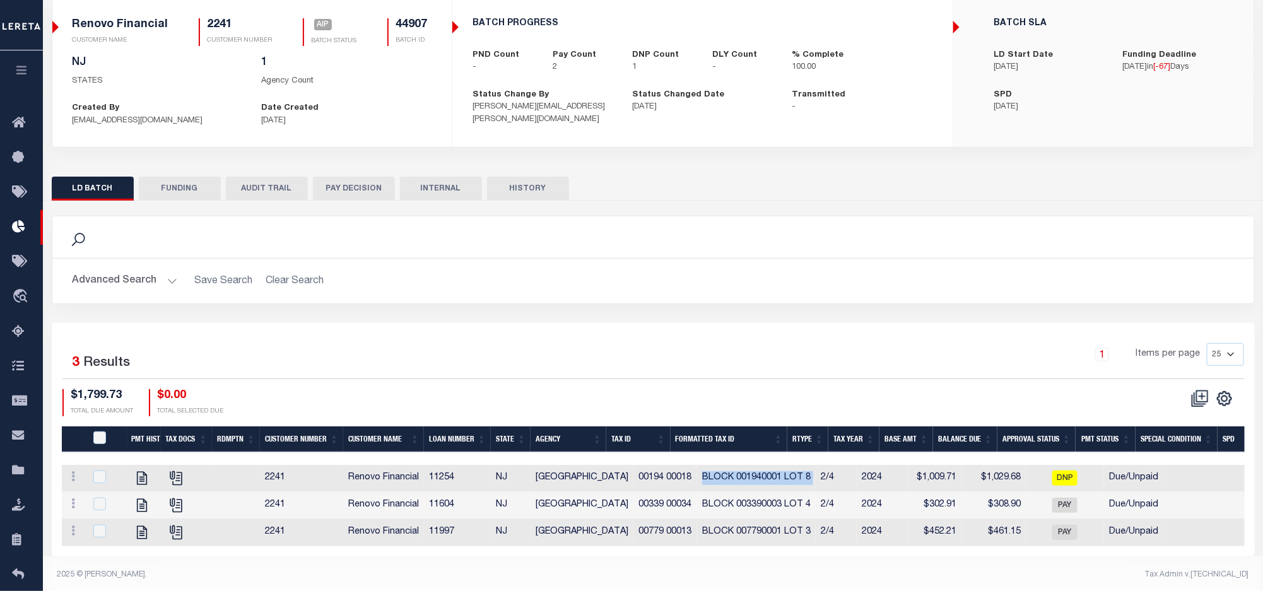
scroll to position [110, 0]
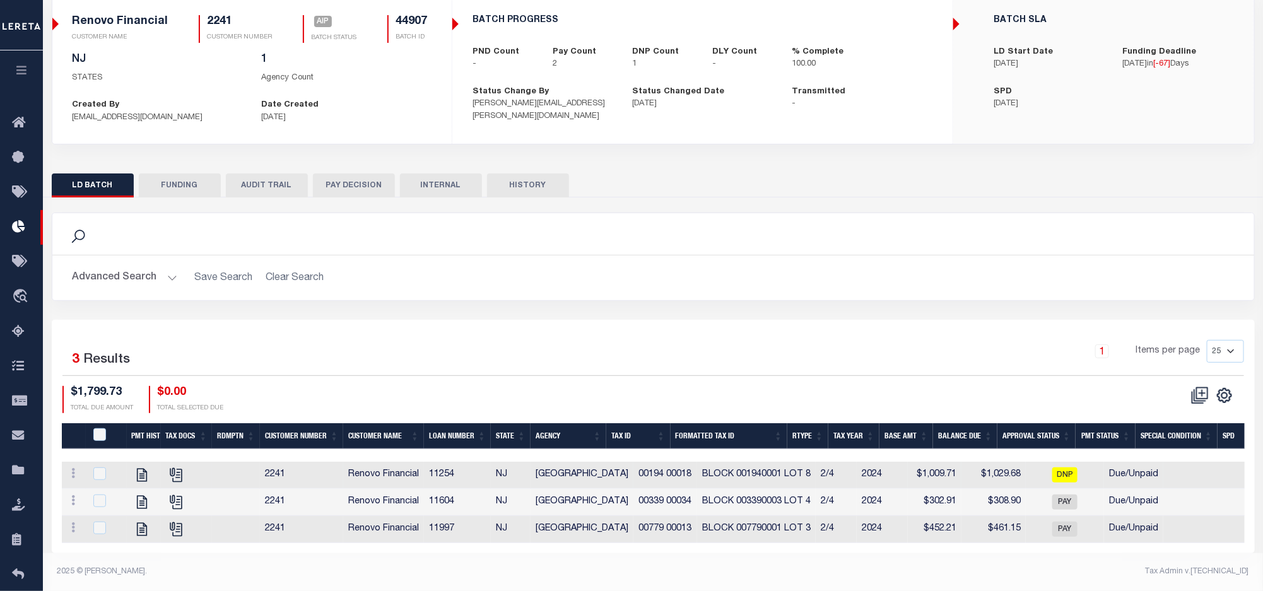
click at [644, 468] on td "00194 00018" at bounding box center [666, 475] width 64 height 27
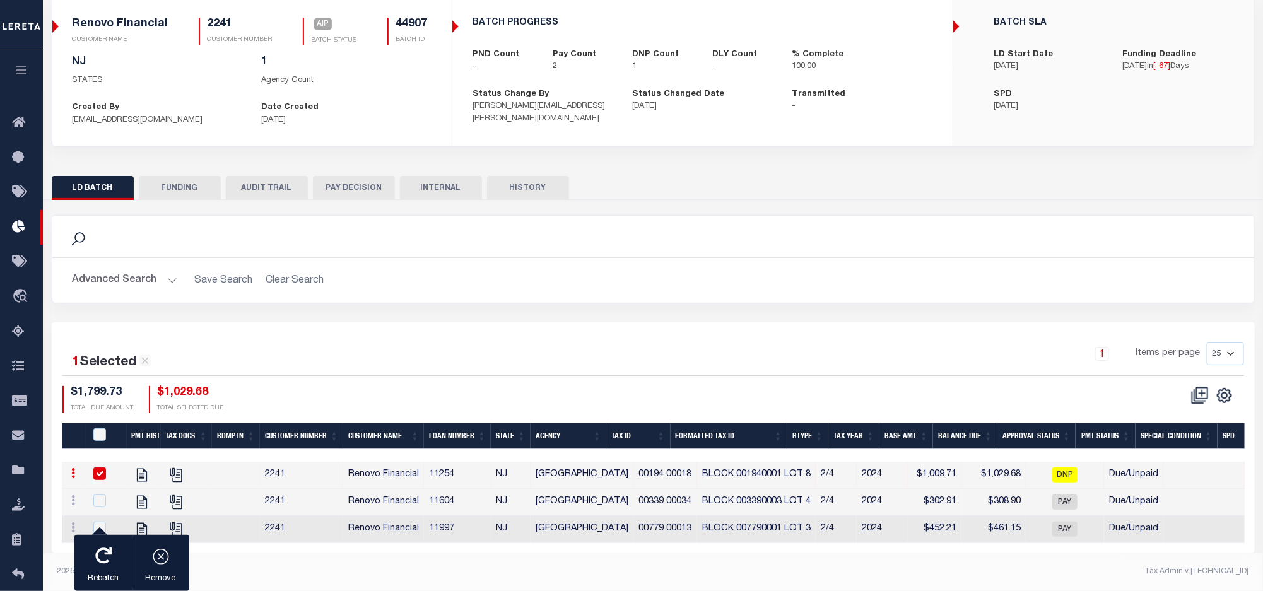
scroll to position [108, 0]
click at [644, 468] on td "00194 00018" at bounding box center [666, 475] width 64 height 27
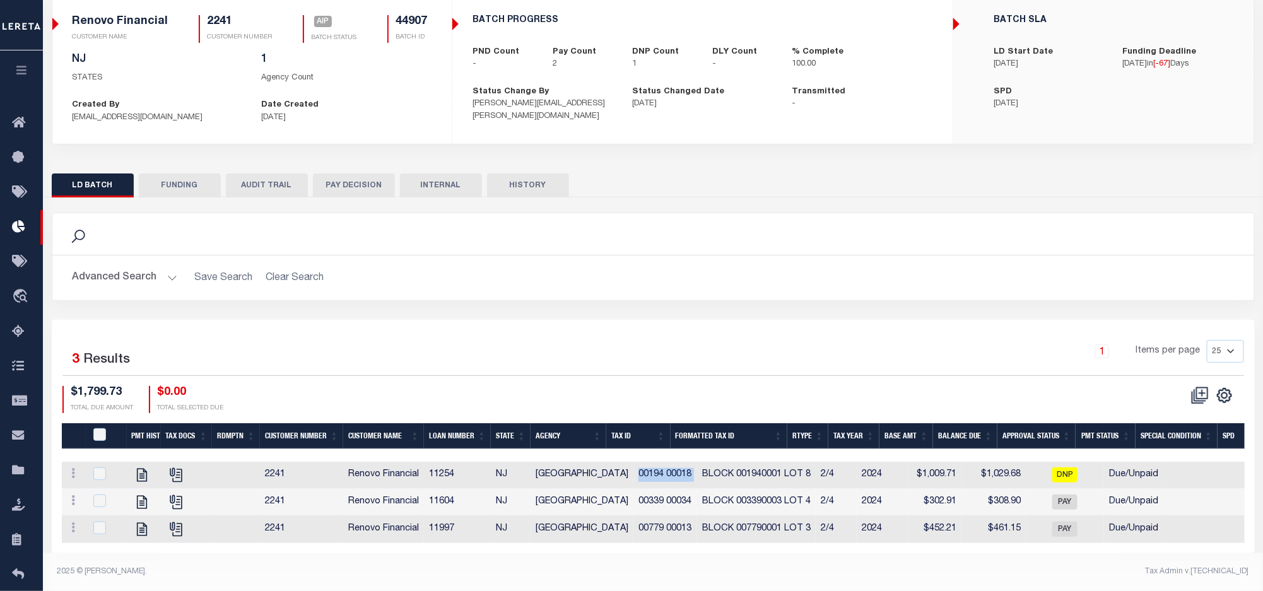
click at [644, 468] on td "00194 00018" at bounding box center [666, 475] width 64 height 27
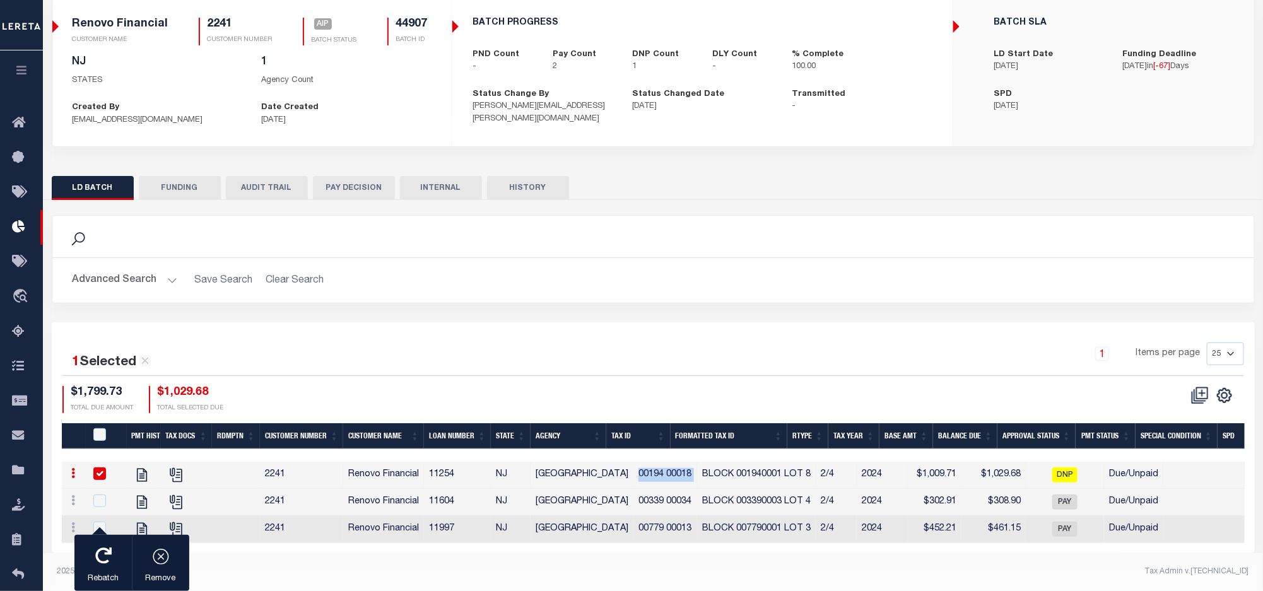
click at [547, 466] on td "ATLANTIC CITY" at bounding box center [582, 475] width 103 height 27
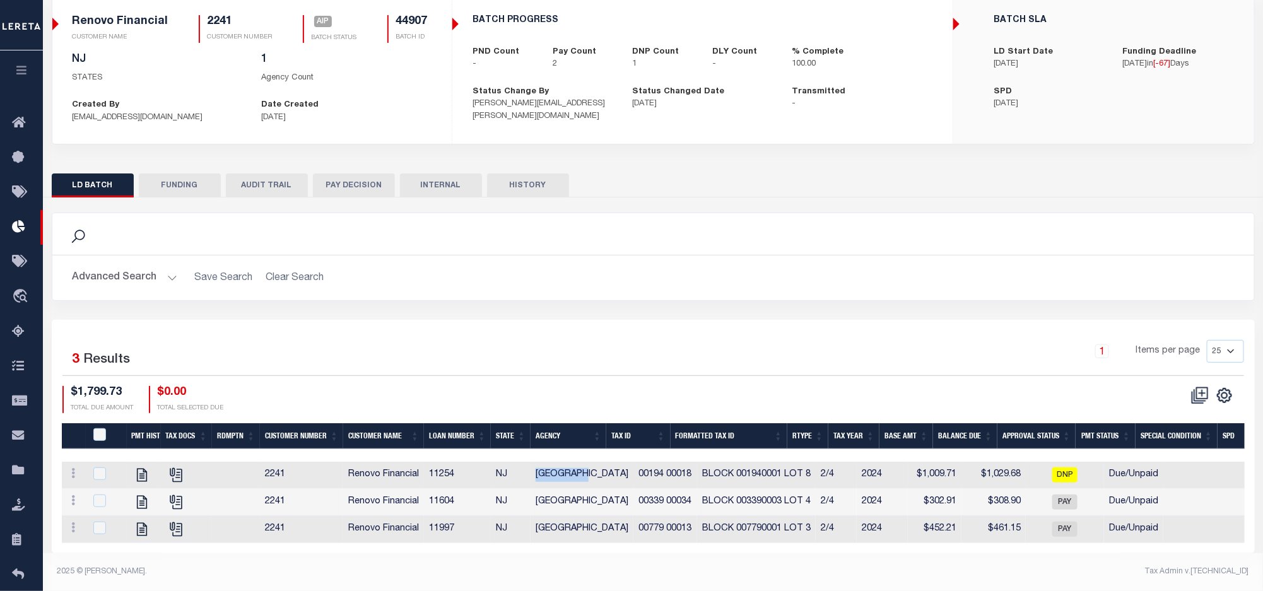
click at [547, 466] on td "ATLANTIC CITY" at bounding box center [582, 475] width 103 height 27
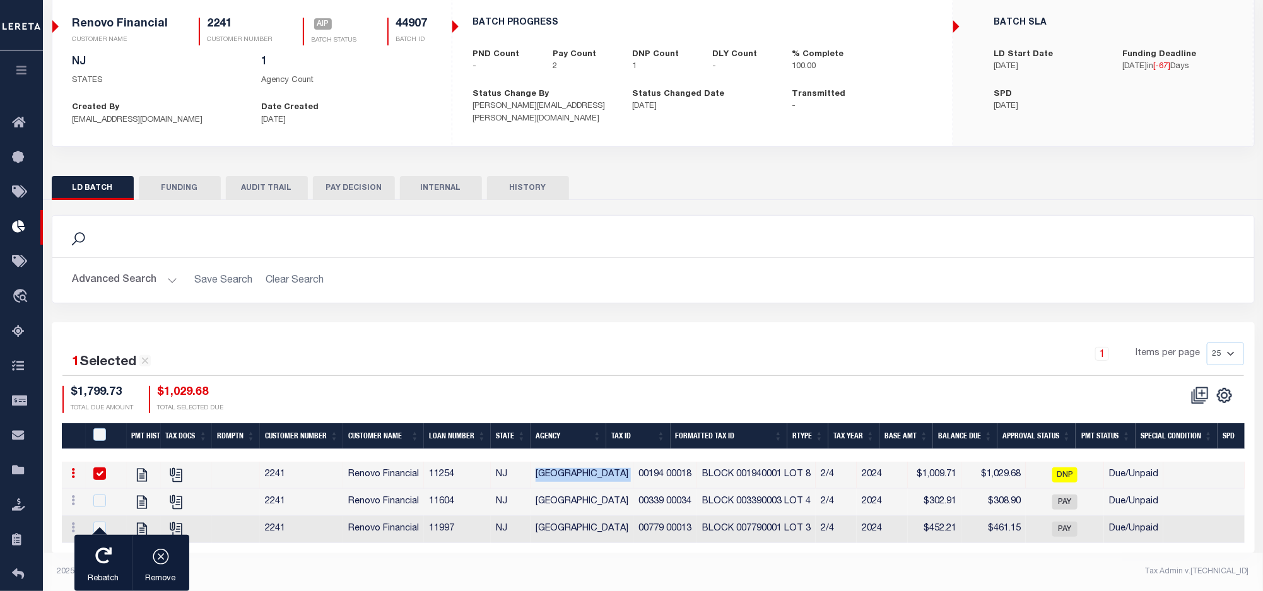
click at [547, 466] on td "ATLANTIC CITY" at bounding box center [582, 475] width 103 height 27
checkbox input "true"
copy td "ATLANTIC CITY"
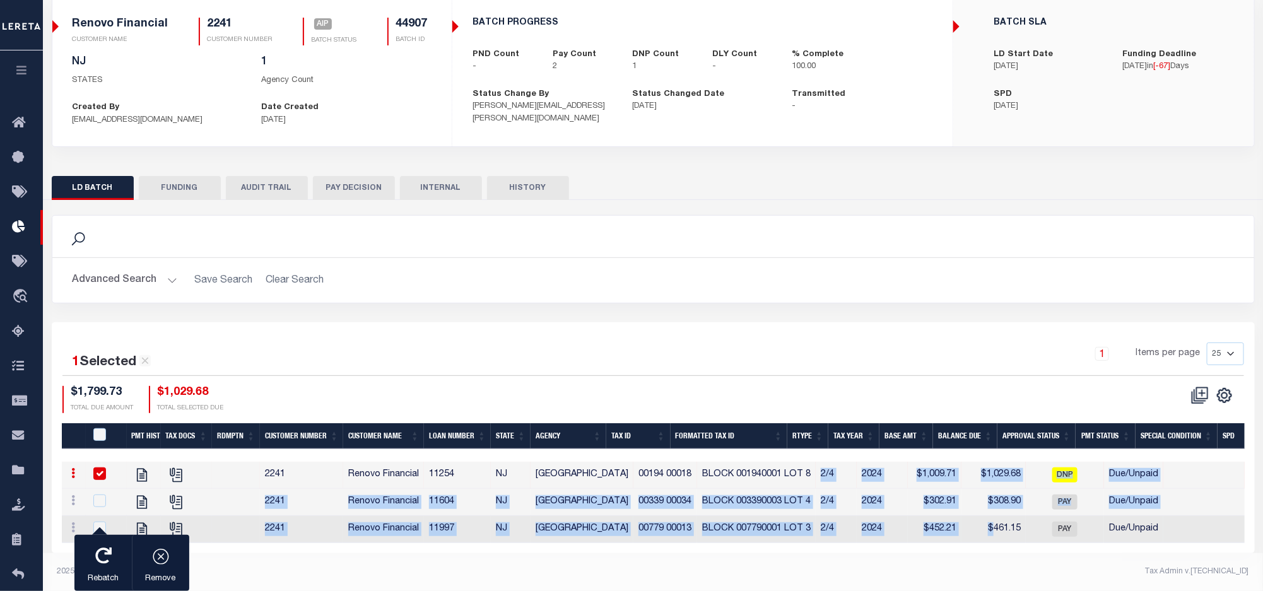
drag, startPoint x: 794, startPoint y: 463, endPoint x: 962, endPoint y: 529, distance: 181.1
click at [962, 529] on tbody "View Tax Line Detail View Accutax Payment History 2241 Renovo Financial 11254 N…" at bounding box center [857, 502] width 1591 height 81
click at [589, 516] on td "ATLANTIC CITY" at bounding box center [582, 529] width 103 height 27
checkbox input "true"
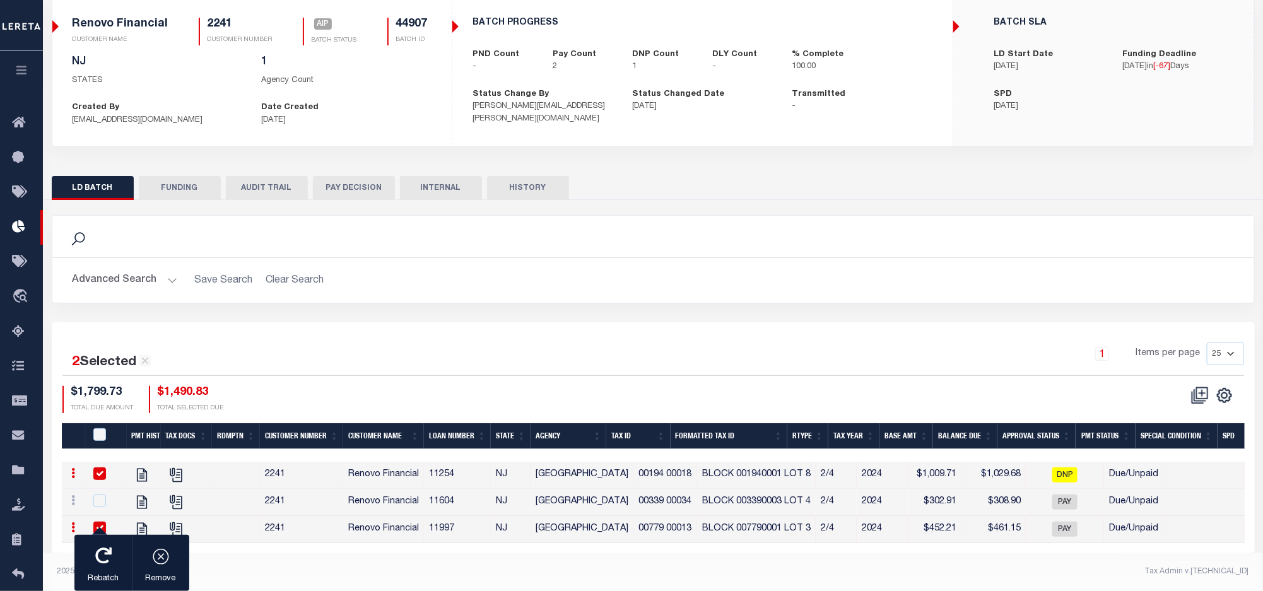
click at [816, 462] on td "2/4" at bounding box center [836, 475] width 41 height 27
checkbox input "false"
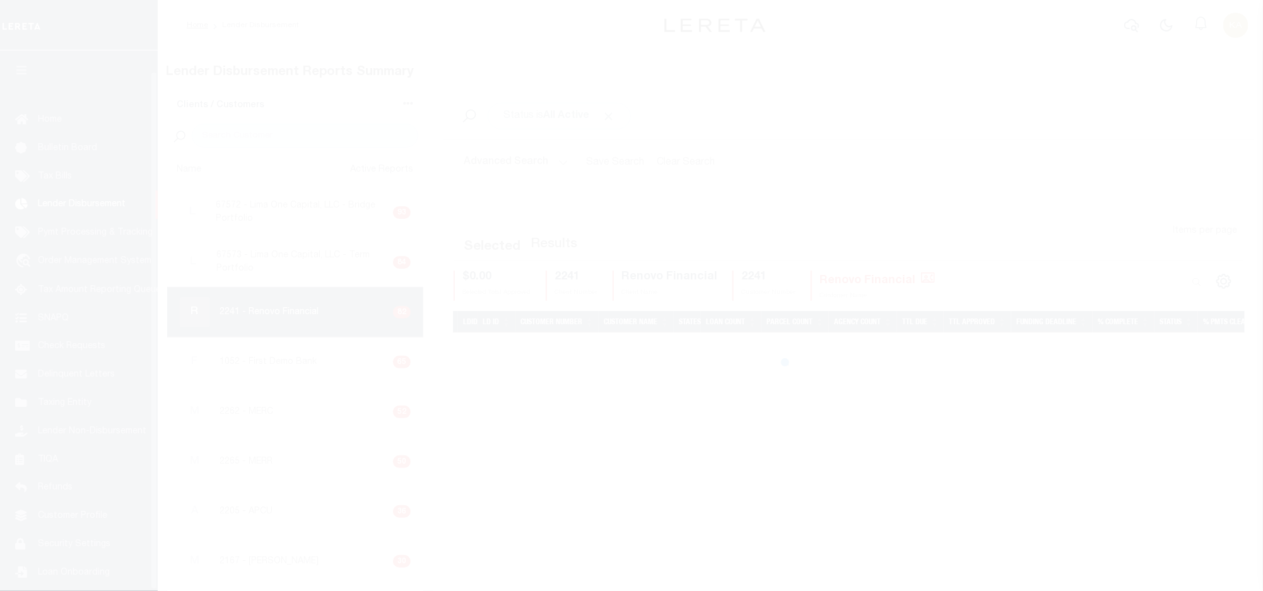
scroll to position [21, 0]
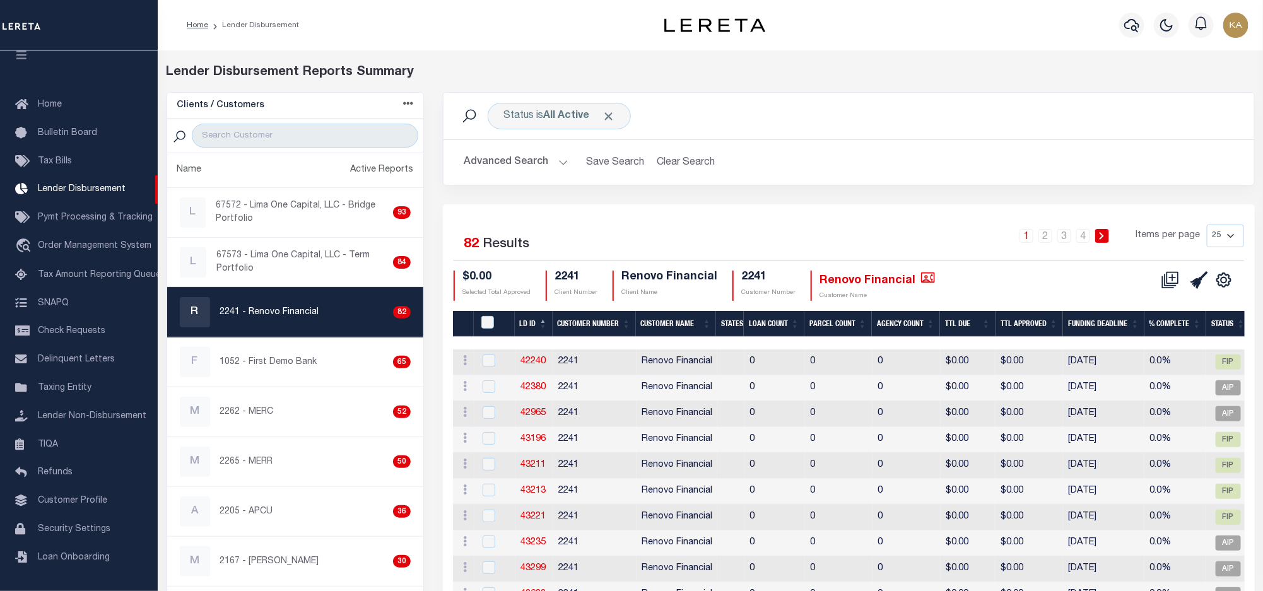
click at [531, 162] on button "Advanced Search" at bounding box center [516, 162] width 105 height 25
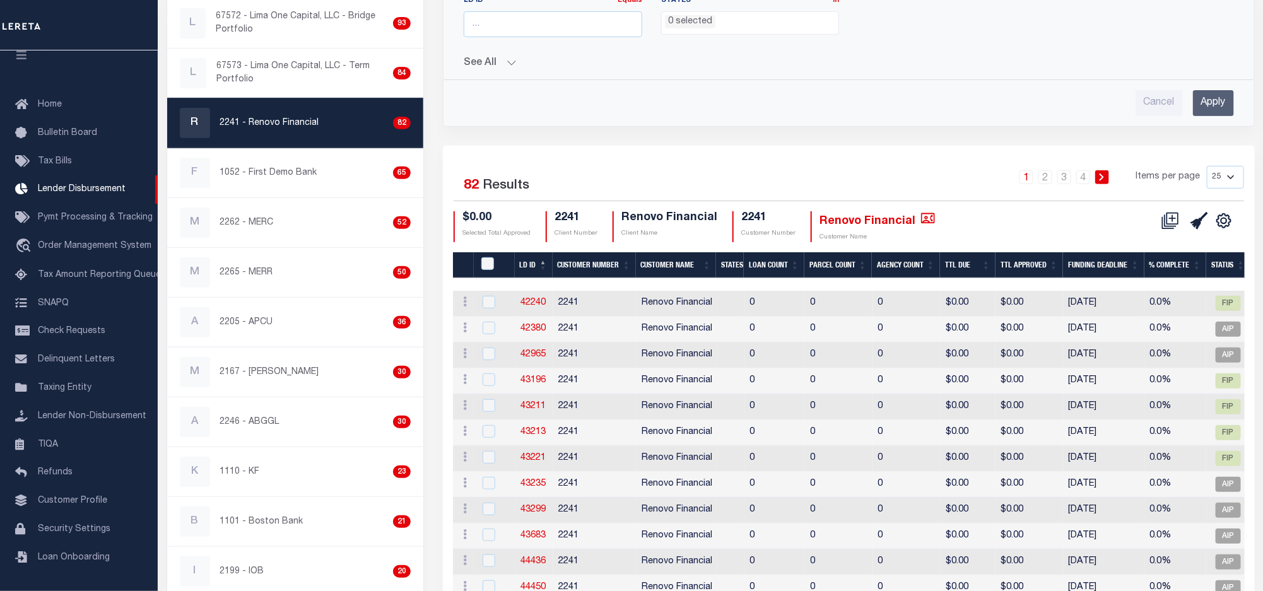
scroll to position [284, 0]
